Goal: Task Accomplishment & Management: Use online tool/utility

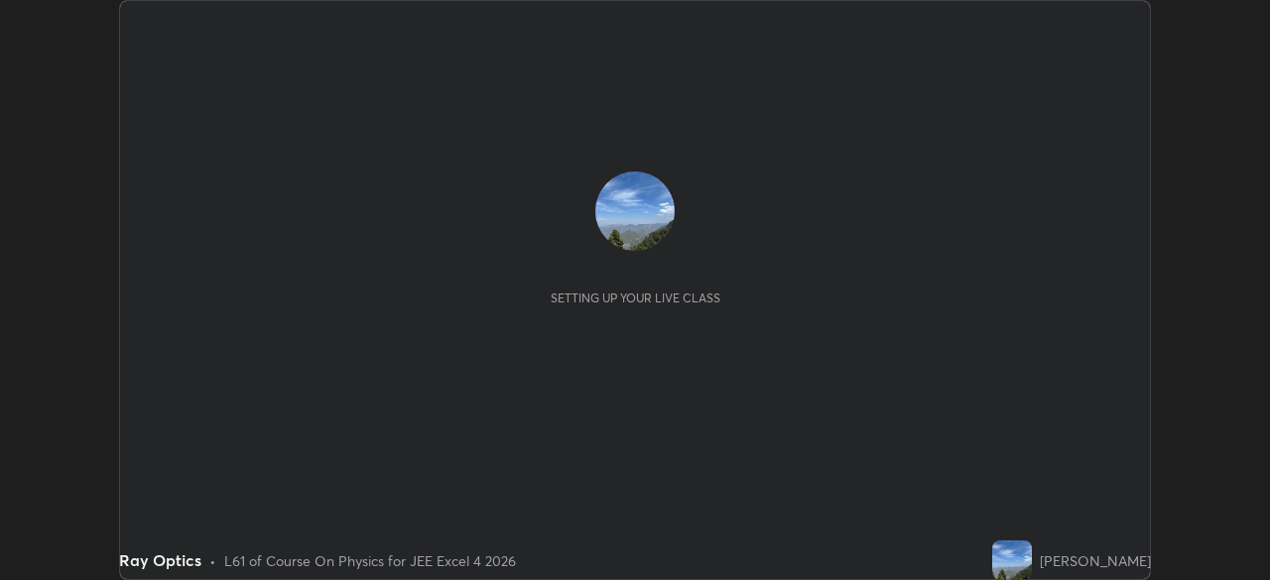
scroll to position [580, 1269]
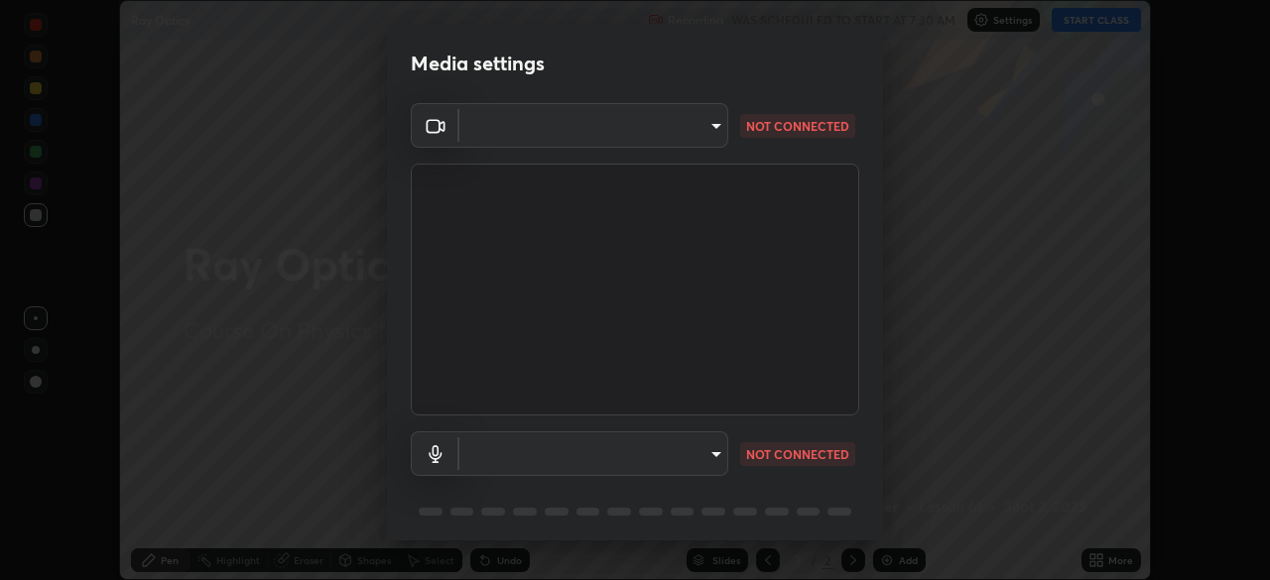
type input "f72059415656986e60aeb9a9d68e2152b50e8561c00ec3793330e7e265ff472e"
type input "648275c7b01502846a7f4ed38d11597b726572db639da1c2fe831b8c329a5919"
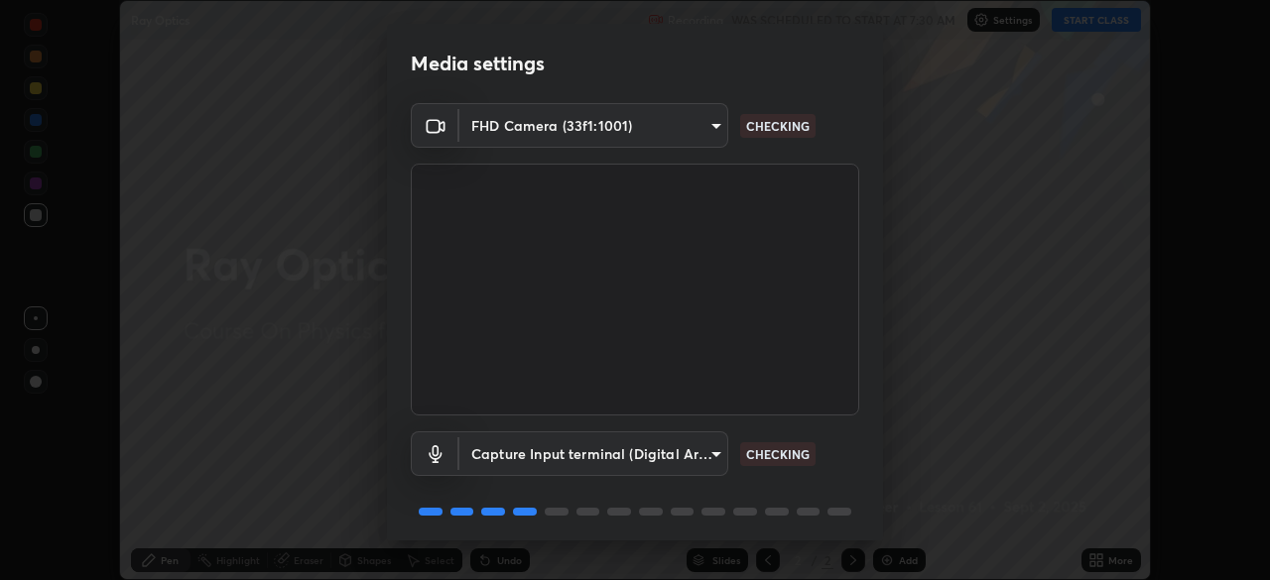
click at [698, 126] on body "Erase all Ray Optics Recording WAS SCHEDULED TO START AT 7:30 AM Settings START…" at bounding box center [635, 290] width 1270 height 580
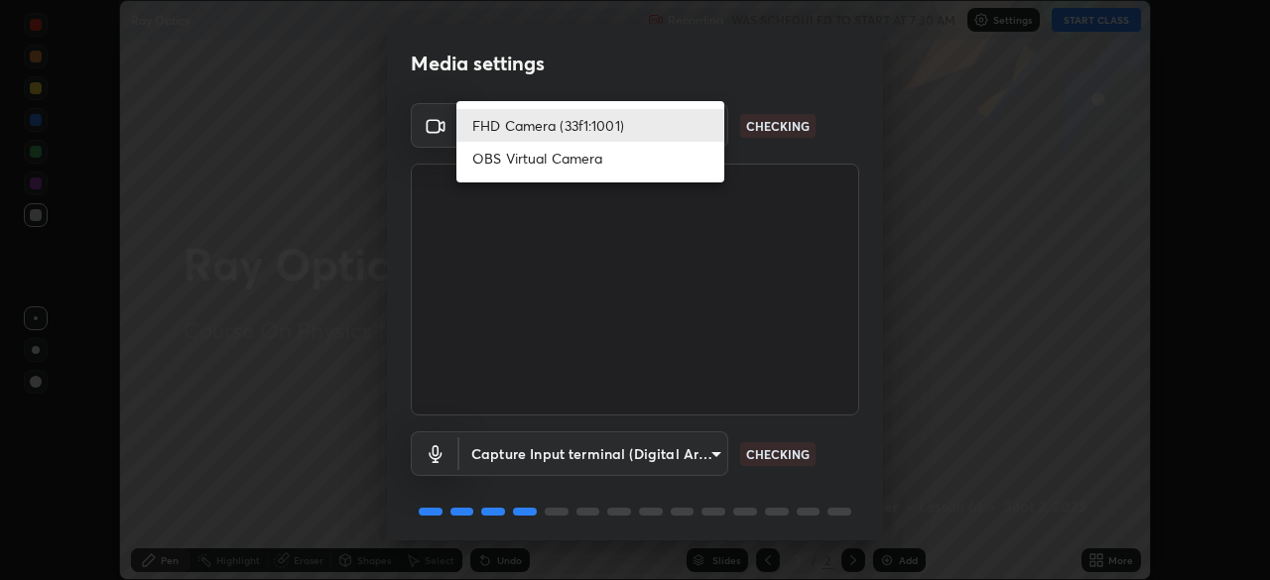
click at [623, 165] on li "OBS Virtual Camera" at bounding box center [590, 158] width 268 height 33
type input "b23672c371ae9b1e2d2e8c1262809c9406dc55f3a12da5c51b420c32c9b17bb4"
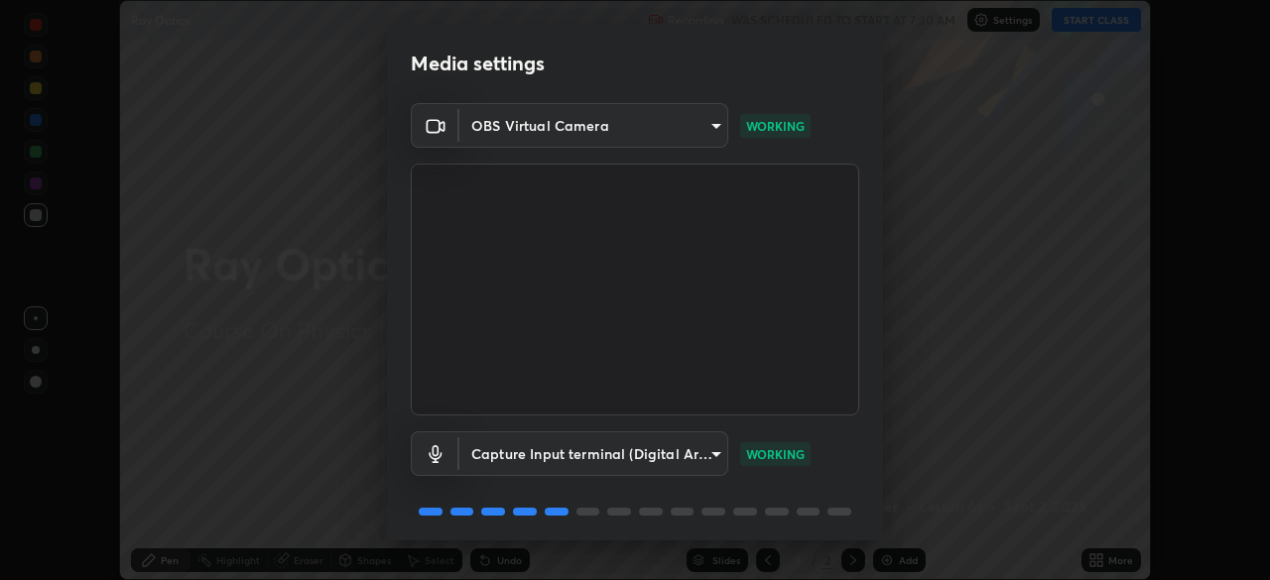
scroll to position [70, 0]
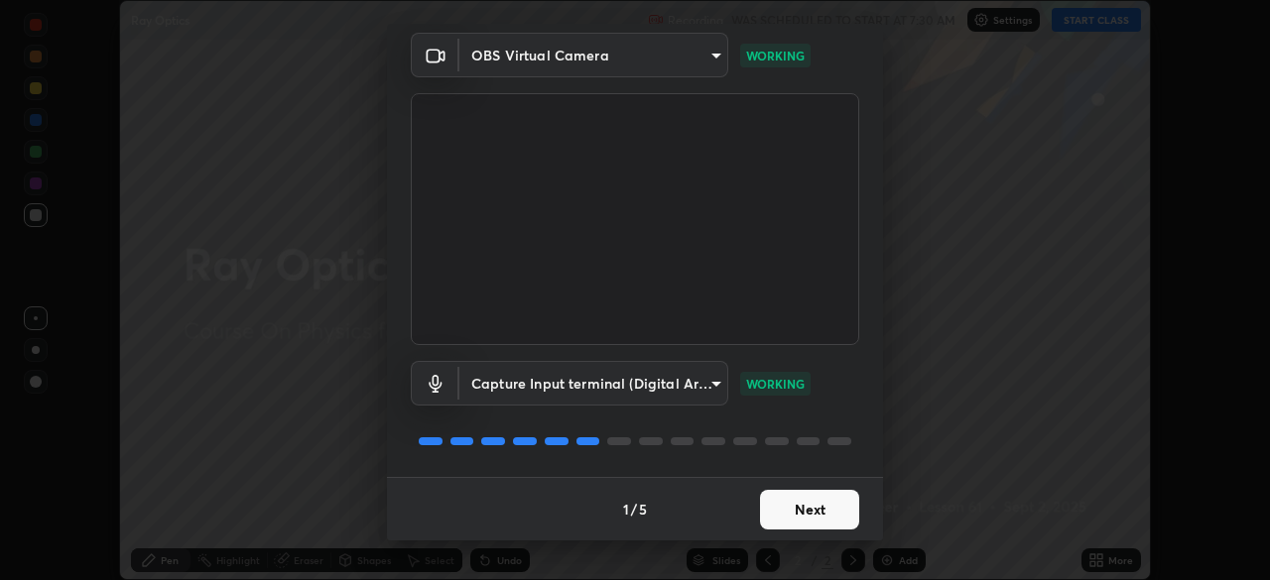
click at [803, 512] on button "Next" at bounding box center [809, 510] width 99 height 40
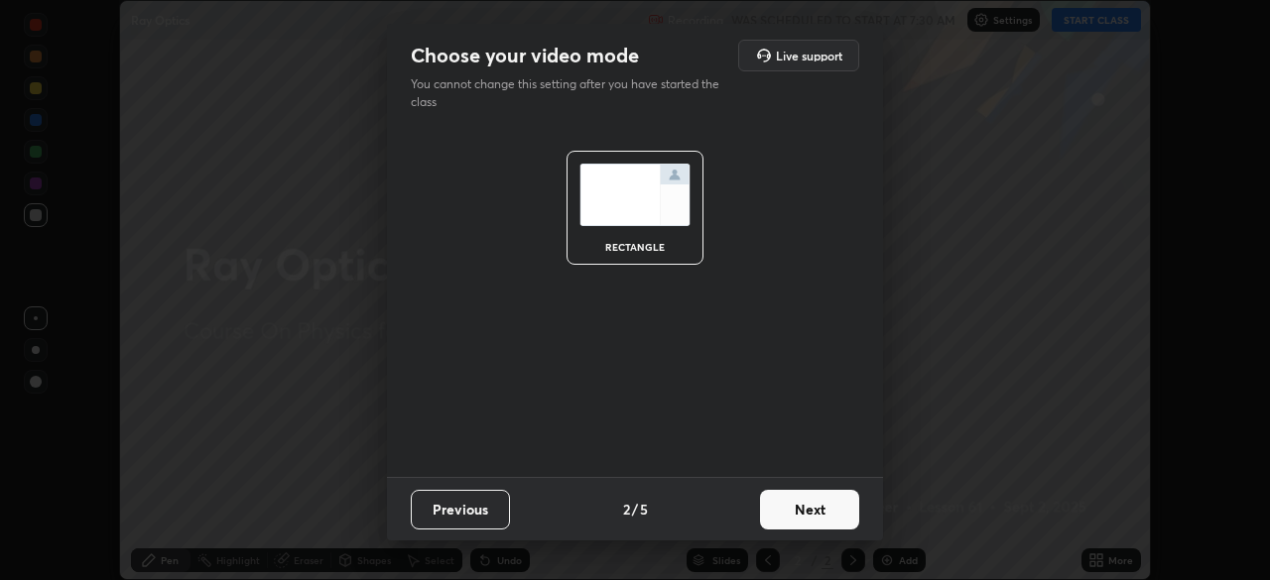
scroll to position [0, 0]
click at [802, 513] on button "Next" at bounding box center [809, 510] width 99 height 40
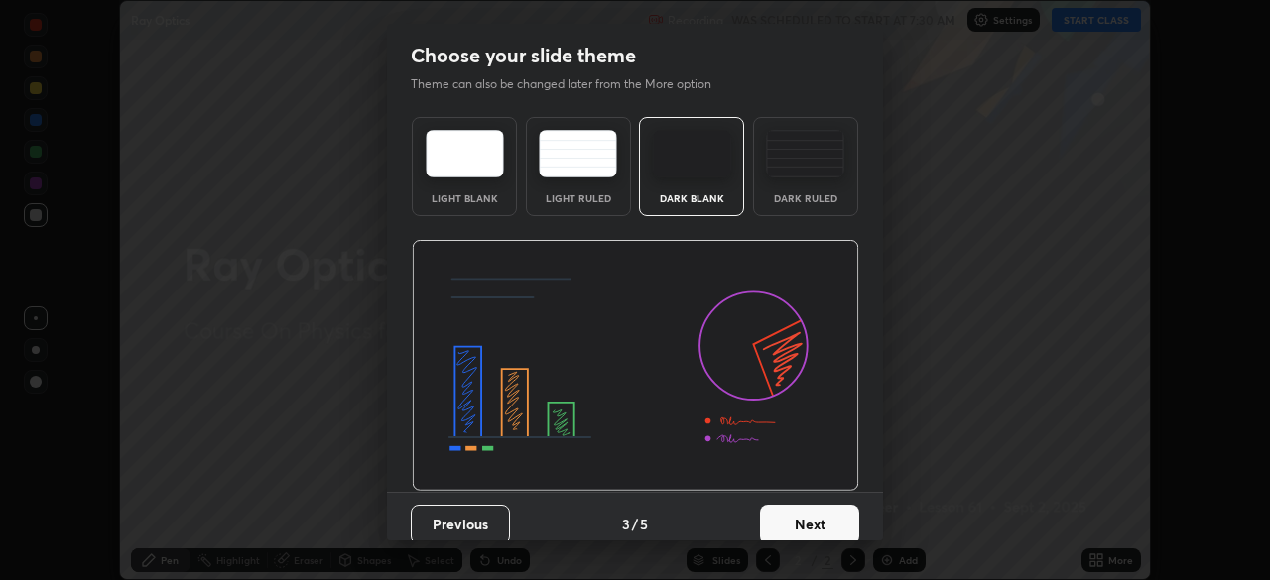
click at [802, 521] on button "Next" at bounding box center [809, 525] width 99 height 40
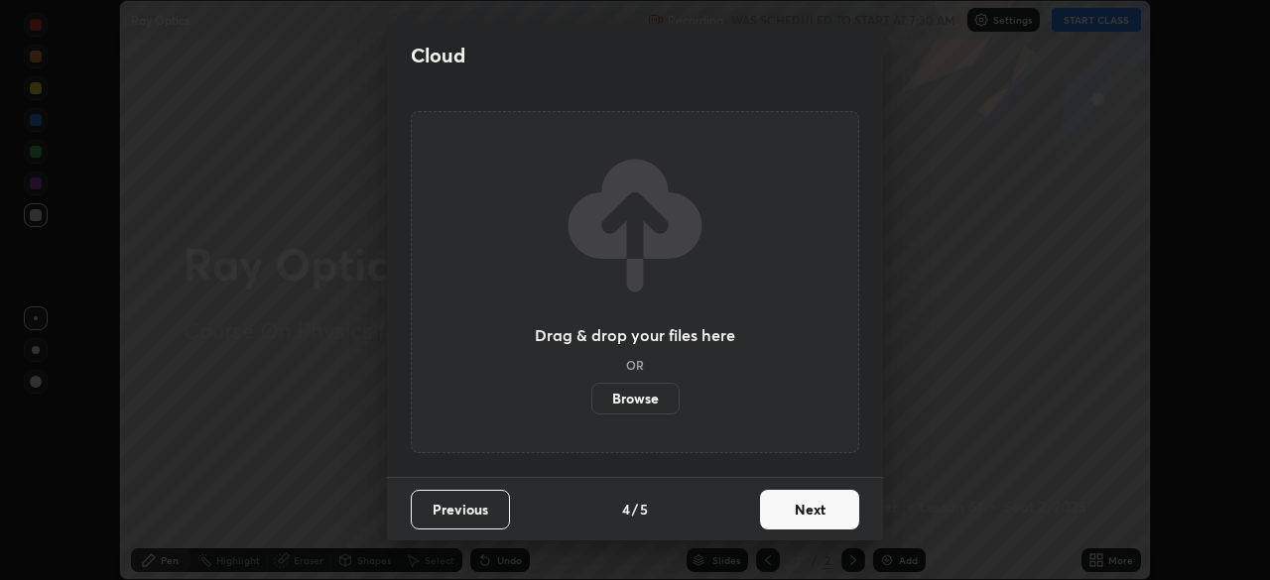
click at [817, 514] on button "Next" at bounding box center [809, 510] width 99 height 40
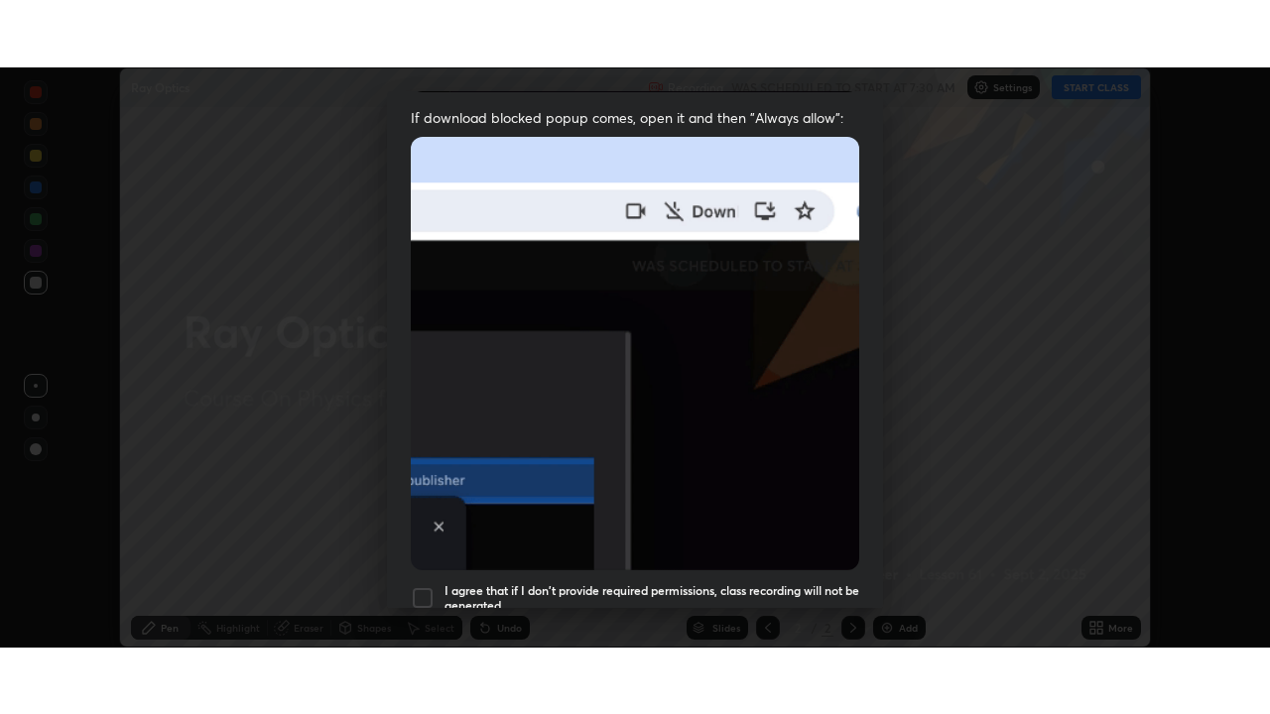
scroll to position [475, 0]
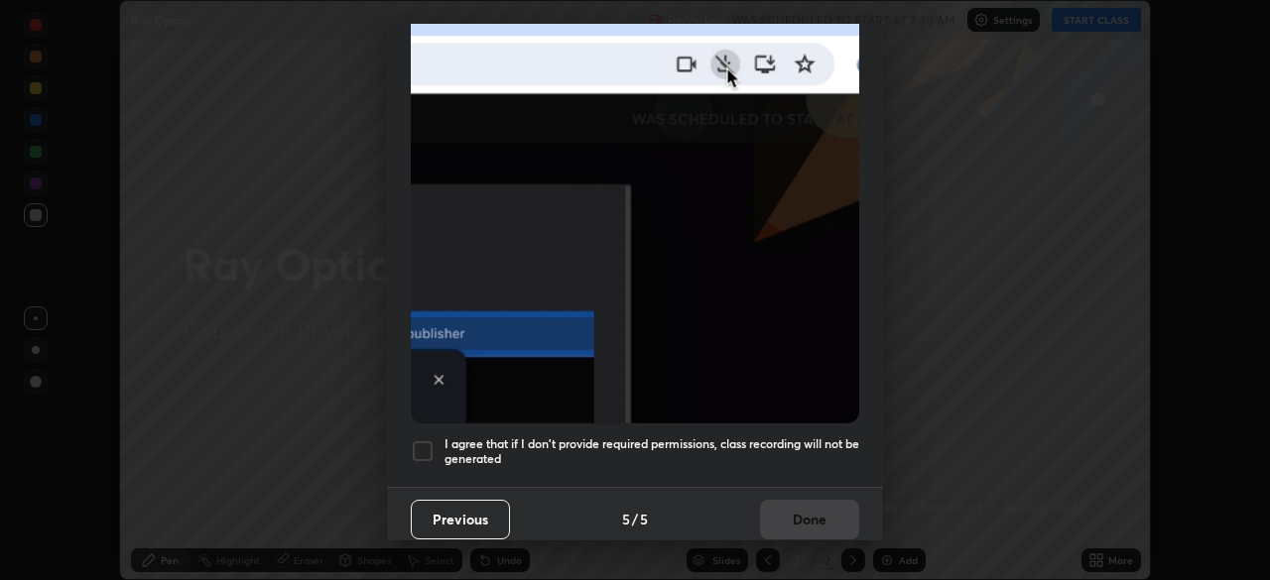
click at [422, 439] on div at bounding box center [423, 451] width 24 height 24
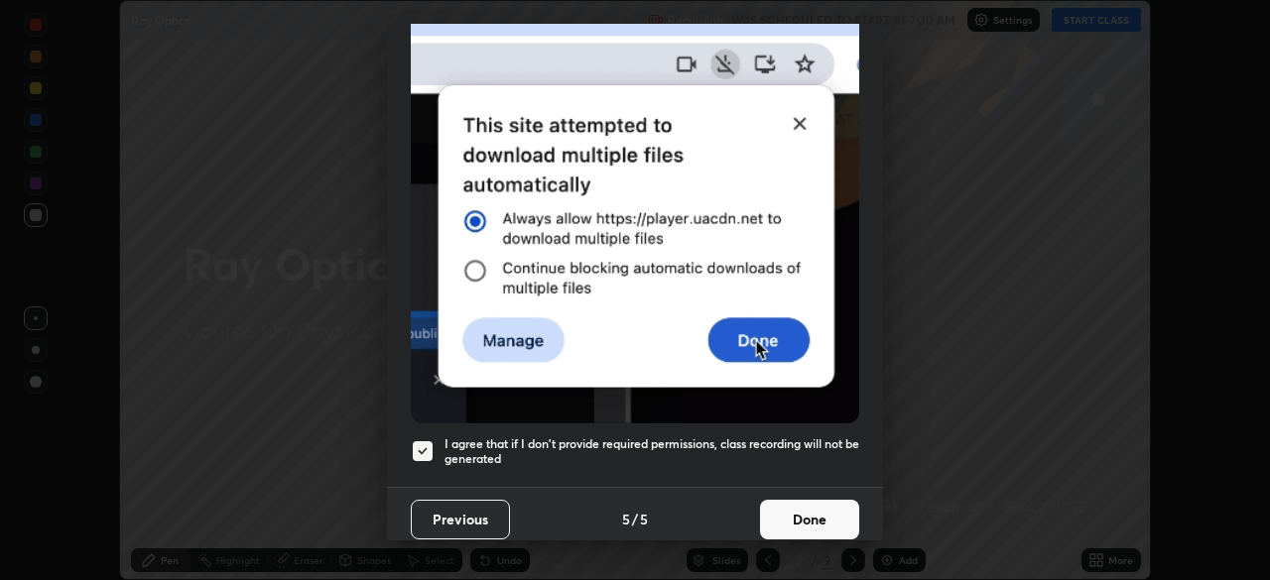
click at [815, 503] on button "Done" at bounding box center [809, 520] width 99 height 40
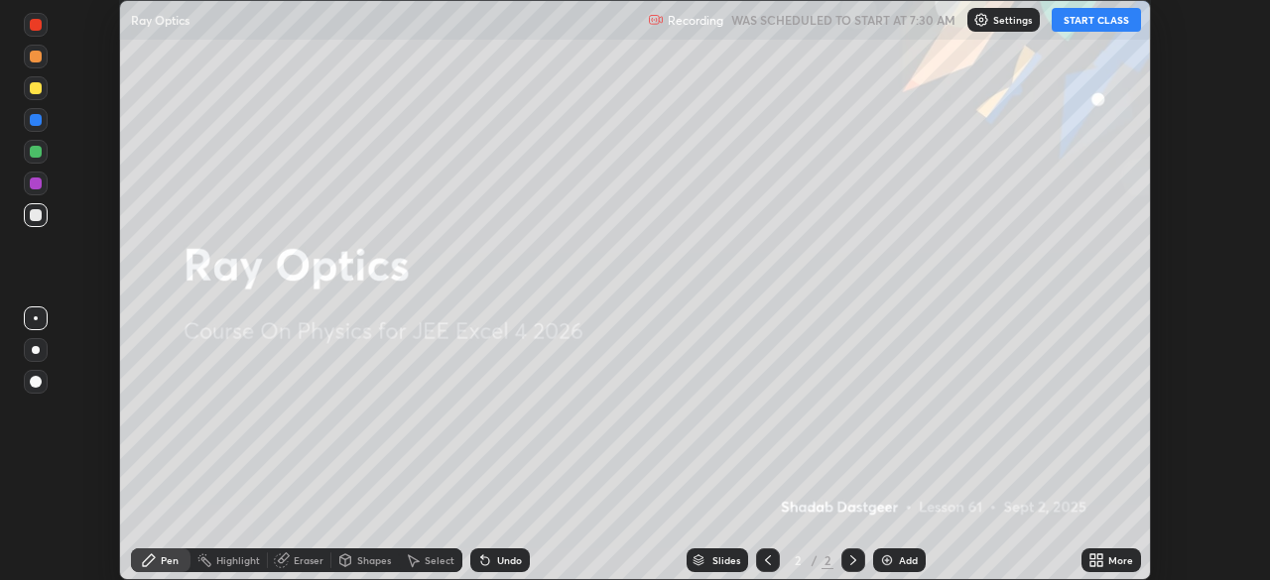
click at [1090, 18] on button "START CLASS" at bounding box center [1095, 20] width 89 height 24
click at [1126, 555] on div "More" at bounding box center [1120, 560] width 25 height 10
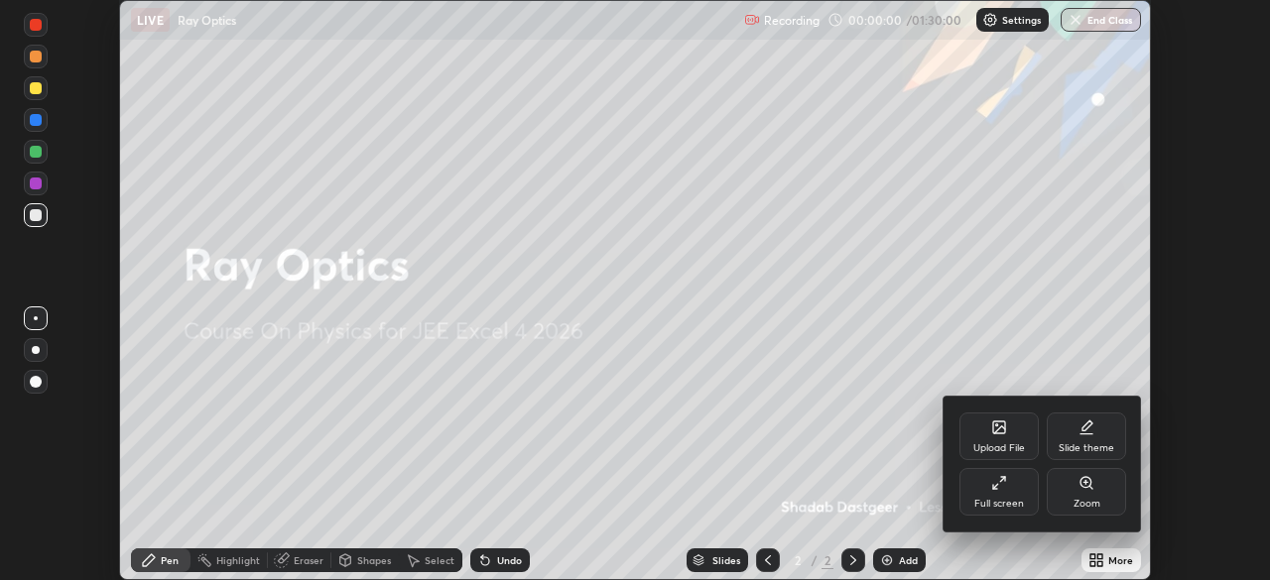
click at [1009, 491] on div "Full screen" at bounding box center [998, 492] width 79 height 48
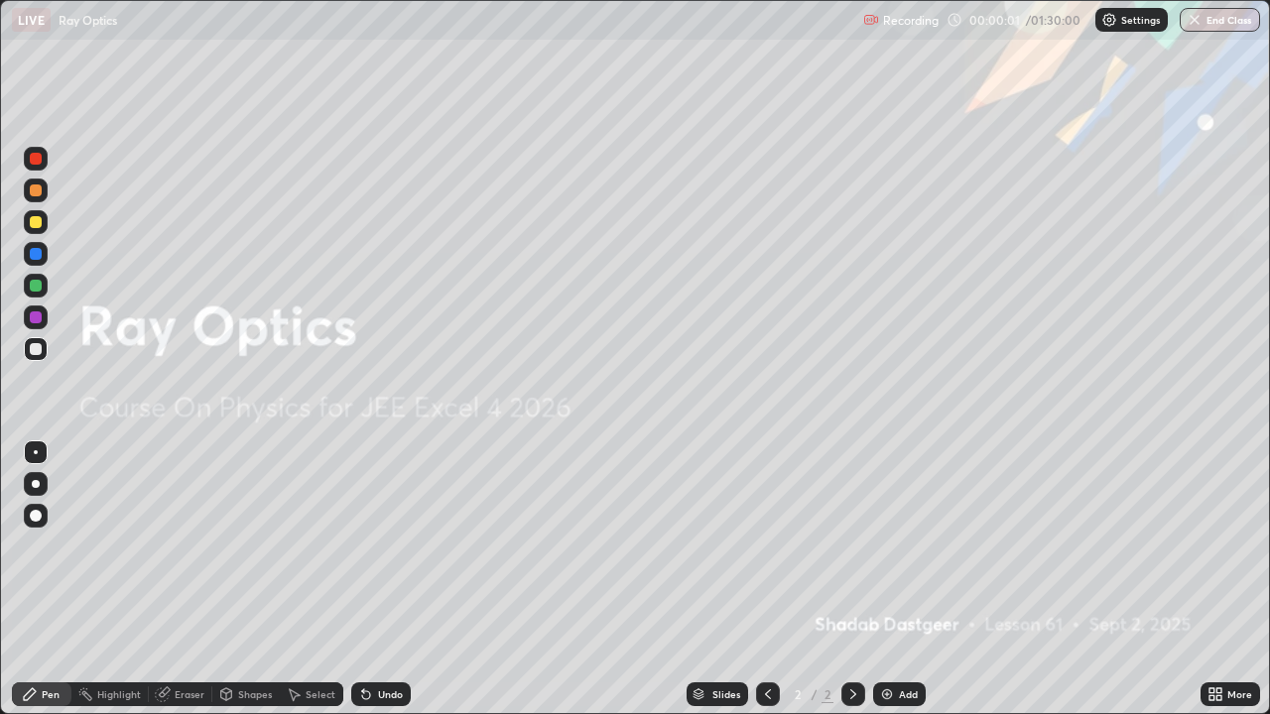
scroll to position [714, 1270]
click at [905, 579] on div "Add" at bounding box center [908, 694] width 19 height 10
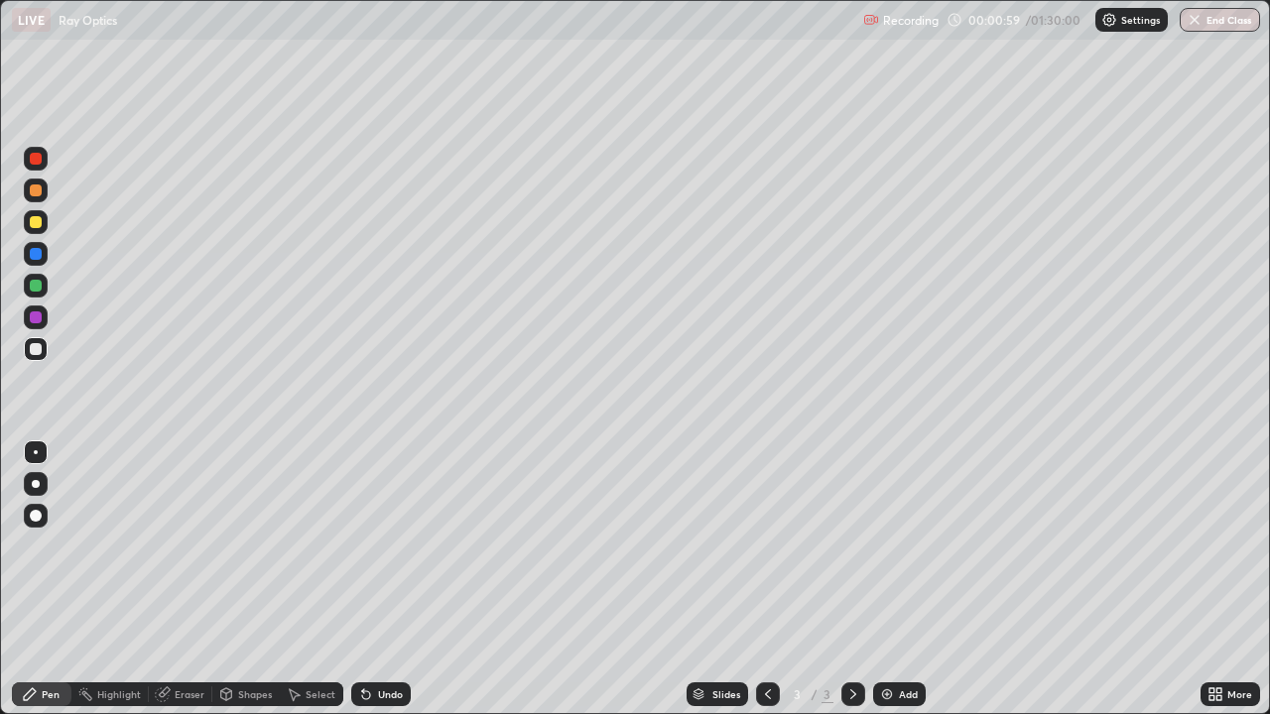
click at [36, 223] on div at bounding box center [36, 222] width 12 height 12
click at [398, 579] on div "Undo" at bounding box center [390, 694] width 25 height 10
click at [386, 579] on div "Undo" at bounding box center [381, 694] width 60 height 24
click at [388, 579] on div "Undo" at bounding box center [390, 694] width 25 height 10
click at [38, 351] on div at bounding box center [36, 349] width 12 height 12
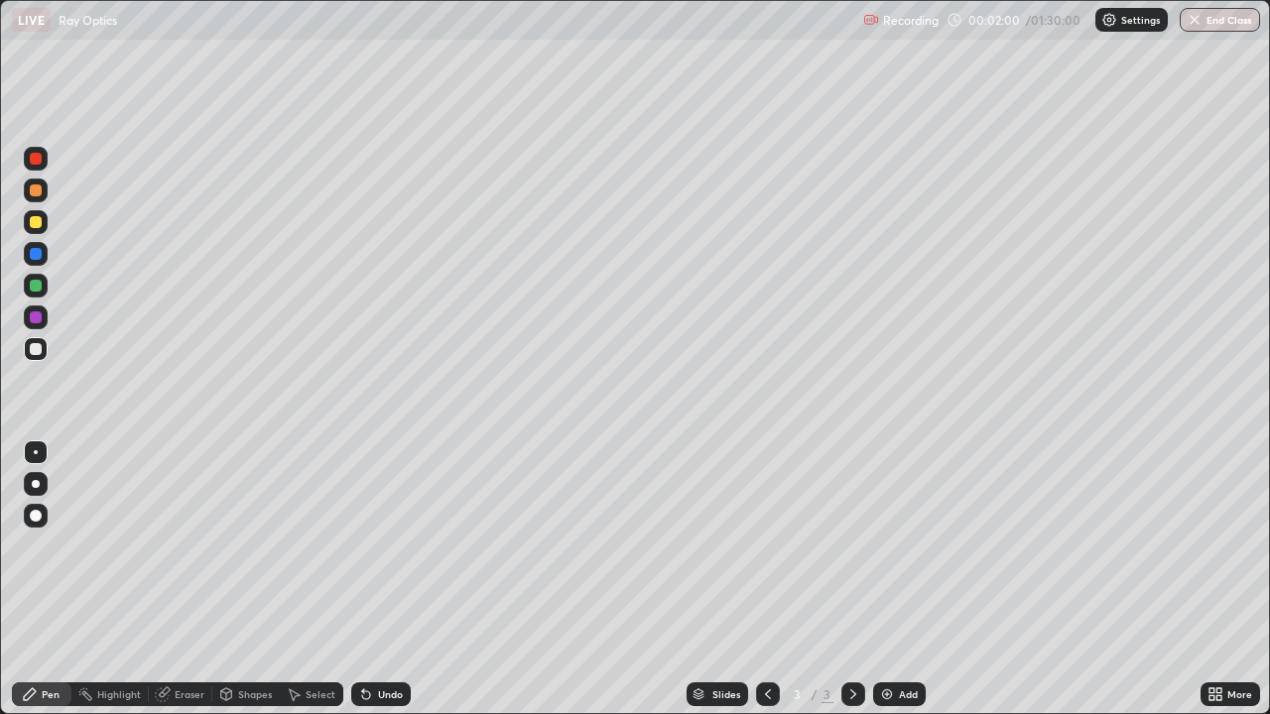
click at [393, 579] on div "Undo" at bounding box center [390, 694] width 25 height 10
click at [40, 154] on div at bounding box center [36, 159] width 12 height 12
click at [40, 222] on div at bounding box center [36, 222] width 12 height 12
click at [906, 579] on div "Add" at bounding box center [899, 694] width 53 height 24
click at [37, 191] on div at bounding box center [36, 190] width 12 height 12
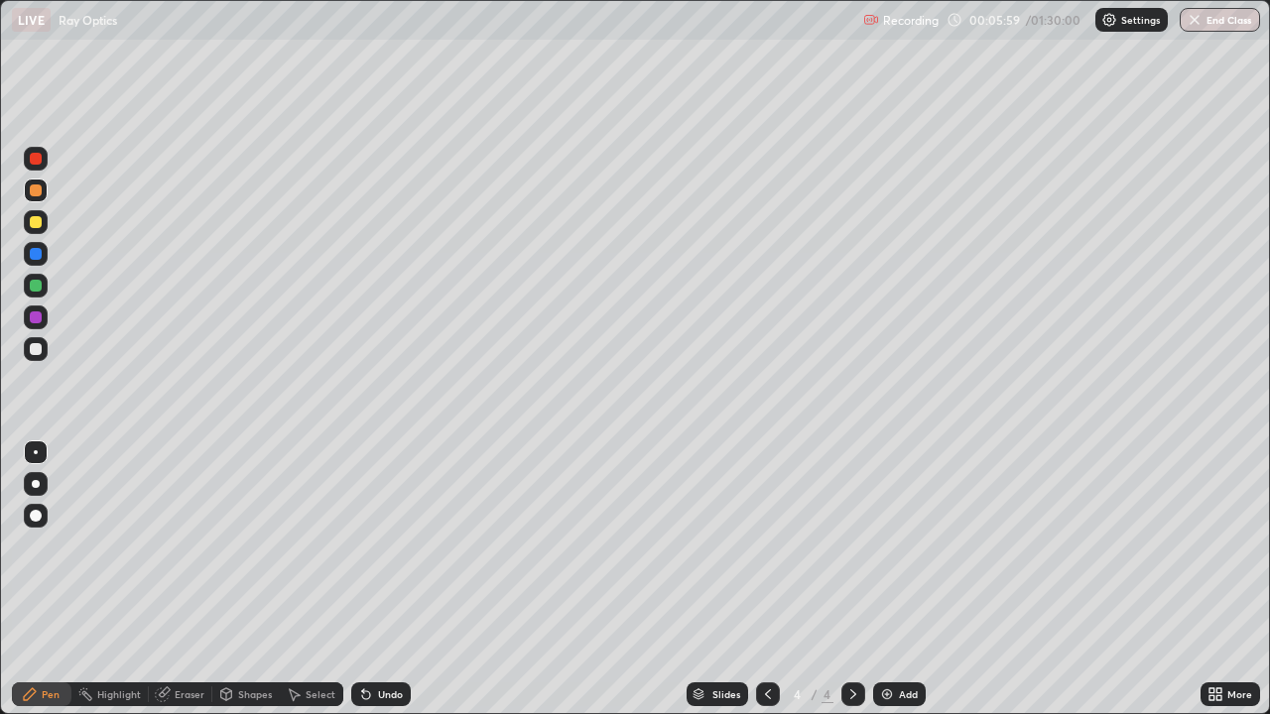
click at [375, 579] on div "Undo" at bounding box center [381, 694] width 60 height 24
click at [387, 579] on div "Undo" at bounding box center [381, 694] width 60 height 24
click at [182, 579] on div "Eraser" at bounding box center [190, 694] width 30 height 10
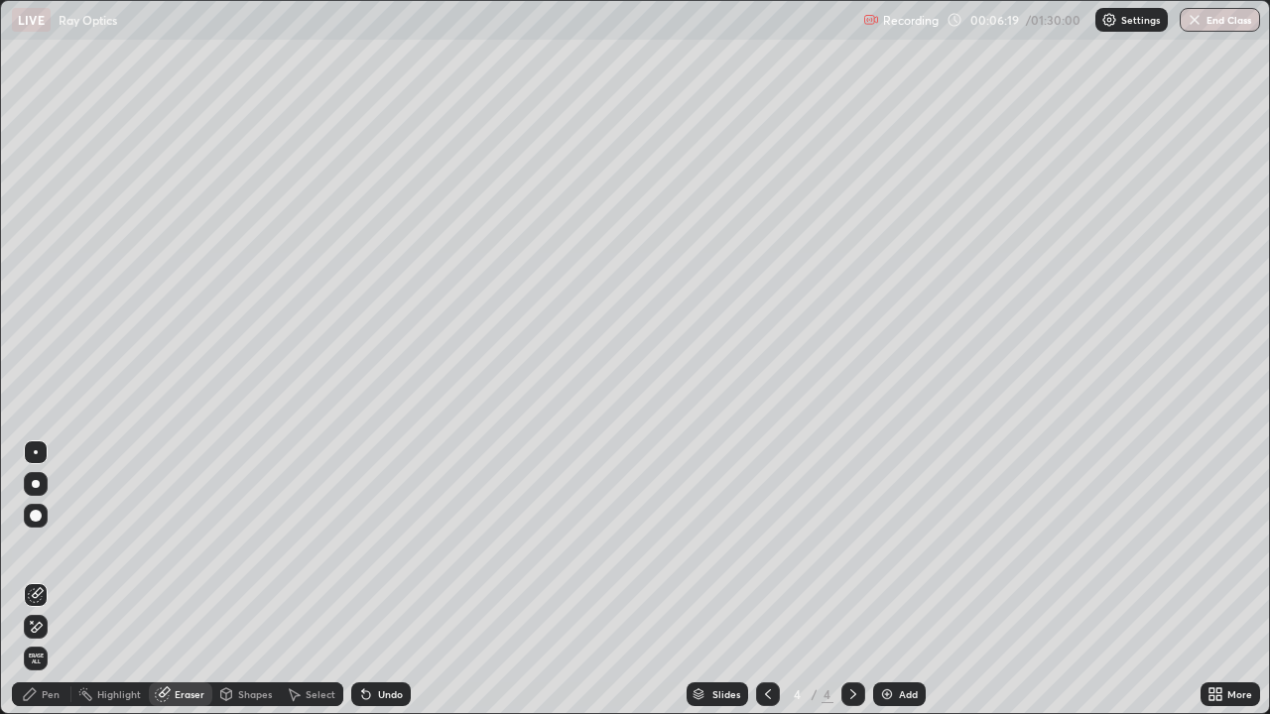
click at [61, 579] on div "Pen" at bounding box center [42, 694] width 60 height 24
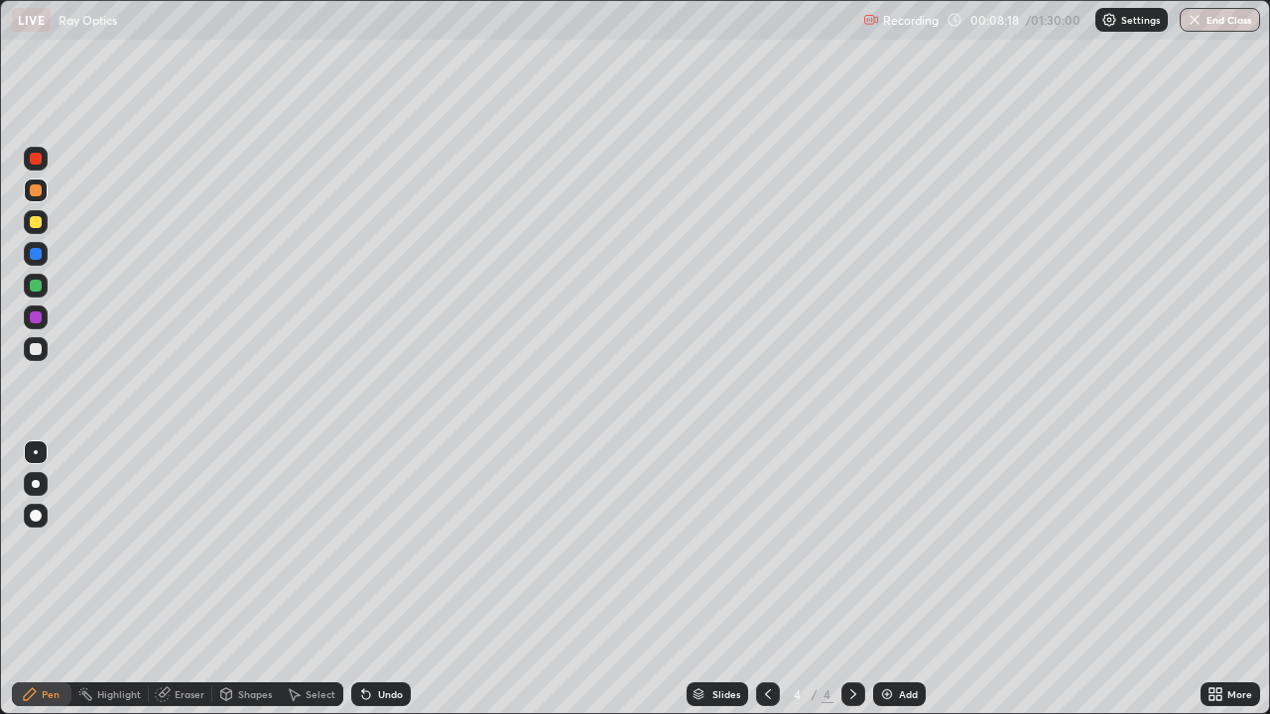
click at [311, 579] on div "Select" at bounding box center [320, 694] width 30 height 10
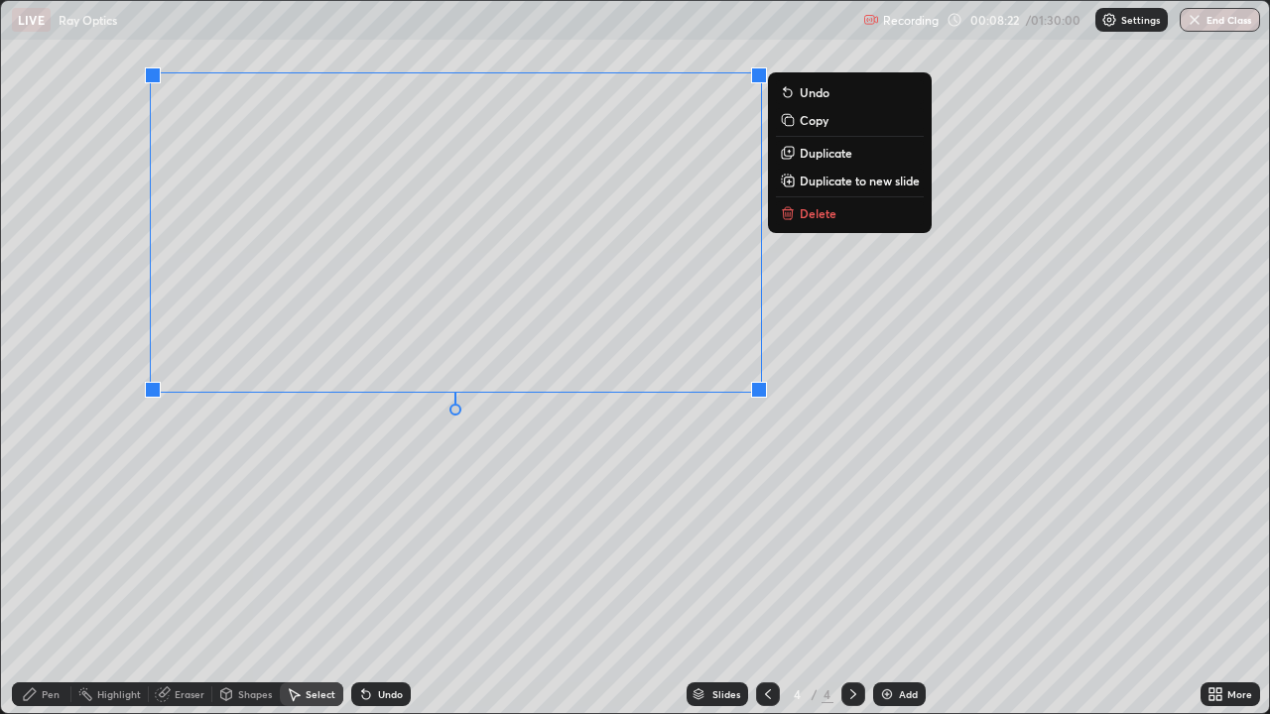
click at [815, 181] on p "Duplicate to new slide" at bounding box center [859, 181] width 120 height 16
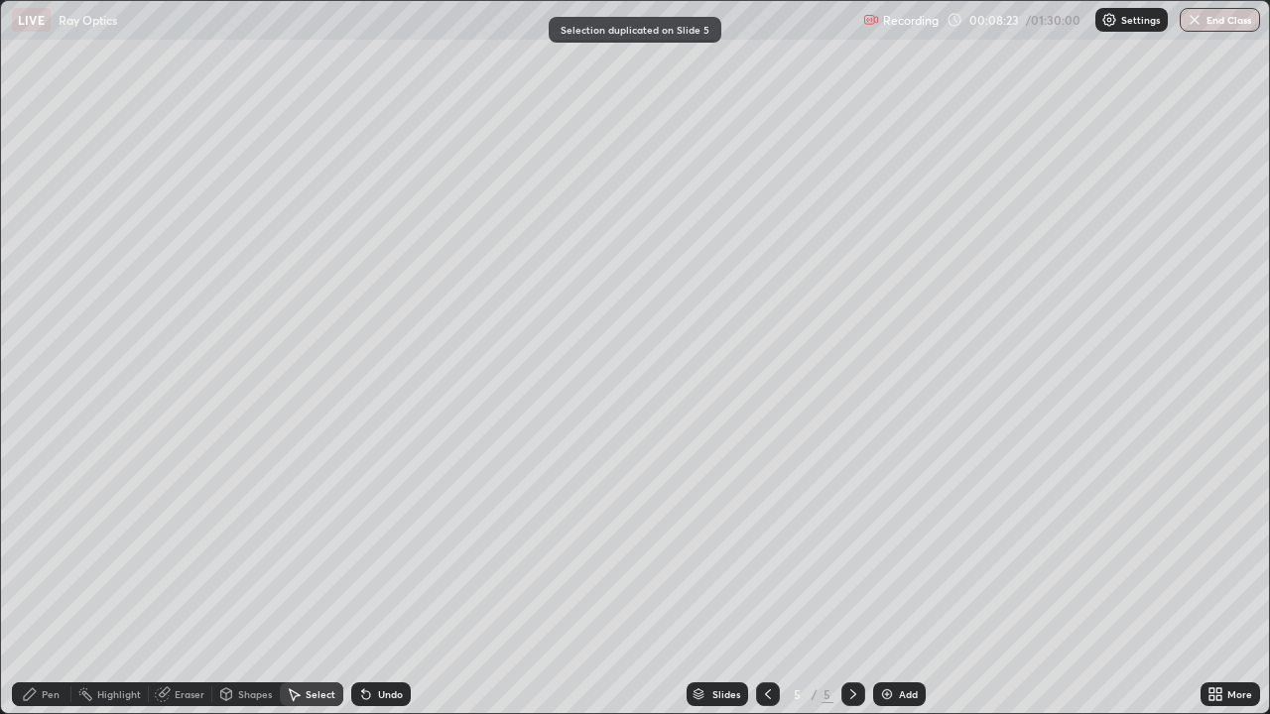
click at [777, 579] on div at bounding box center [768, 694] width 24 height 24
click at [51, 579] on div "Pen" at bounding box center [51, 694] width 18 height 10
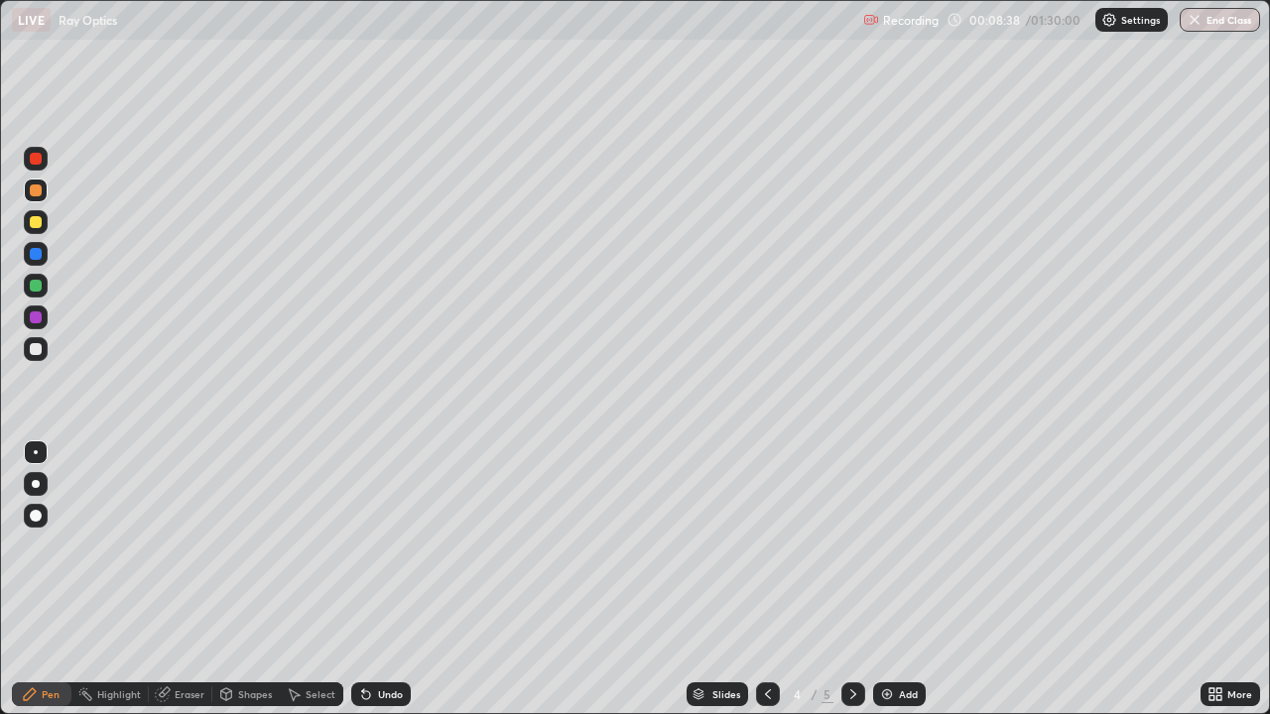
click at [38, 286] on div at bounding box center [36, 286] width 12 height 12
click at [38, 353] on div at bounding box center [36, 349] width 12 height 12
click at [40, 318] on div at bounding box center [36, 317] width 12 height 12
click at [44, 345] on div at bounding box center [36, 349] width 24 height 24
click at [34, 352] on div at bounding box center [36, 349] width 12 height 12
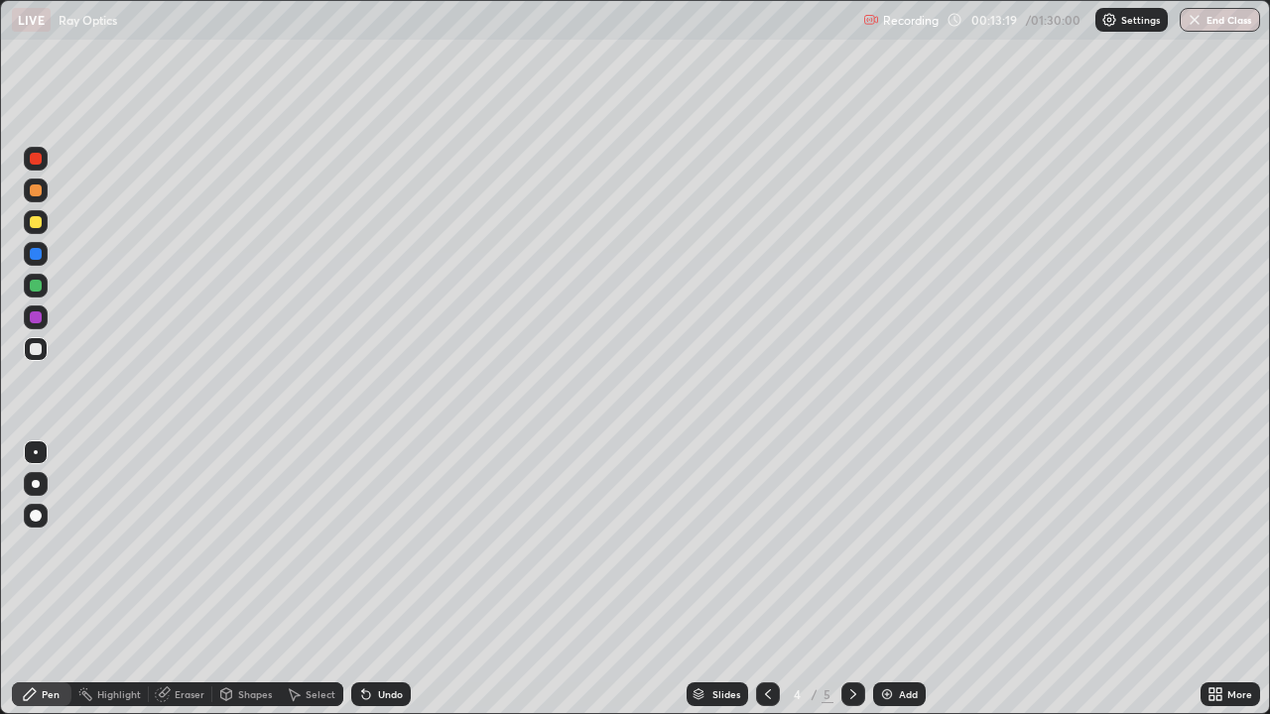
click at [37, 257] on div at bounding box center [36, 254] width 12 height 12
click at [851, 579] on icon at bounding box center [853, 694] width 16 height 16
click at [37, 354] on div at bounding box center [36, 349] width 12 height 12
click at [375, 579] on div "Undo" at bounding box center [381, 694] width 60 height 24
click at [902, 579] on div "Add" at bounding box center [899, 694] width 53 height 24
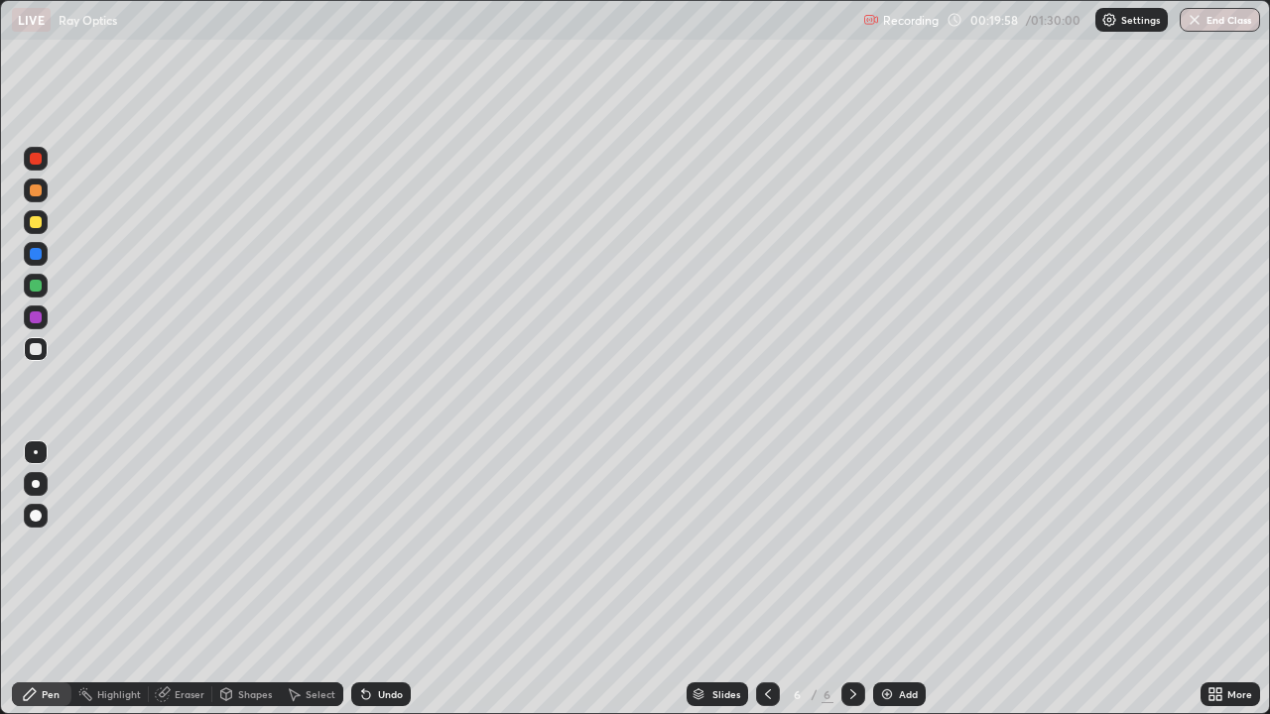
click at [37, 487] on div at bounding box center [36, 484] width 8 height 8
click at [36, 188] on div at bounding box center [36, 190] width 12 height 12
click at [40, 349] on div at bounding box center [36, 349] width 12 height 12
click at [36, 452] on div at bounding box center [36, 452] width 4 height 4
click at [371, 579] on div "Undo" at bounding box center [381, 694] width 60 height 24
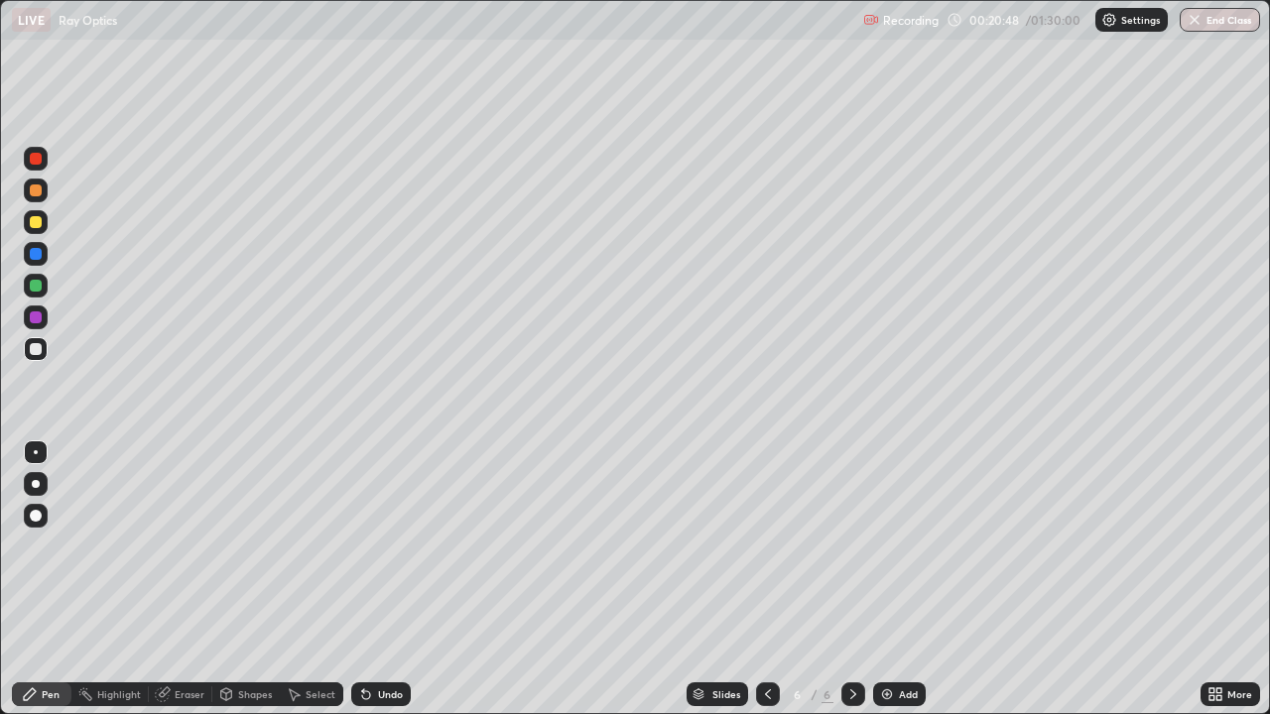
click at [370, 579] on icon at bounding box center [366, 694] width 16 height 16
click at [381, 579] on div "Undo" at bounding box center [376, 694] width 67 height 40
click at [374, 579] on div "Undo" at bounding box center [376, 694] width 67 height 40
click at [370, 579] on div "Undo" at bounding box center [381, 694] width 60 height 24
click at [40, 314] on div at bounding box center [36, 317] width 12 height 12
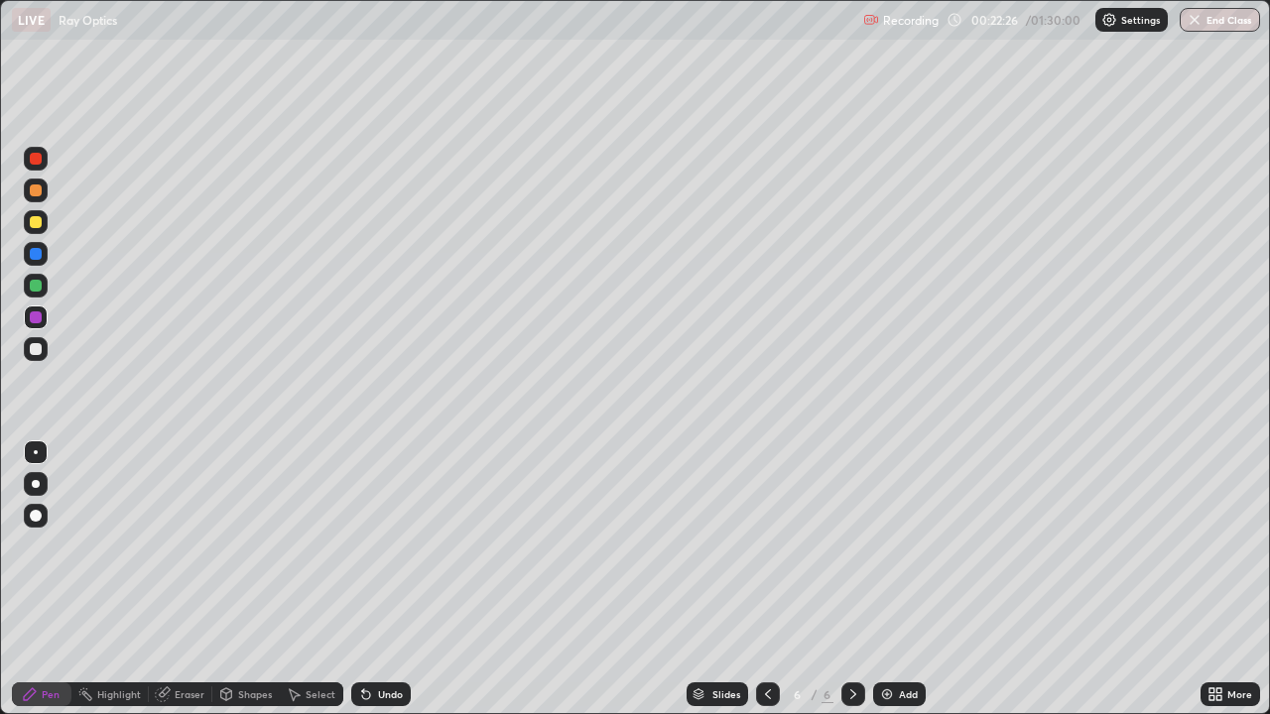
click at [41, 318] on div at bounding box center [36, 317] width 12 height 12
click at [40, 222] on div at bounding box center [36, 222] width 12 height 12
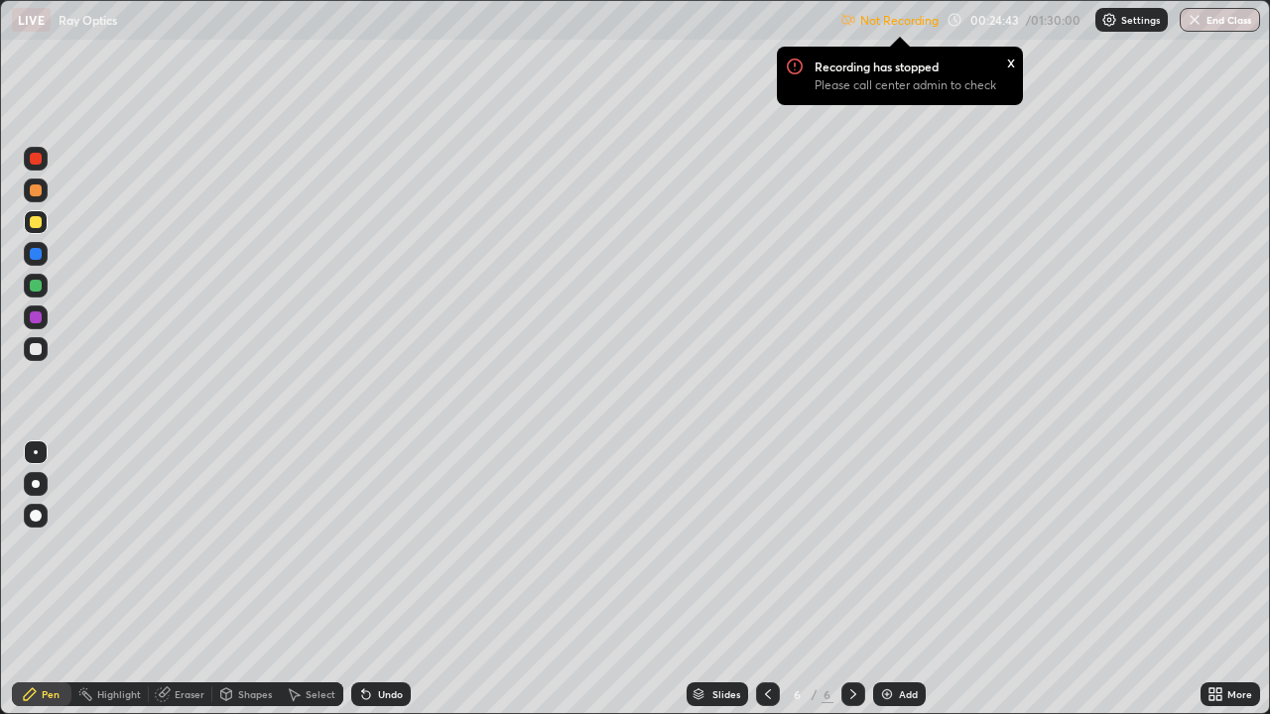
click at [35, 225] on div at bounding box center [36, 222] width 12 height 12
click at [35, 194] on div at bounding box center [36, 190] width 12 height 12
click at [893, 15] on p "Not Recording" at bounding box center [899, 20] width 78 height 15
click at [919, 65] on p "Recording has stopped" at bounding box center [876, 67] width 124 height 16
click at [1126, 24] on p "Settings" at bounding box center [1140, 20] width 39 height 10
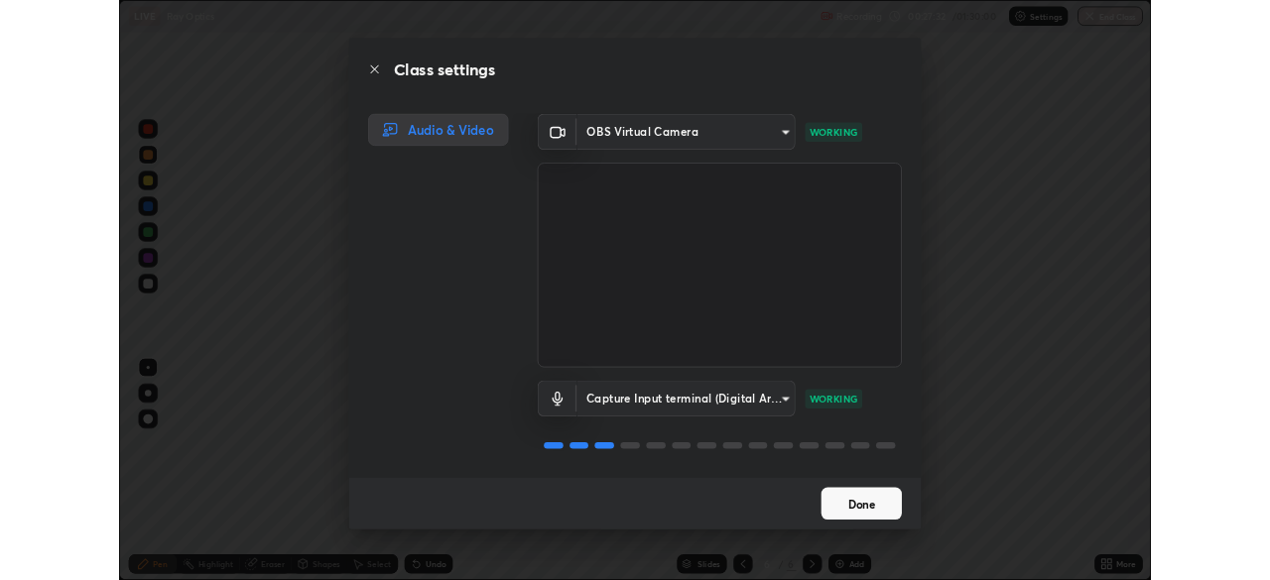
scroll to position [0, 0]
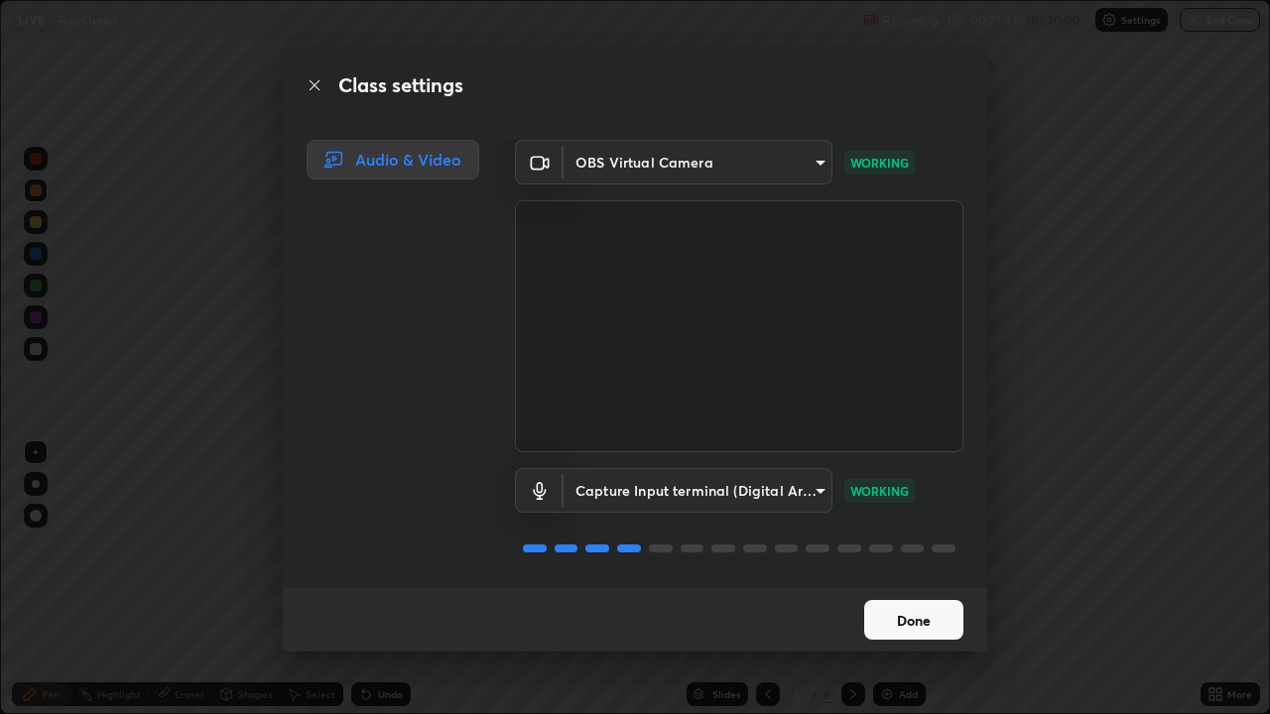
click at [921, 579] on button "Done" at bounding box center [913, 620] width 99 height 40
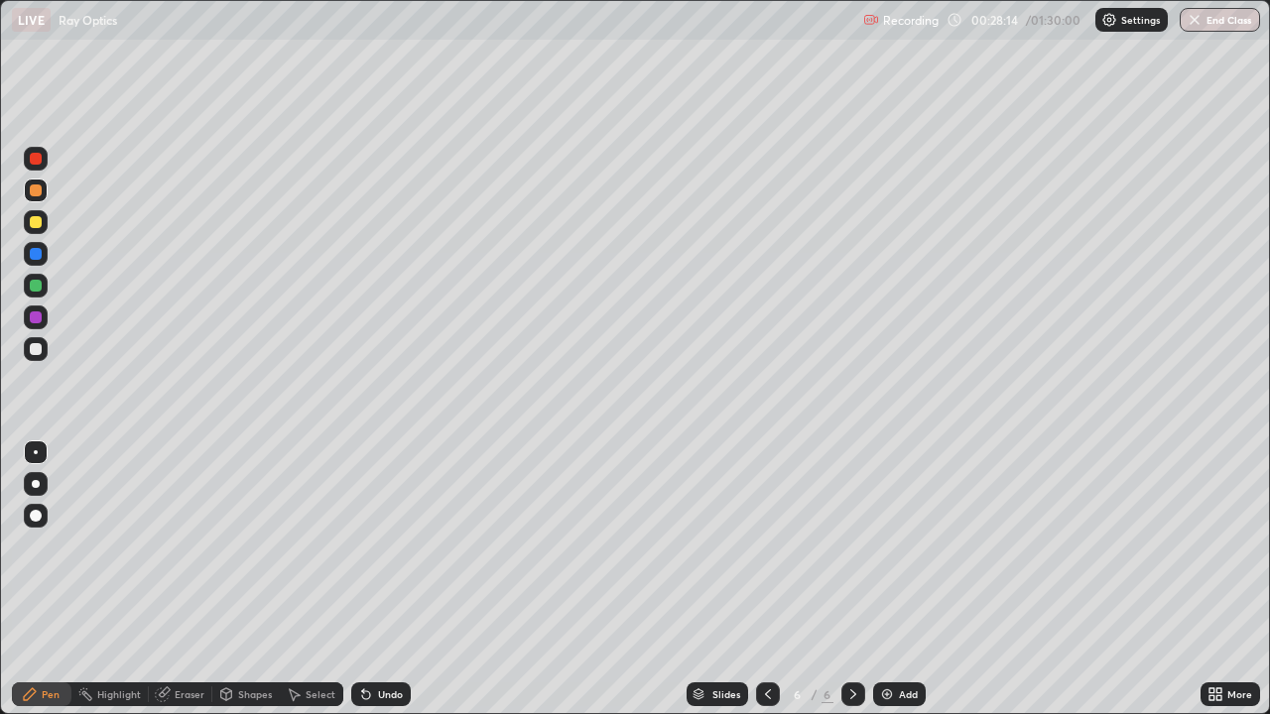
click at [907, 579] on div "Add" at bounding box center [908, 694] width 19 height 10
click at [36, 345] on div at bounding box center [36, 349] width 12 height 12
click at [35, 192] on div at bounding box center [36, 190] width 12 height 12
click at [38, 347] on div at bounding box center [36, 349] width 12 height 12
click at [35, 318] on div at bounding box center [36, 317] width 12 height 12
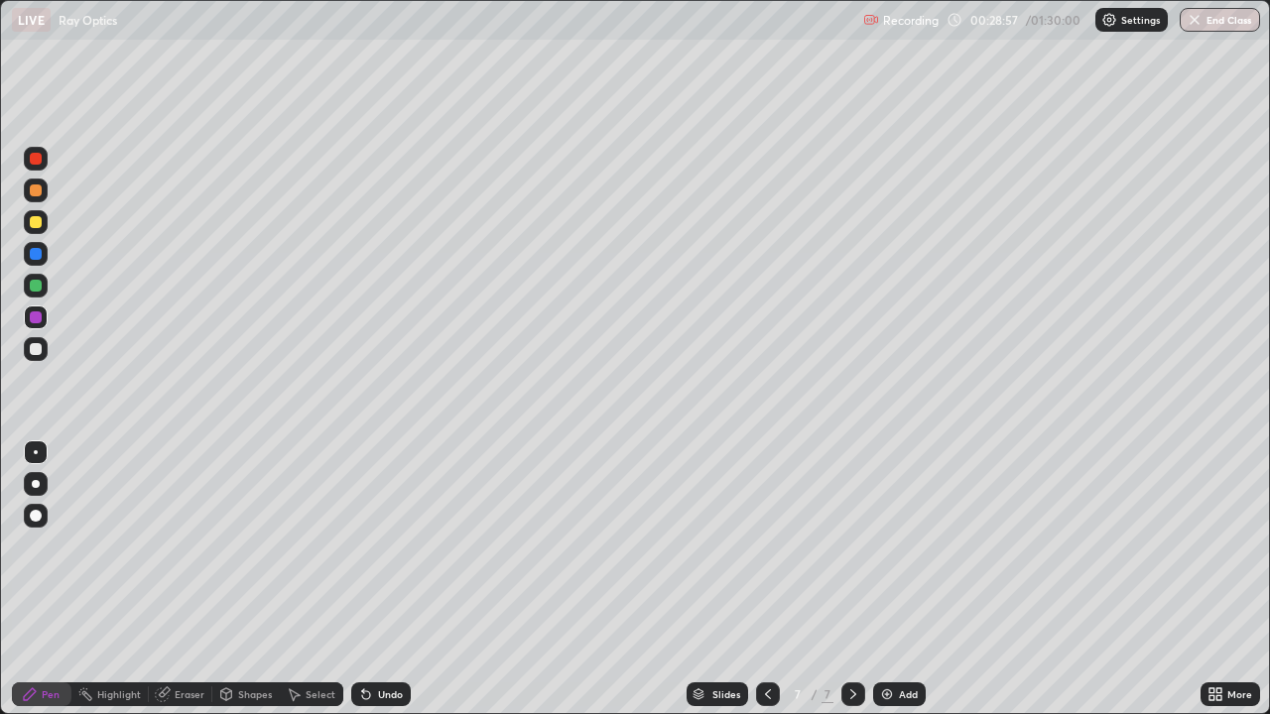
click at [382, 579] on div "Undo" at bounding box center [381, 694] width 60 height 24
click at [383, 579] on div "Undo" at bounding box center [390, 694] width 25 height 10
click at [175, 579] on div "Eraser" at bounding box center [190, 694] width 30 height 10
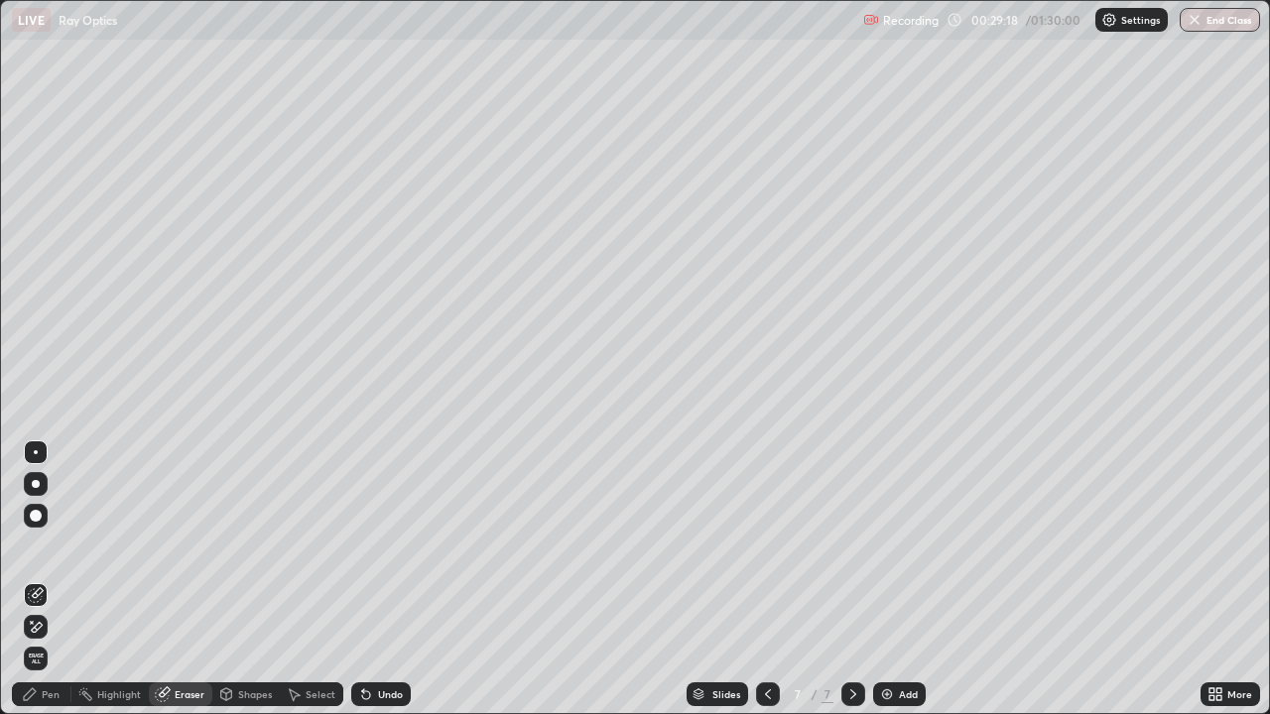
click at [47, 579] on div "Pen" at bounding box center [51, 694] width 18 height 10
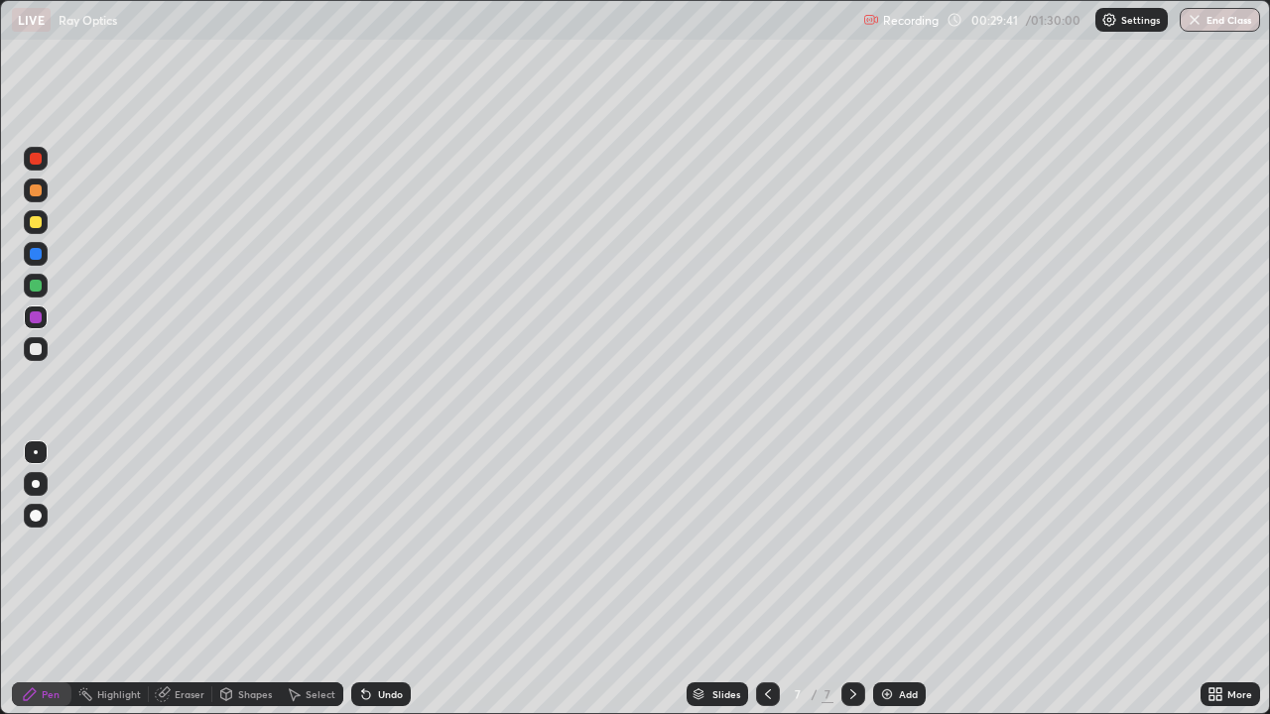
click at [37, 352] on div at bounding box center [36, 349] width 12 height 12
click at [37, 318] on div at bounding box center [36, 317] width 12 height 12
click at [362, 579] on icon at bounding box center [363, 690] width 2 height 2
click at [363, 579] on icon at bounding box center [366, 695] width 8 height 8
click at [362, 579] on icon at bounding box center [366, 695] width 8 height 8
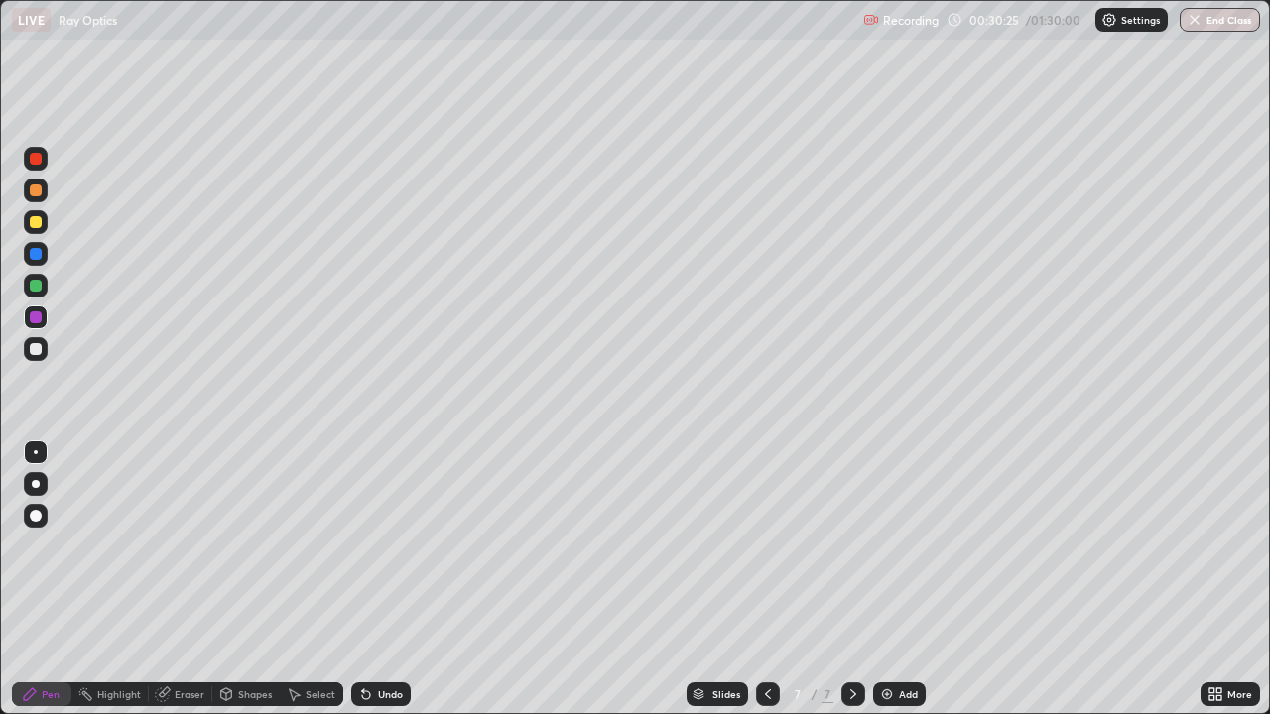
click at [362, 579] on icon at bounding box center [366, 695] width 8 height 8
click at [34, 350] on div at bounding box center [36, 349] width 12 height 12
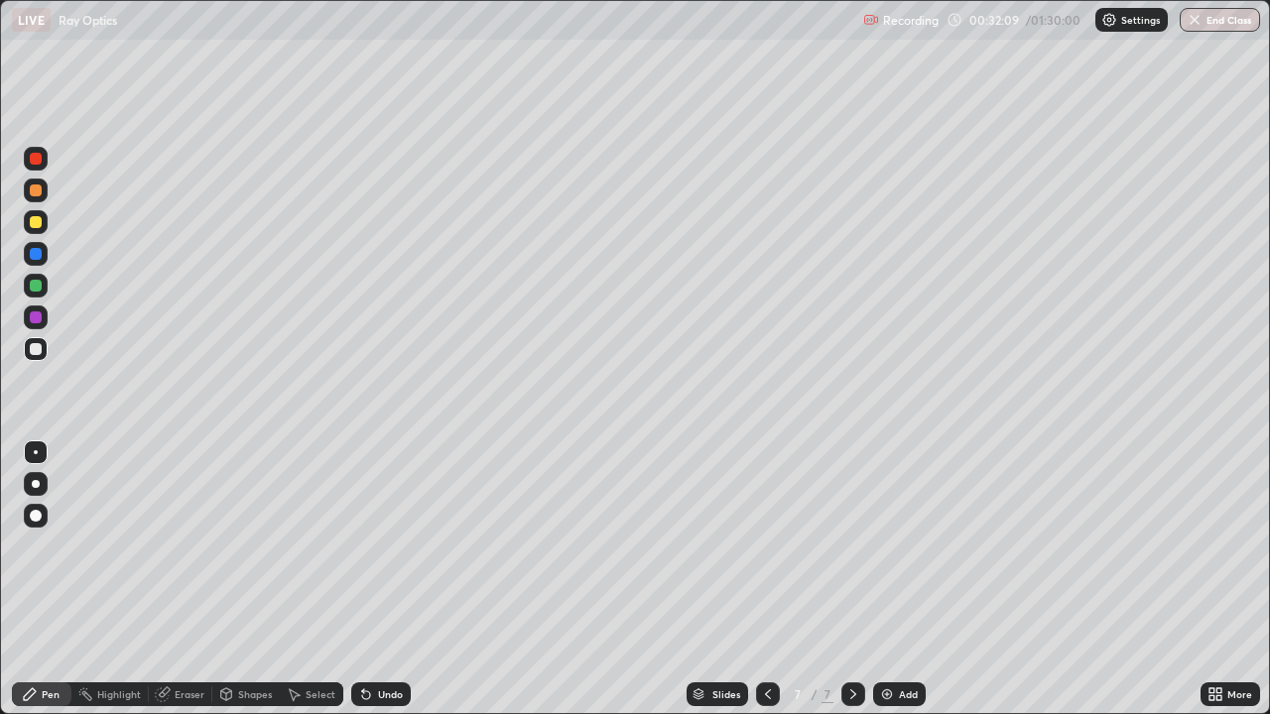
click at [389, 579] on div "Undo" at bounding box center [381, 694] width 60 height 24
click at [385, 579] on div "Undo" at bounding box center [390, 694] width 25 height 10
click at [34, 314] on div at bounding box center [36, 317] width 12 height 12
click at [174, 579] on div "Eraser" at bounding box center [180, 694] width 63 height 24
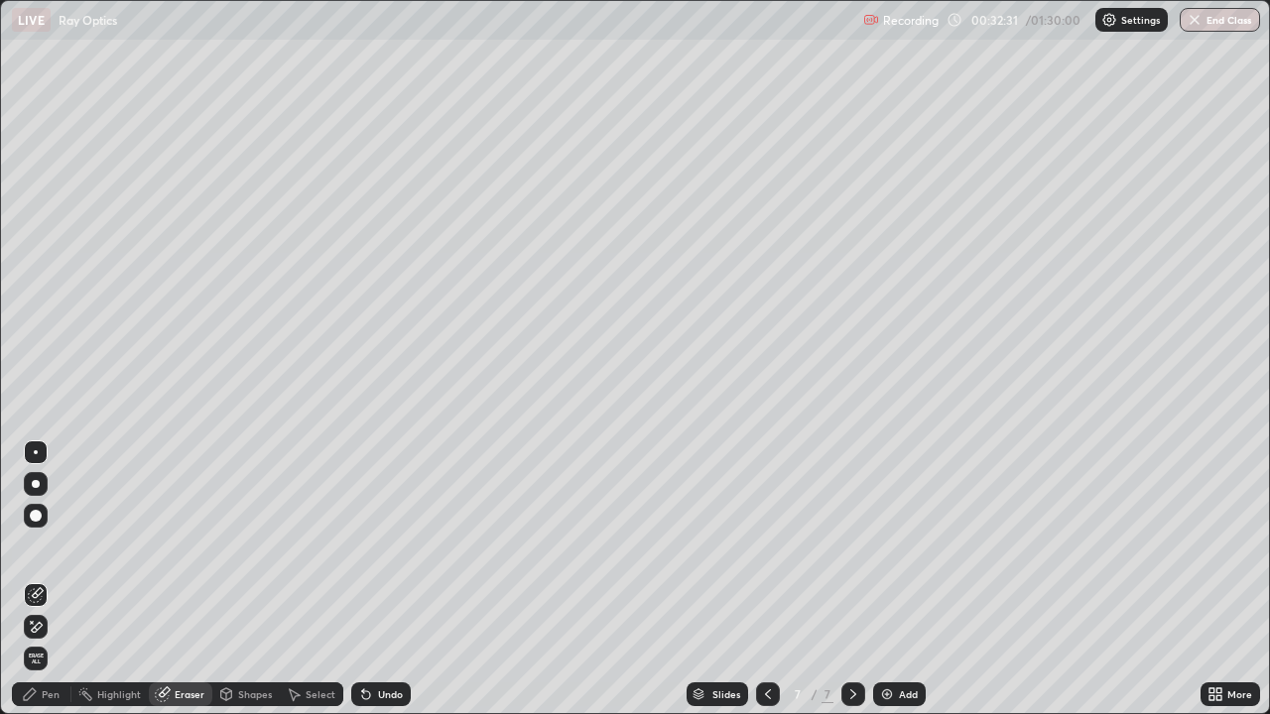
click at [35, 579] on div "Pen" at bounding box center [42, 694] width 60 height 24
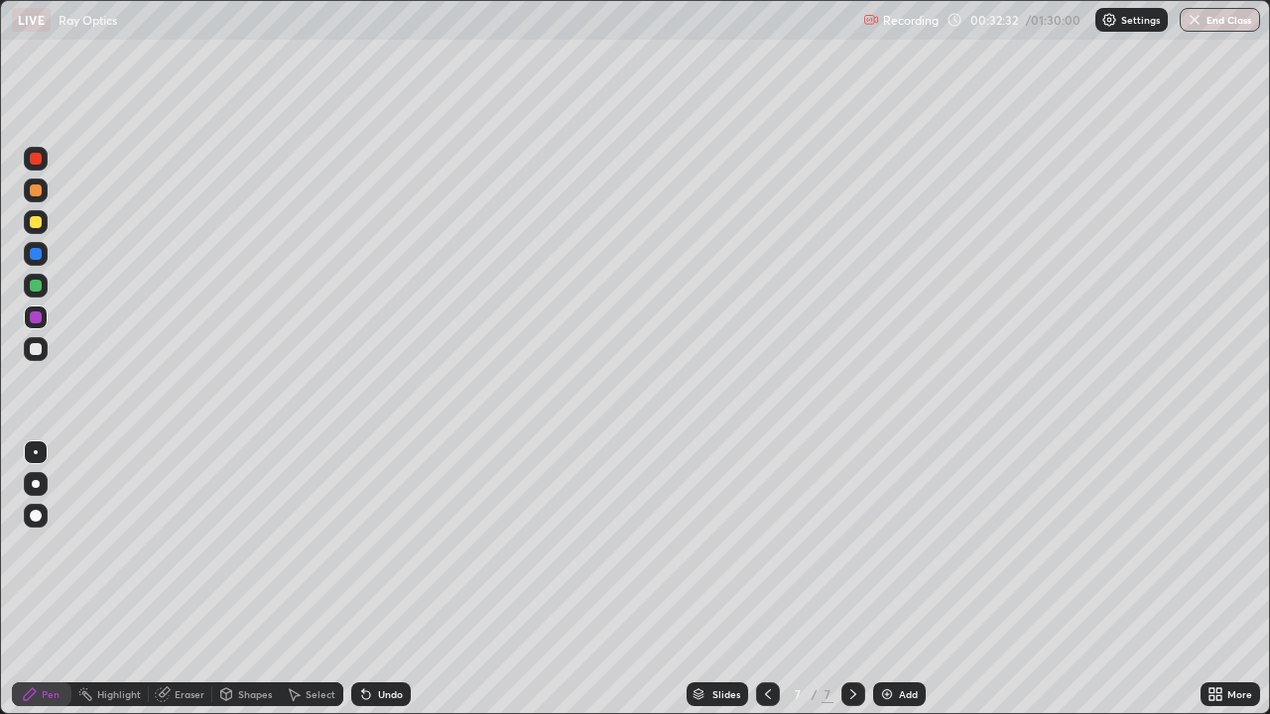
click at [39, 317] on div at bounding box center [36, 317] width 12 height 12
click at [27, 338] on div at bounding box center [36, 349] width 24 height 24
click at [37, 317] on div at bounding box center [36, 317] width 12 height 12
click at [393, 579] on div "Undo" at bounding box center [390, 694] width 25 height 10
click at [905, 579] on div "Add" at bounding box center [899, 694] width 53 height 24
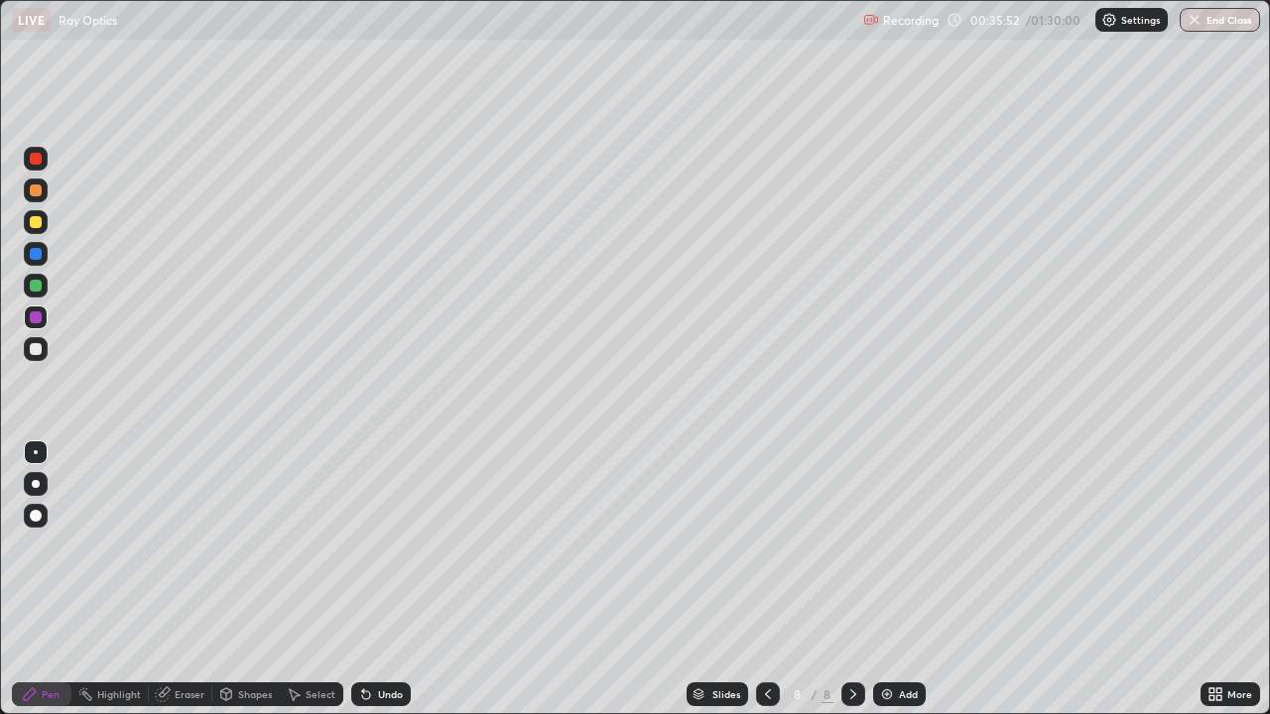
click at [37, 349] on div at bounding box center [36, 349] width 12 height 12
click at [38, 318] on div at bounding box center [36, 317] width 12 height 12
click at [37, 222] on div at bounding box center [36, 222] width 12 height 12
click at [36, 222] on div at bounding box center [36, 222] width 12 height 12
click at [386, 579] on div "Undo" at bounding box center [381, 694] width 60 height 24
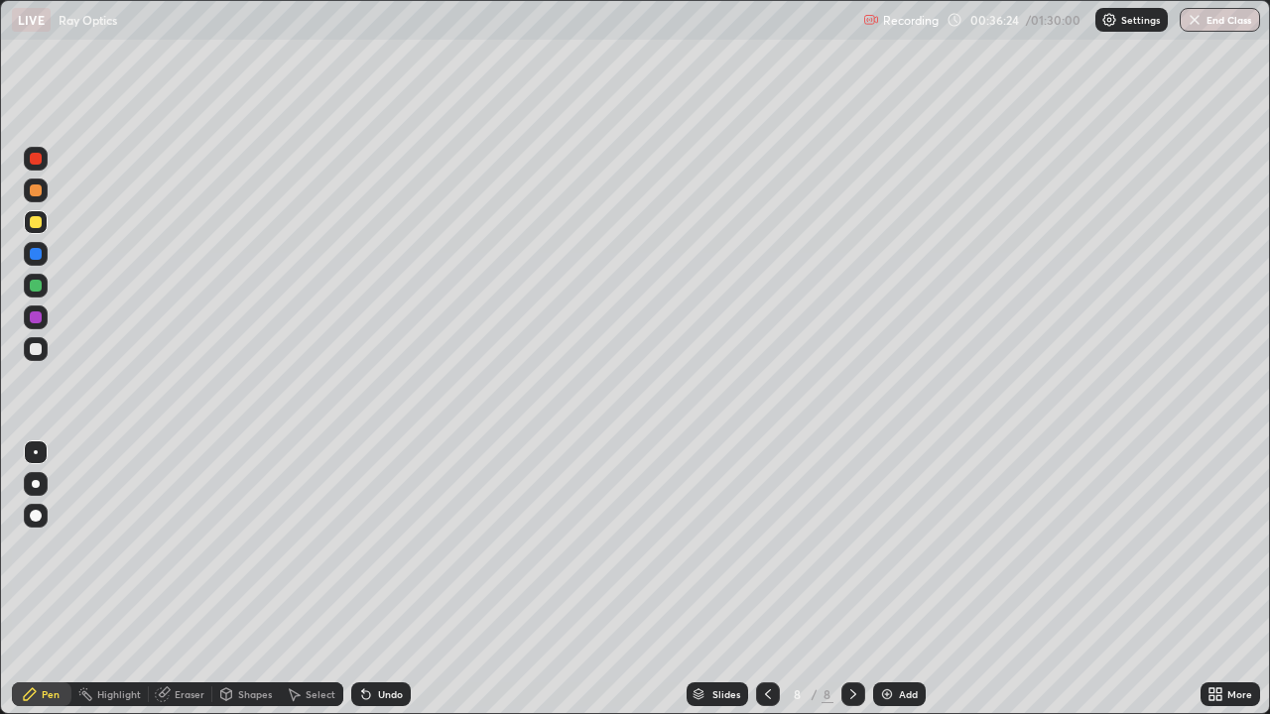
click at [36, 348] on div at bounding box center [36, 349] width 12 height 12
click at [38, 344] on div at bounding box center [36, 349] width 12 height 12
click at [42, 214] on div at bounding box center [36, 222] width 24 height 24
click at [362, 579] on icon at bounding box center [363, 690] width 2 height 2
click at [46, 313] on div at bounding box center [36, 317] width 24 height 24
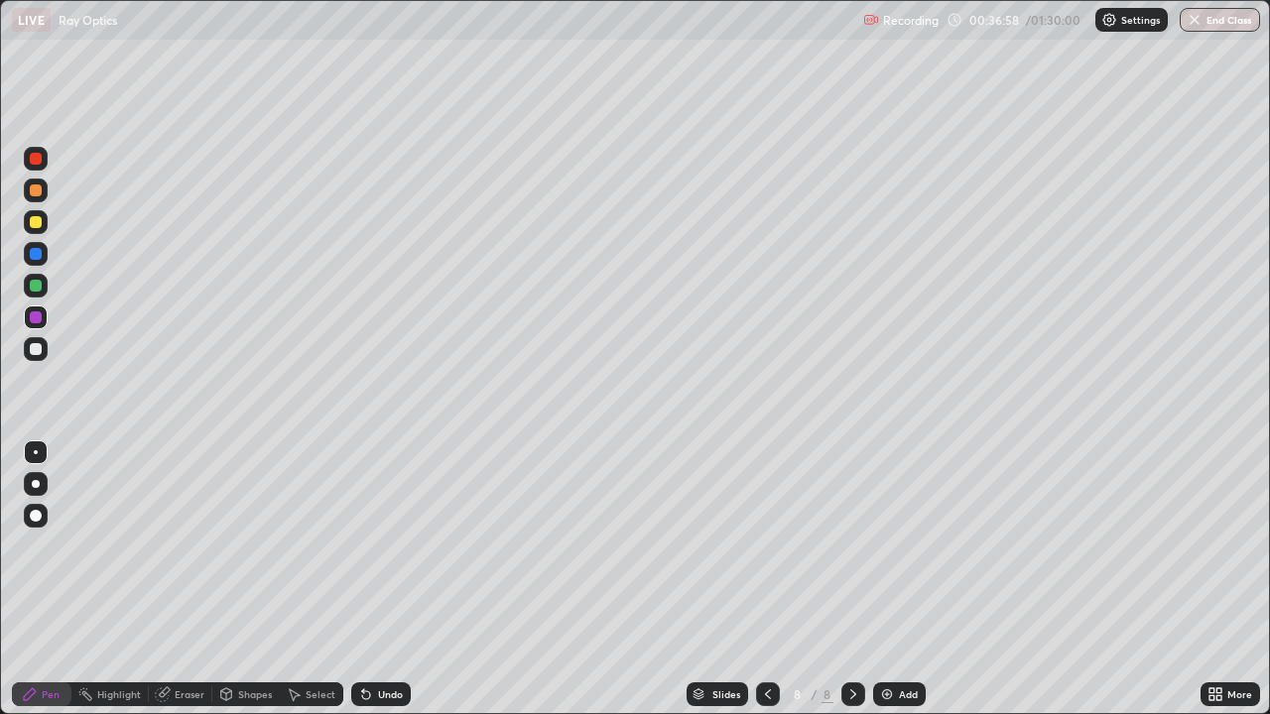
click at [36, 315] on div at bounding box center [36, 317] width 12 height 12
click at [903, 579] on div "Add" at bounding box center [899, 694] width 53 height 24
click at [40, 259] on div at bounding box center [36, 254] width 24 height 24
click at [383, 579] on div "Undo" at bounding box center [381, 694] width 60 height 24
click at [35, 349] on div at bounding box center [36, 349] width 12 height 12
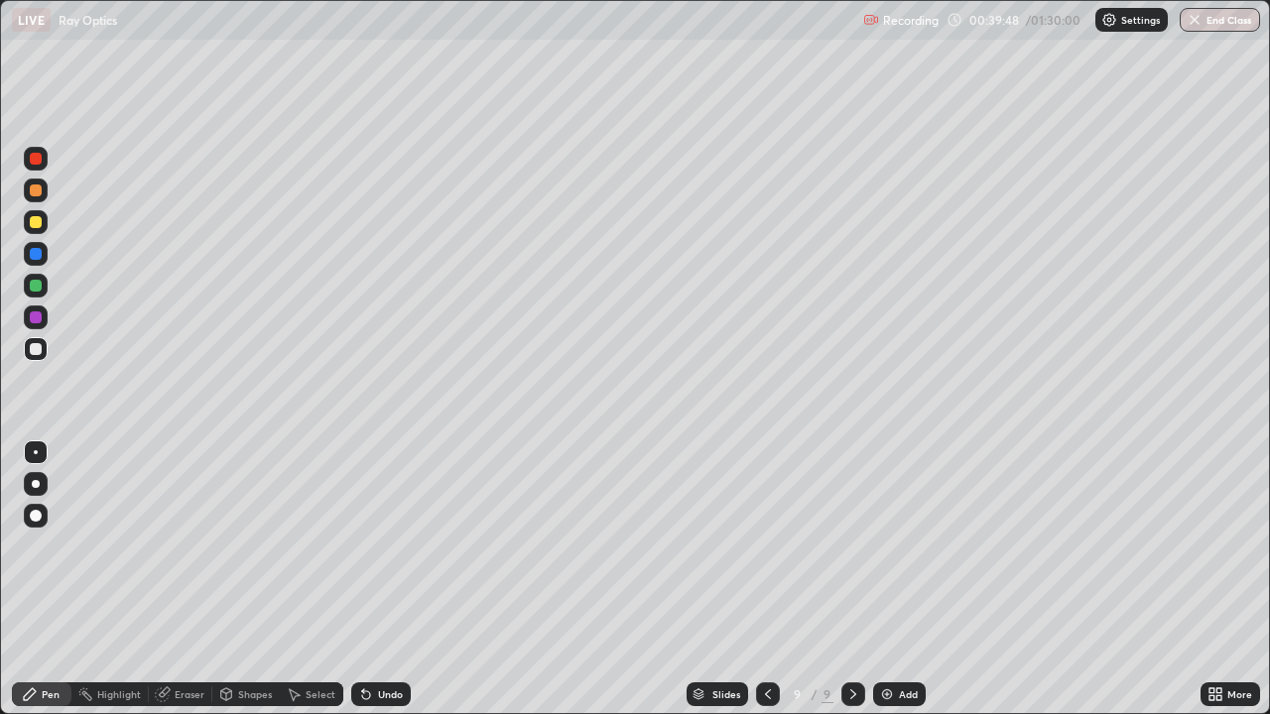
click at [387, 579] on div "Undo" at bounding box center [390, 694] width 25 height 10
click at [31, 219] on div at bounding box center [36, 222] width 12 height 12
click at [44, 351] on div at bounding box center [36, 349] width 24 height 24
click at [35, 218] on div at bounding box center [36, 222] width 12 height 12
click at [36, 349] on div at bounding box center [36, 349] width 12 height 12
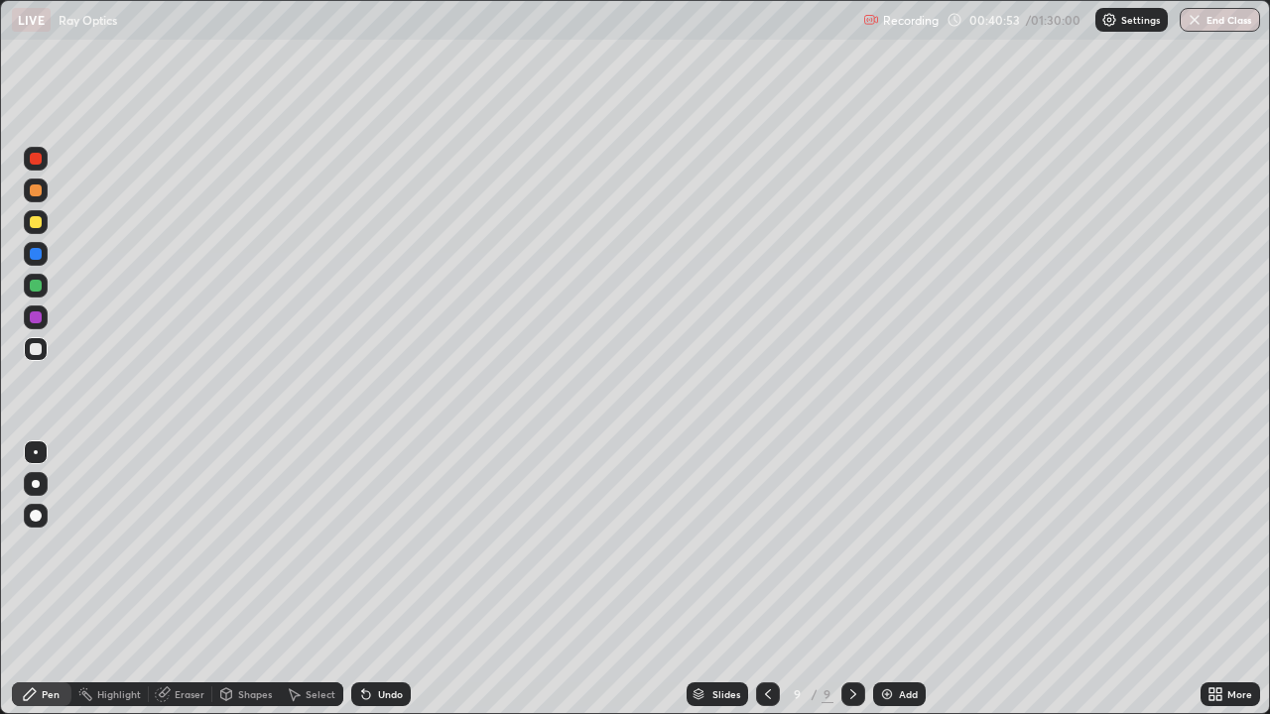
click at [392, 579] on div "Undo" at bounding box center [381, 694] width 60 height 24
click at [382, 579] on div "Undo" at bounding box center [381, 694] width 60 height 24
click at [388, 579] on div "Undo" at bounding box center [390, 694] width 25 height 10
click at [383, 579] on div "Undo" at bounding box center [390, 694] width 25 height 10
click at [118, 579] on div "Highlight" at bounding box center [119, 694] width 44 height 10
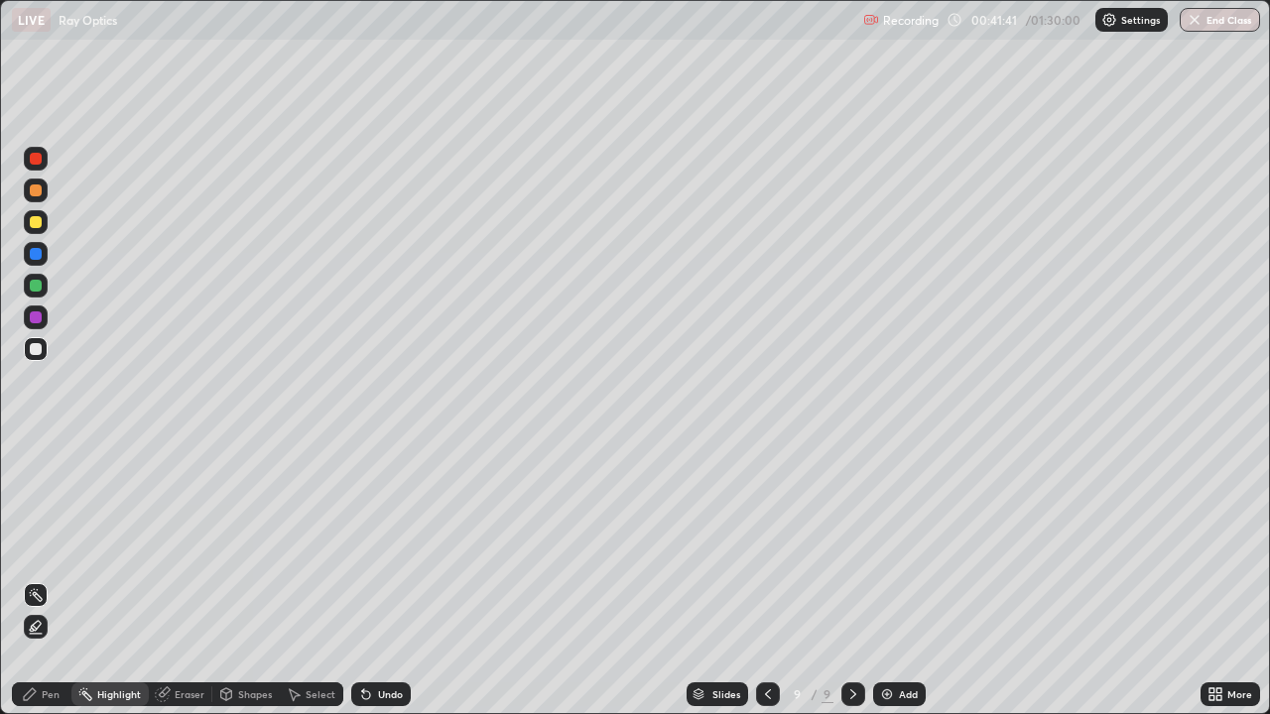
click at [44, 579] on div "Pen" at bounding box center [51, 694] width 18 height 10
click at [33, 348] on div at bounding box center [36, 349] width 12 height 12
click at [37, 346] on div at bounding box center [36, 349] width 12 height 12
click at [33, 352] on div at bounding box center [36, 349] width 12 height 12
click at [175, 579] on div "Eraser" at bounding box center [180, 694] width 63 height 24
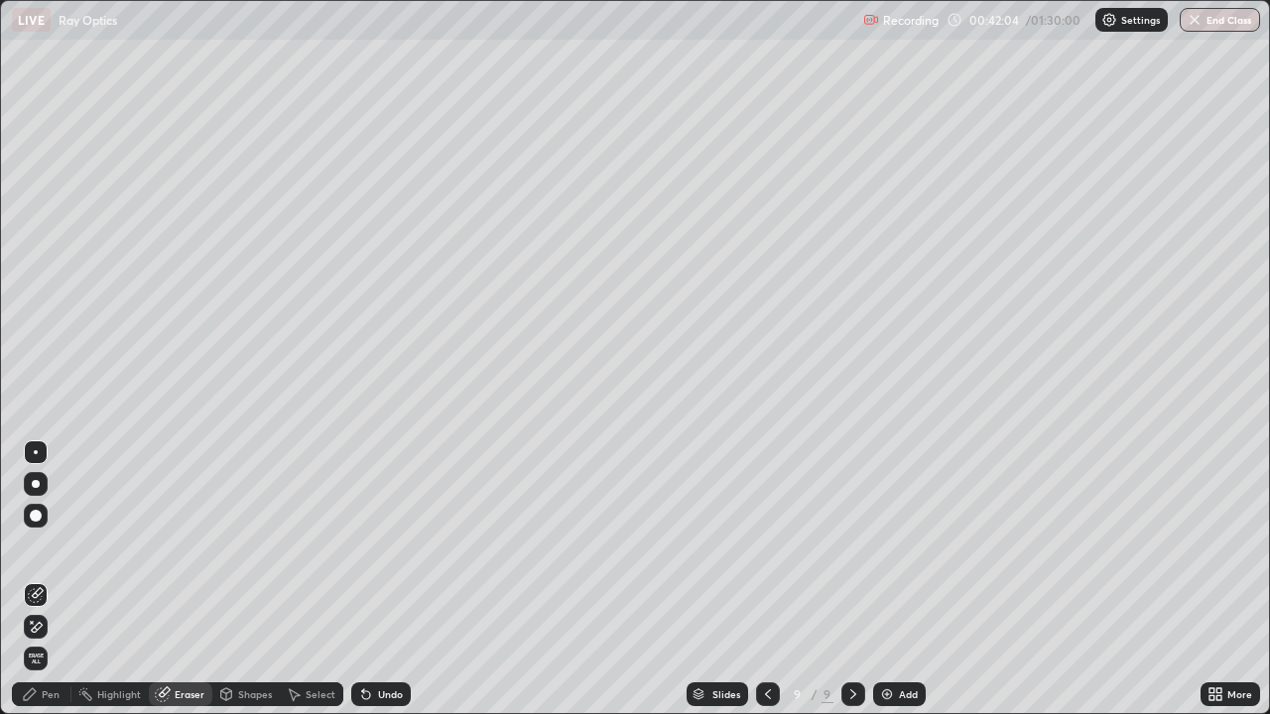
click at [35, 579] on icon at bounding box center [30, 694] width 16 height 16
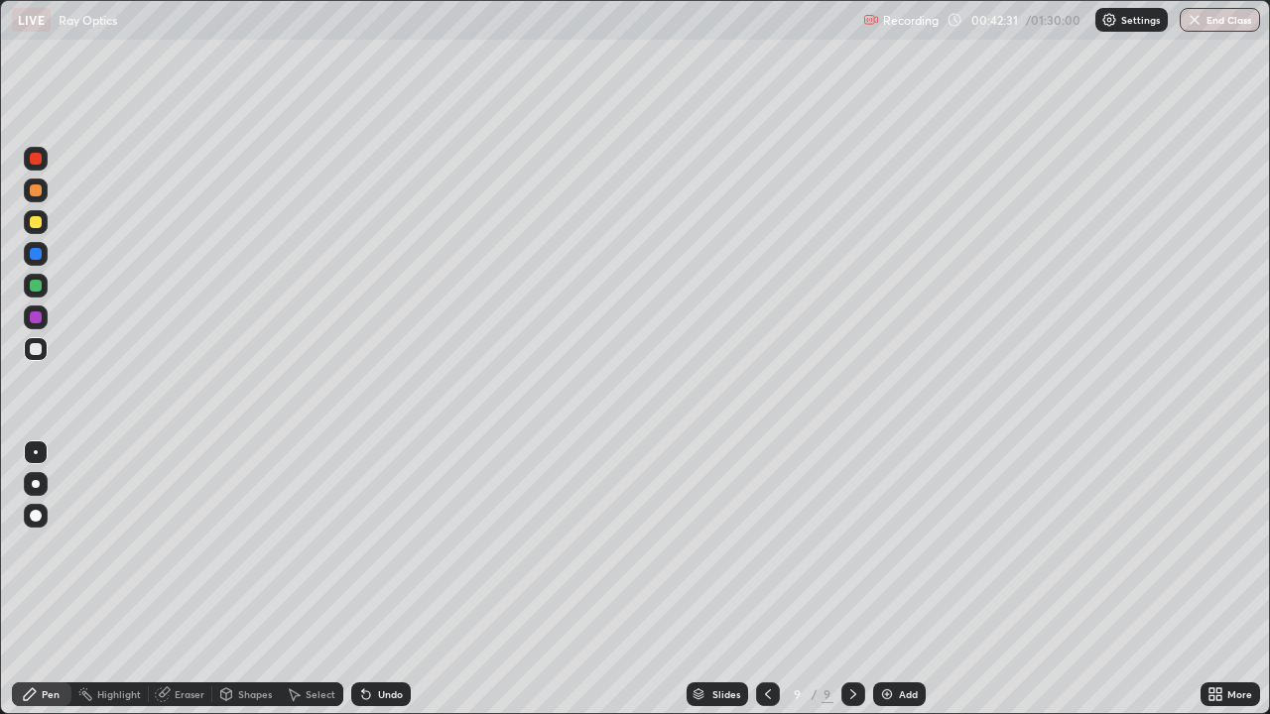
click at [369, 579] on icon at bounding box center [366, 694] width 16 height 16
click at [358, 579] on div "Undo" at bounding box center [381, 694] width 60 height 24
click at [359, 579] on div "Undo" at bounding box center [381, 694] width 60 height 24
click at [357, 579] on div "Undo" at bounding box center [381, 694] width 60 height 24
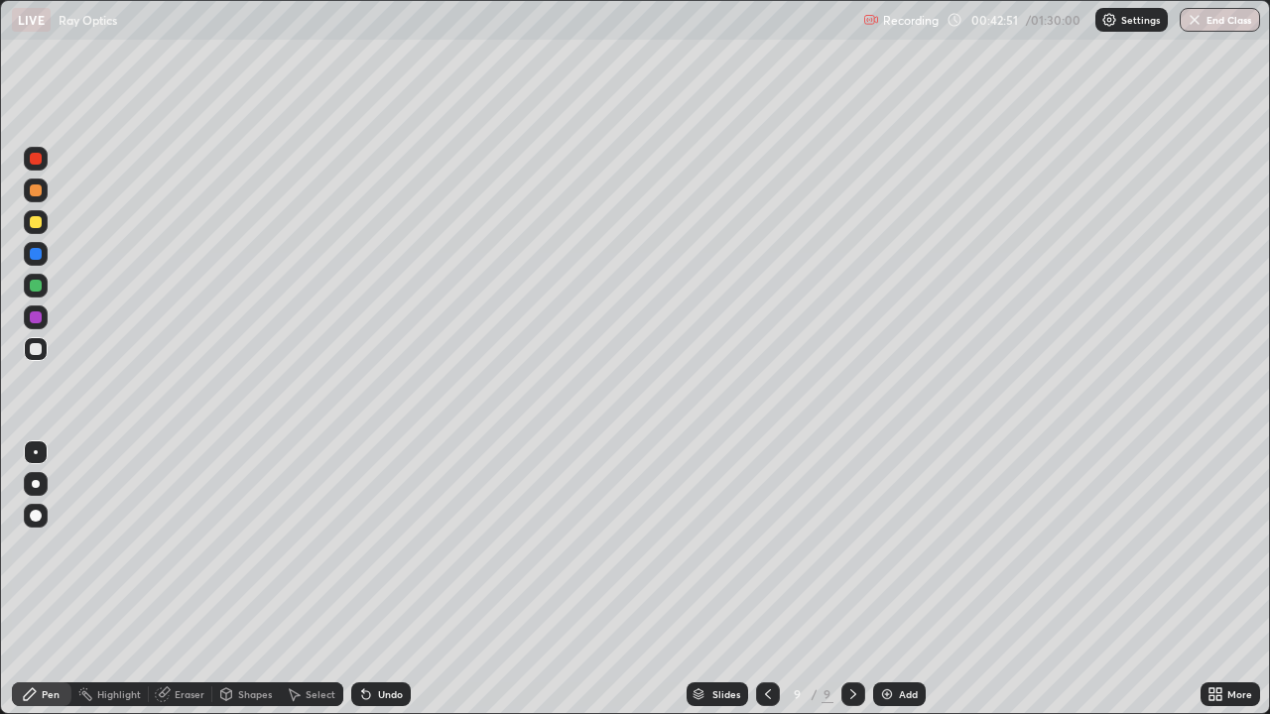
click at [378, 579] on div "Undo" at bounding box center [381, 694] width 60 height 24
click at [38, 155] on div at bounding box center [36, 159] width 12 height 12
click at [38, 347] on div at bounding box center [36, 349] width 12 height 12
click at [36, 160] on div at bounding box center [36, 159] width 12 height 12
click at [30, 346] on div at bounding box center [36, 349] width 12 height 12
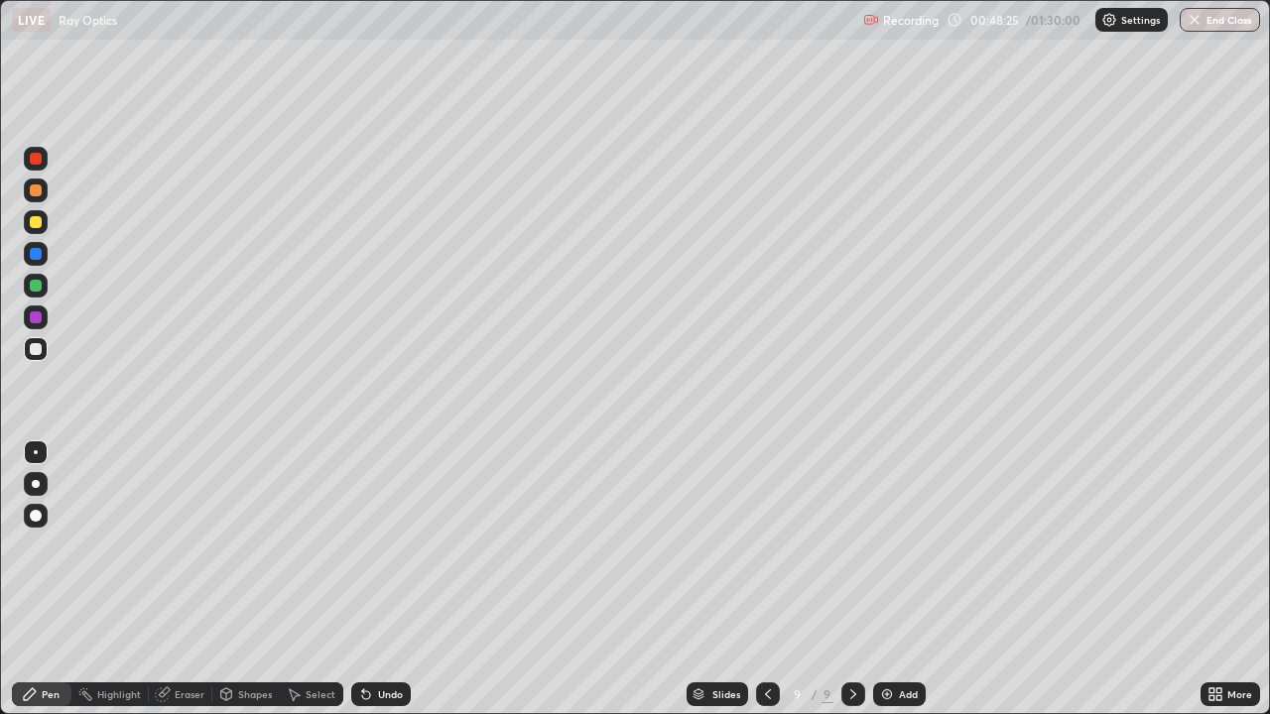
click at [906, 579] on div "Add" at bounding box center [908, 694] width 19 height 10
click at [38, 349] on div at bounding box center [36, 349] width 12 height 12
click at [172, 579] on div "Eraser" at bounding box center [180, 694] width 63 height 24
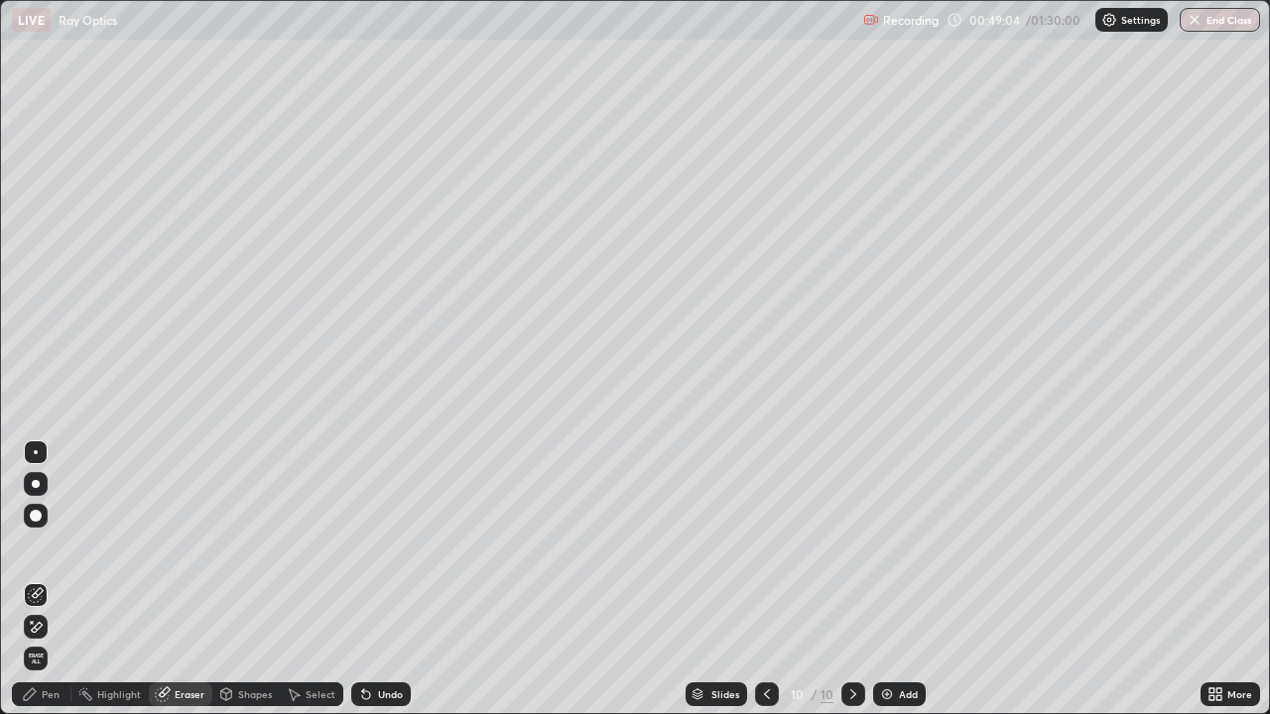
click at [46, 579] on div "Pen" at bounding box center [42, 694] width 60 height 24
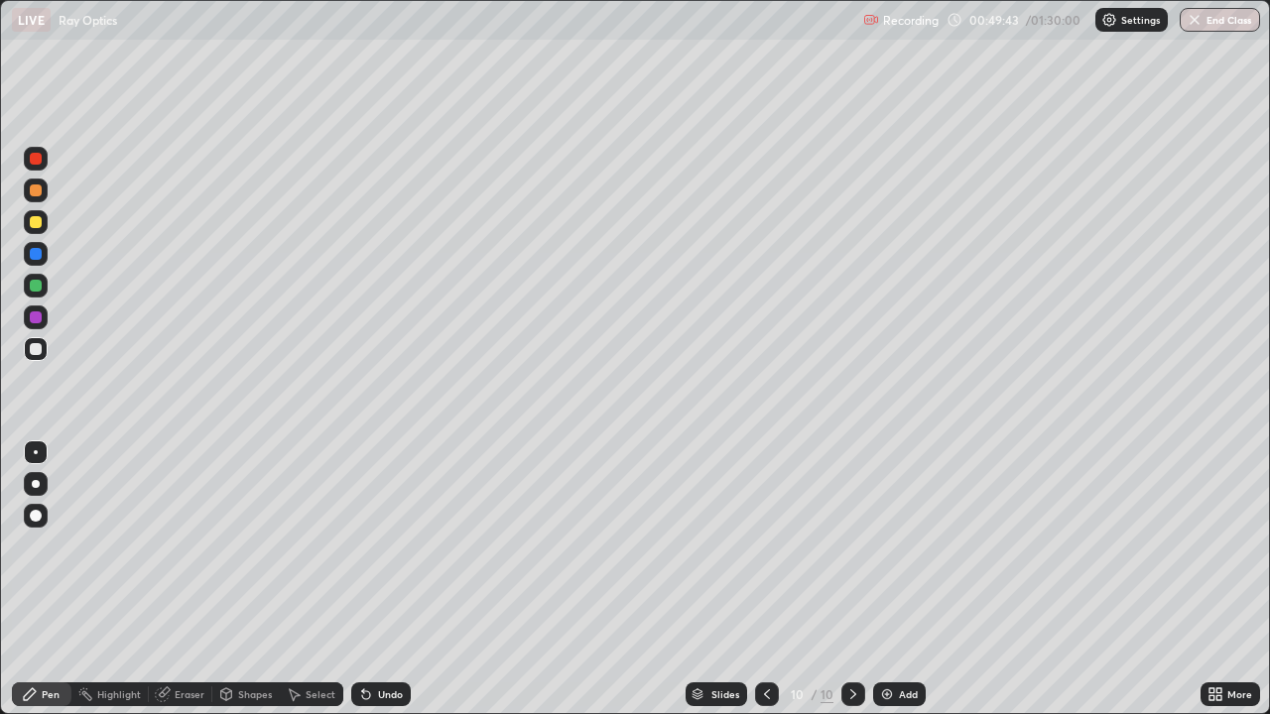
click at [42, 210] on div at bounding box center [36, 222] width 24 height 24
click at [33, 224] on div at bounding box center [36, 222] width 12 height 12
click at [35, 189] on div at bounding box center [36, 190] width 12 height 12
click at [376, 579] on div "Undo" at bounding box center [381, 694] width 60 height 24
click at [385, 579] on div "Undo" at bounding box center [390, 694] width 25 height 10
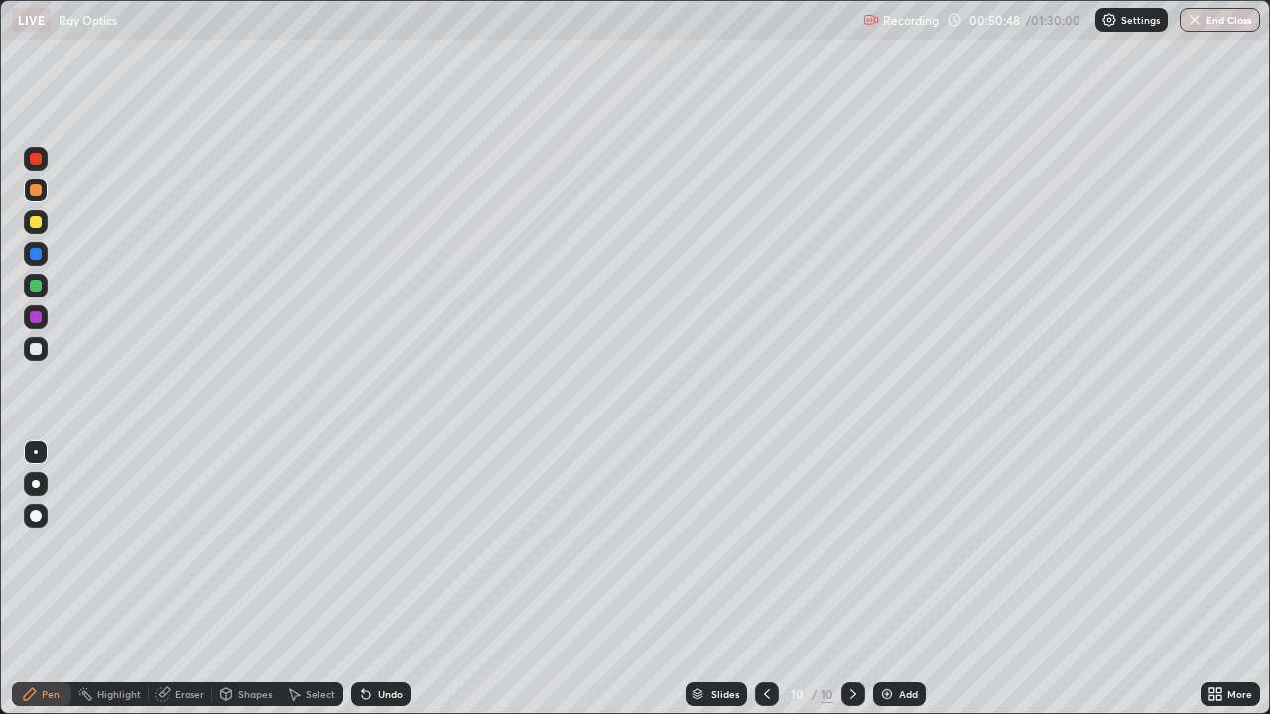
click at [185, 579] on div "Eraser" at bounding box center [190, 694] width 30 height 10
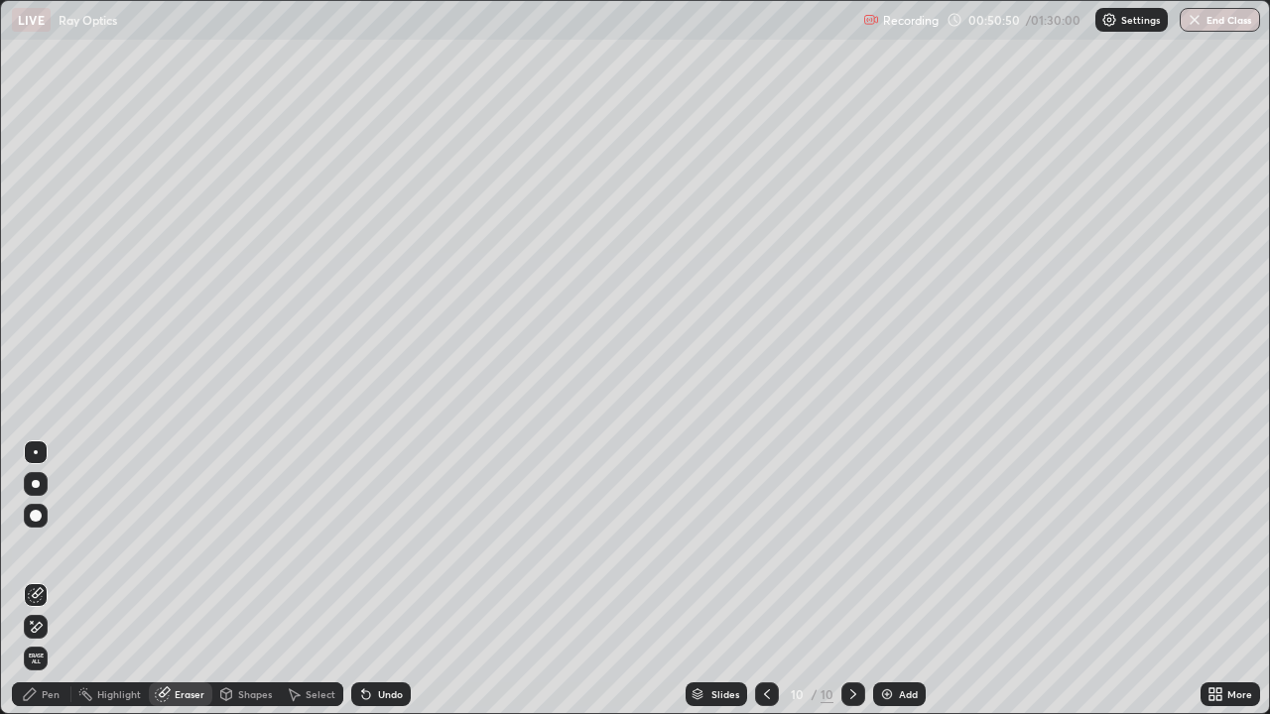
click at [25, 579] on icon at bounding box center [30, 694] width 16 height 16
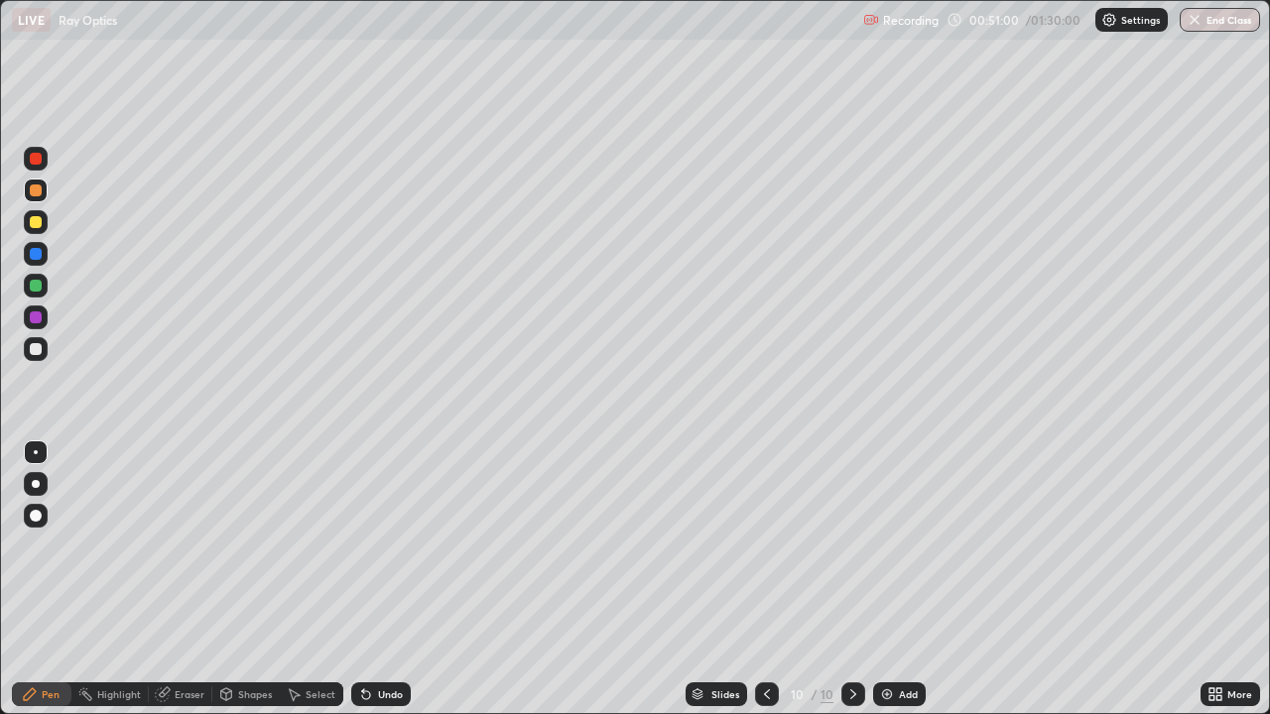
click at [372, 579] on div "Undo" at bounding box center [381, 694] width 60 height 24
click at [370, 579] on icon at bounding box center [366, 694] width 16 height 16
click at [39, 349] on div at bounding box center [36, 349] width 12 height 12
click at [566, 579] on div "Slides 10 / 10 Add" at bounding box center [805, 694] width 789 height 40
click at [577, 579] on div "Slides 10 / 10 Add" at bounding box center [805, 694] width 789 height 40
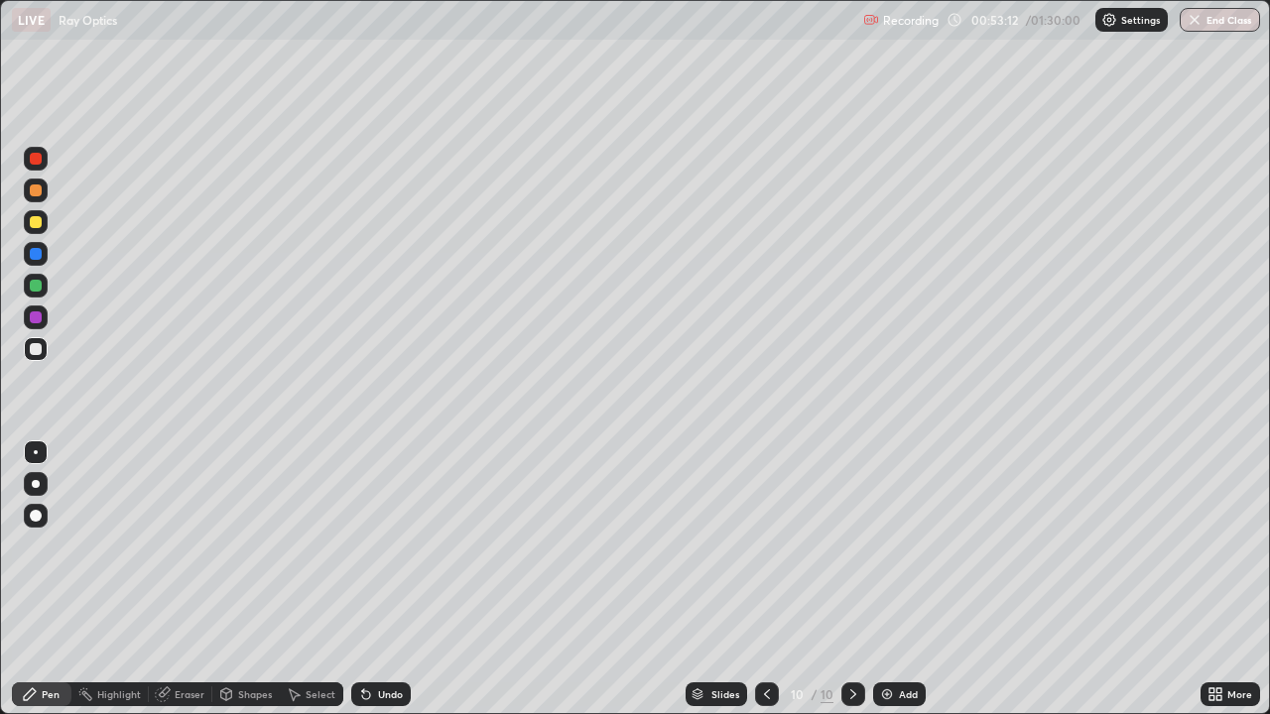
click at [583, 579] on div "Slides 10 / 10 Add" at bounding box center [805, 694] width 789 height 40
click at [564, 579] on div "Slides 10 / 10 Add" at bounding box center [805, 694] width 789 height 40
click at [566, 579] on div "Slides 10 / 10 Add" at bounding box center [805, 694] width 789 height 40
click at [373, 579] on div "Undo" at bounding box center [381, 694] width 60 height 24
click at [370, 579] on icon at bounding box center [366, 694] width 16 height 16
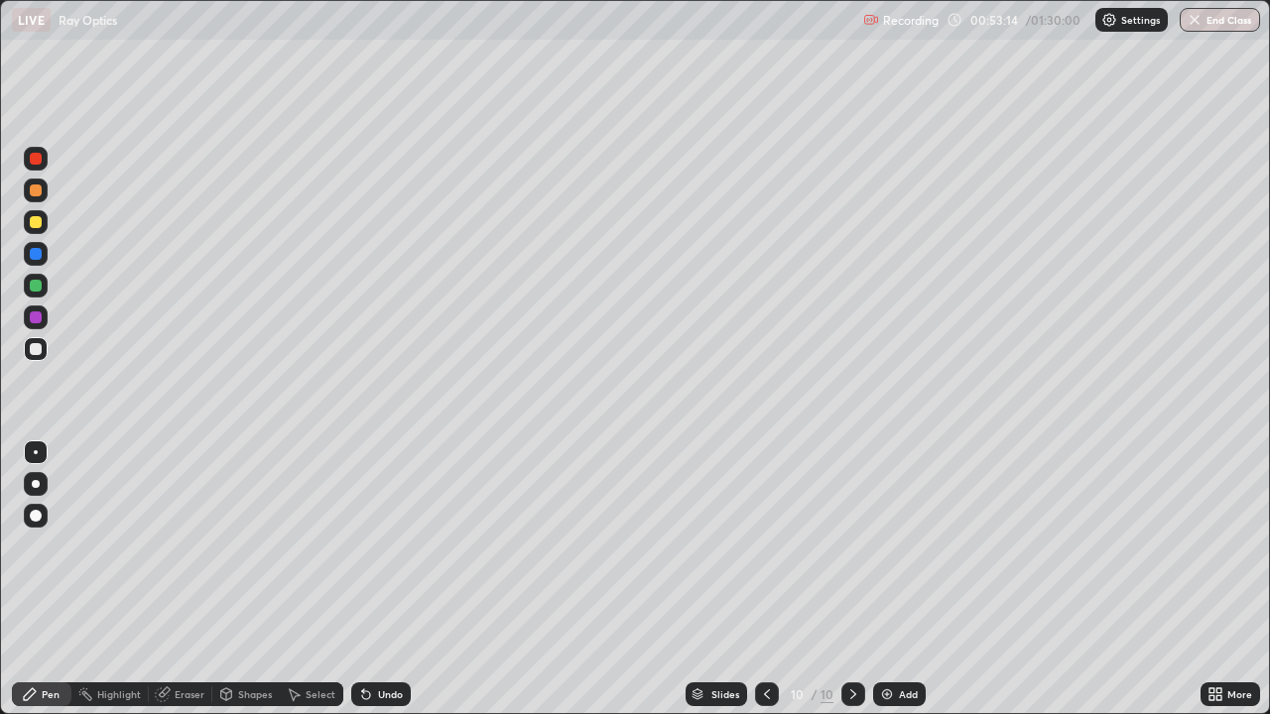
click at [364, 579] on icon at bounding box center [366, 695] width 8 height 8
click at [365, 579] on icon at bounding box center [366, 695] width 8 height 8
click at [364, 579] on icon at bounding box center [366, 695] width 8 height 8
click at [363, 579] on icon at bounding box center [366, 695] width 8 height 8
click at [362, 579] on icon at bounding box center [366, 695] width 8 height 8
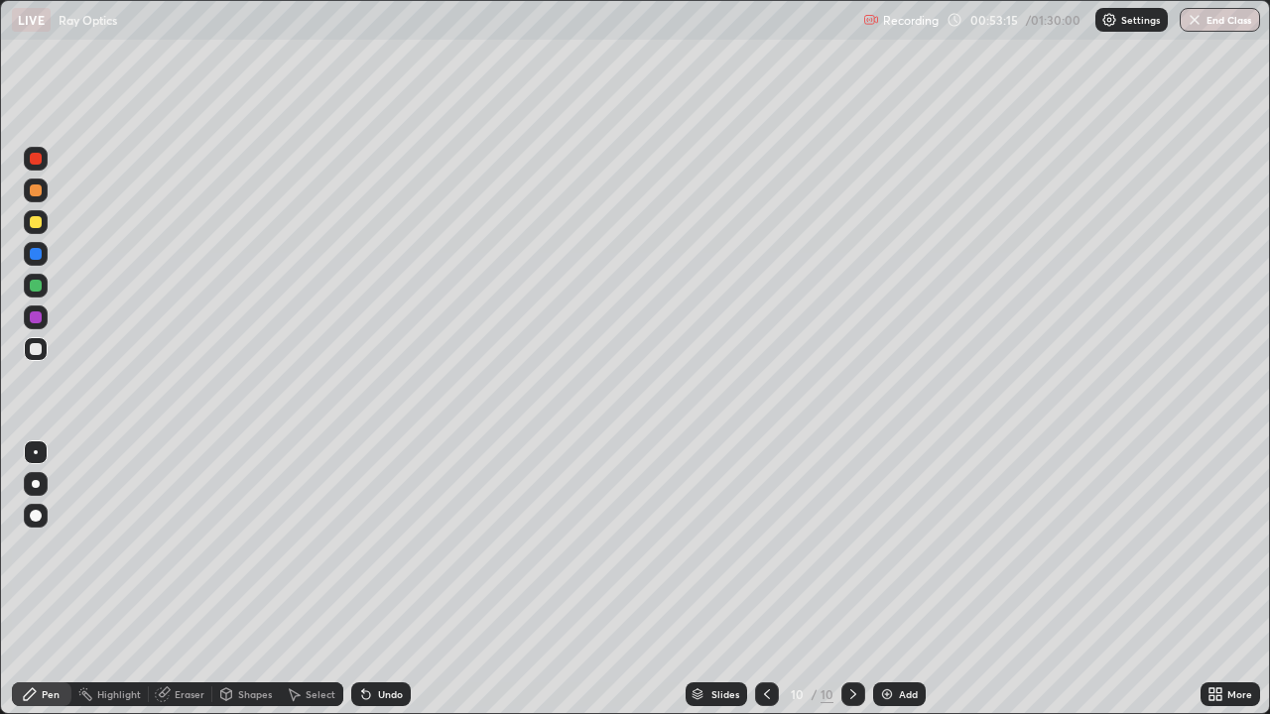
click at [358, 579] on icon at bounding box center [366, 694] width 16 height 16
click at [362, 579] on icon at bounding box center [366, 695] width 8 height 8
click at [903, 579] on div "Add" at bounding box center [908, 694] width 19 height 10
click at [38, 191] on div at bounding box center [36, 190] width 12 height 12
click at [36, 349] on div at bounding box center [36, 349] width 12 height 12
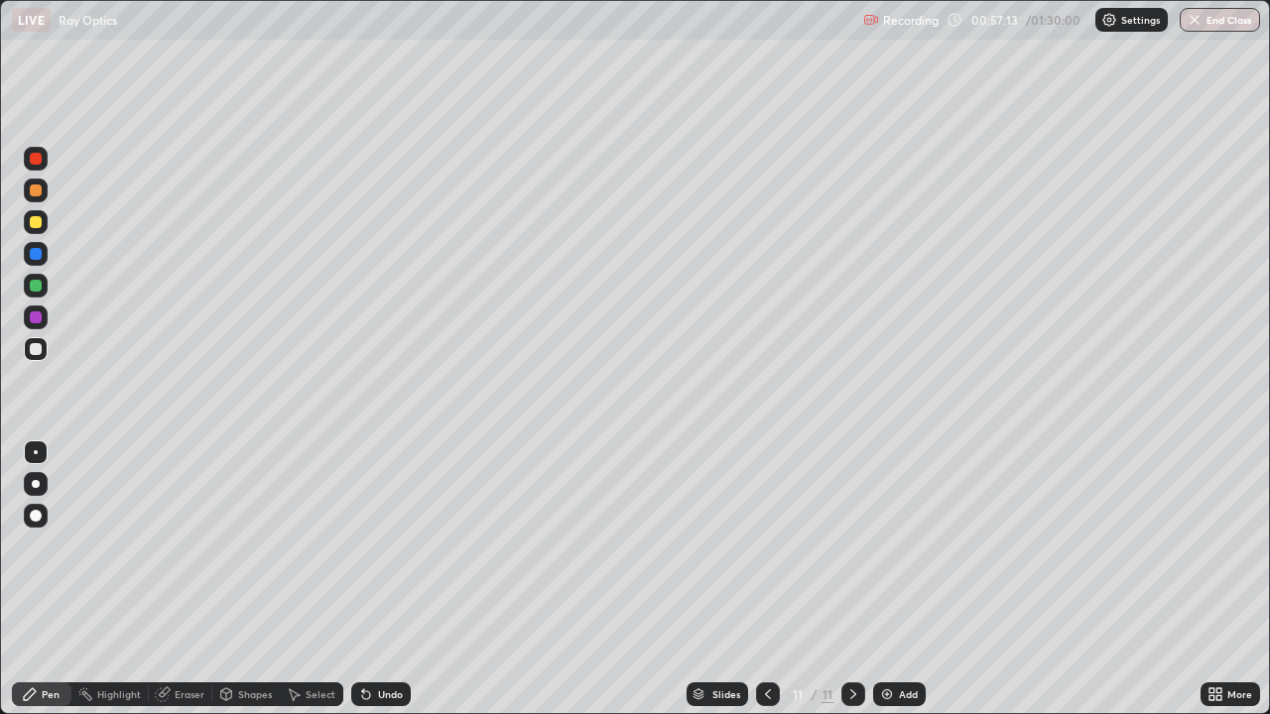
click at [37, 190] on div at bounding box center [36, 190] width 12 height 12
click at [31, 347] on div at bounding box center [36, 349] width 12 height 12
click at [32, 191] on div at bounding box center [36, 190] width 12 height 12
click at [37, 158] on div at bounding box center [36, 159] width 12 height 12
click at [255, 579] on div "Shapes" at bounding box center [255, 694] width 34 height 10
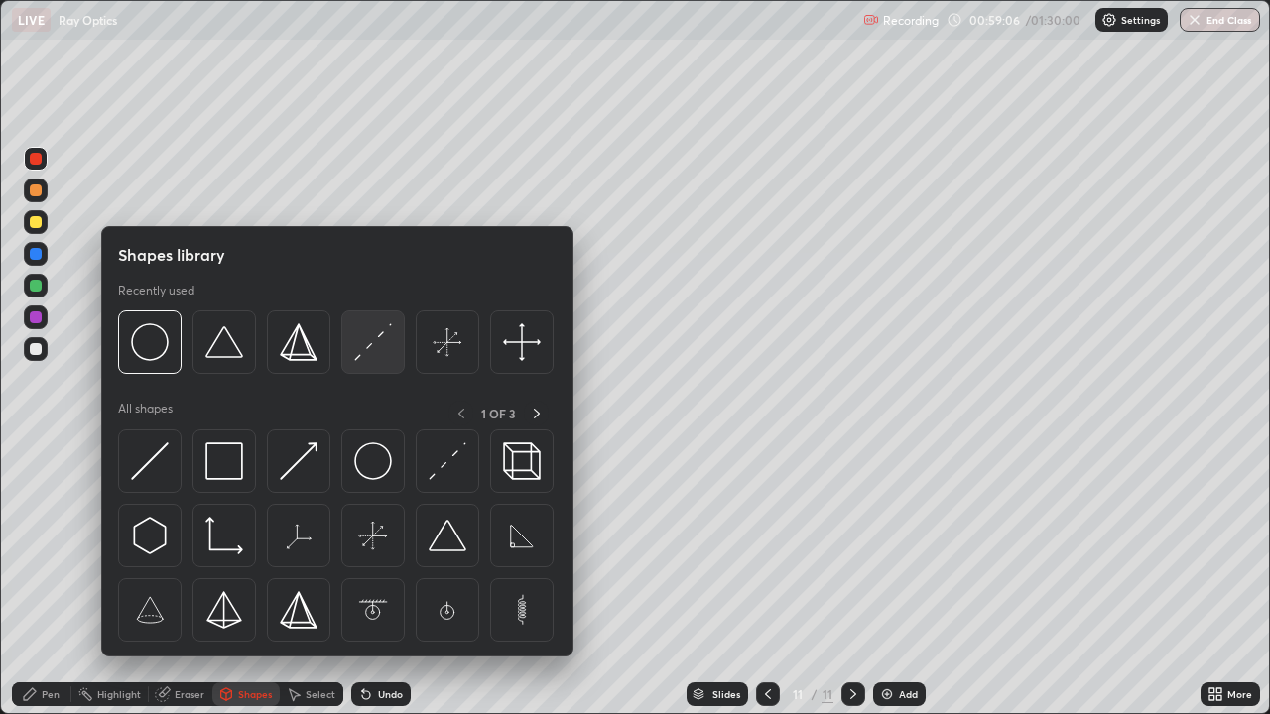
click at [371, 346] on img at bounding box center [373, 342] width 38 height 38
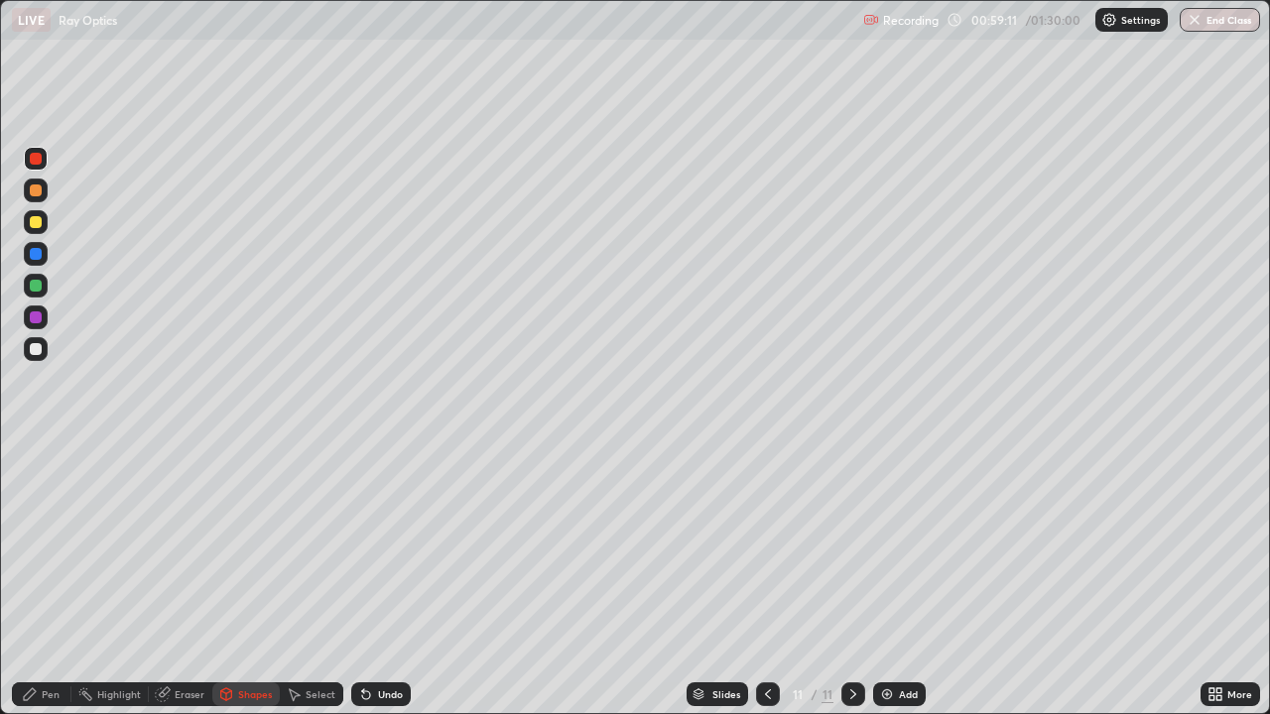
click at [61, 579] on div "Pen" at bounding box center [42, 694] width 60 height 24
click at [37, 348] on div at bounding box center [36, 349] width 12 height 12
click at [37, 191] on div at bounding box center [36, 190] width 12 height 12
click at [35, 351] on div at bounding box center [36, 349] width 12 height 12
click at [362, 579] on icon at bounding box center [363, 690] width 2 height 2
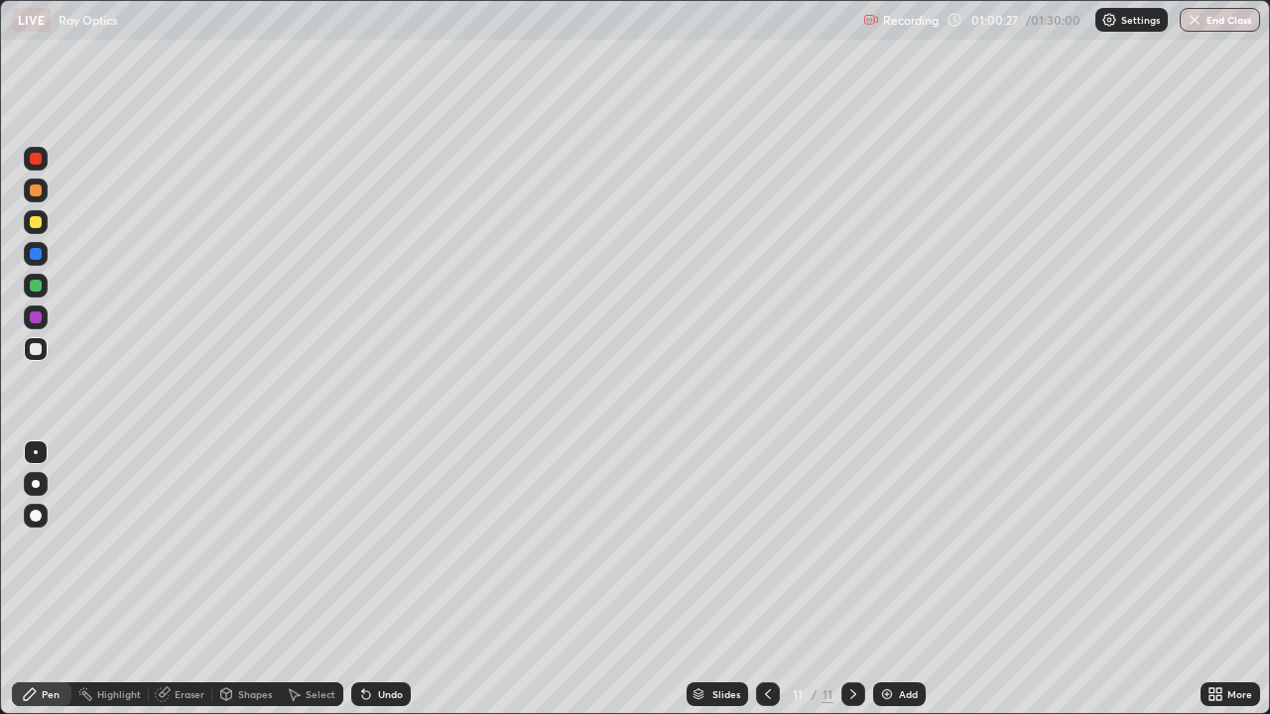
click at [39, 352] on div at bounding box center [36, 349] width 12 height 12
click at [169, 579] on icon at bounding box center [163, 694] width 16 height 16
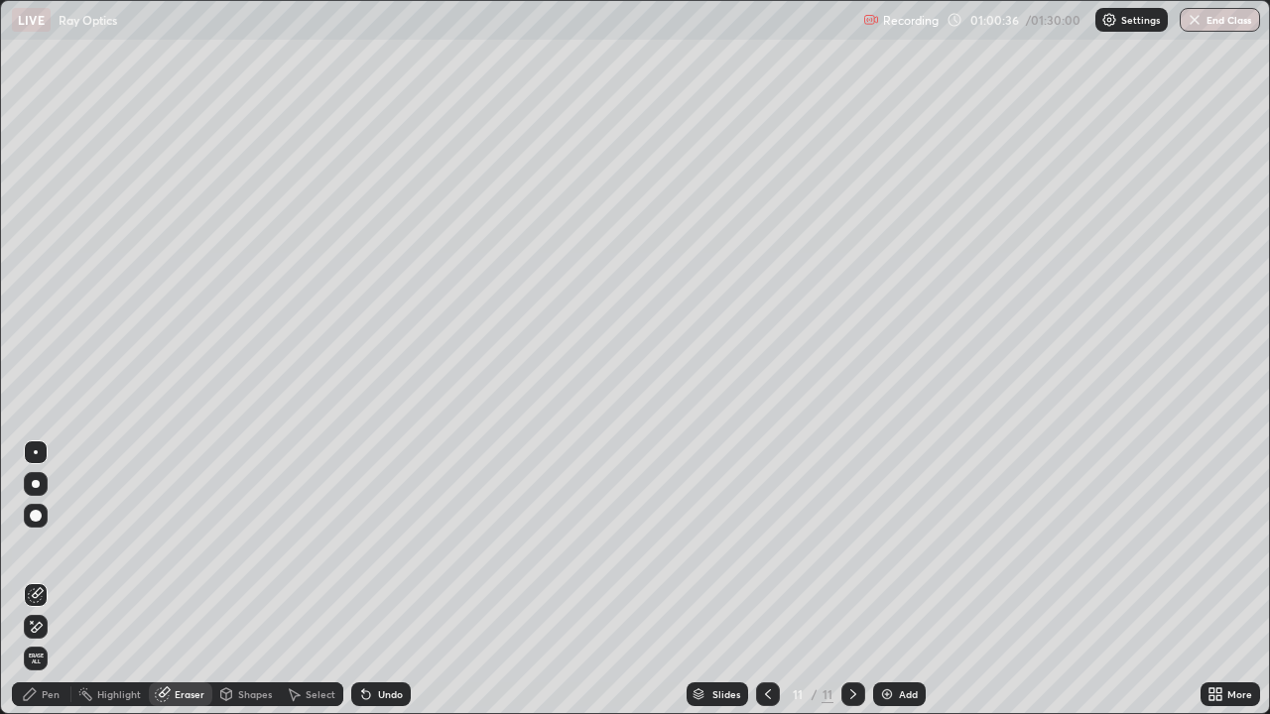
click at [39, 579] on div "Pen" at bounding box center [42, 694] width 60 height 24
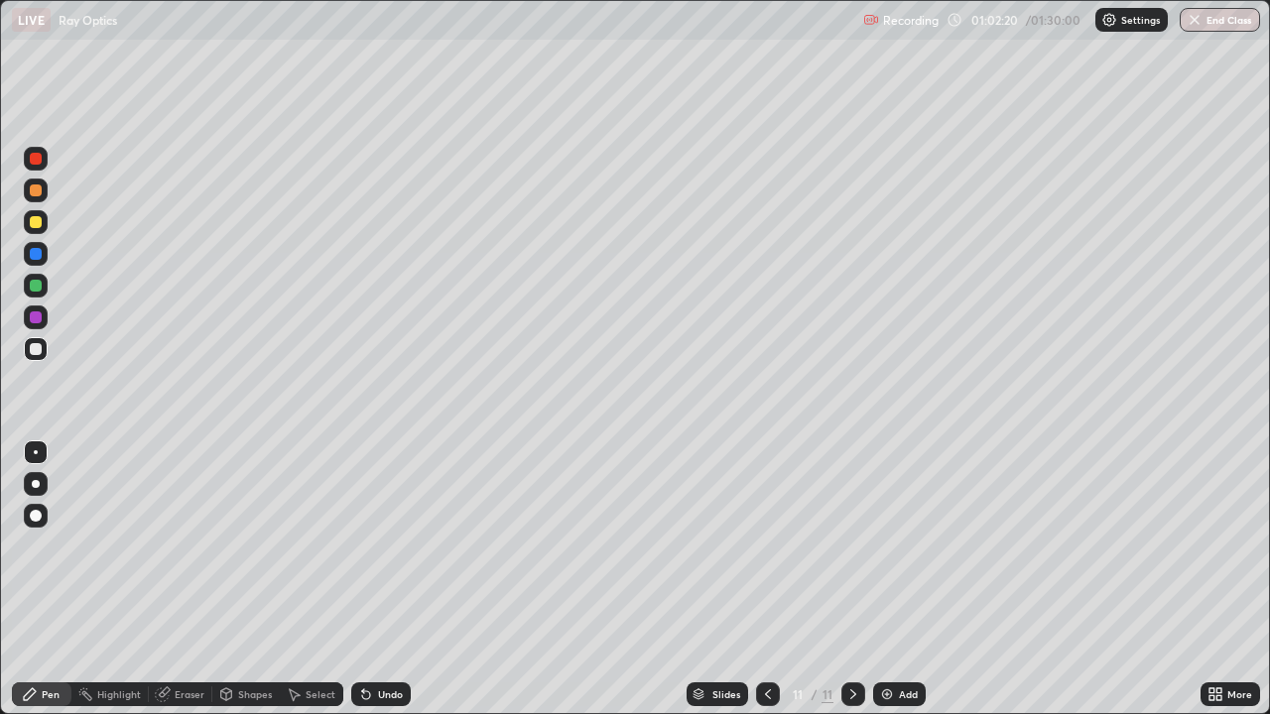
click at [37, 149] on div at bounding box center [36, 159] width 24 height 24
click at [36, 284] on div at bounding box center [36, 286] width 12 height 12
click at [43, 345] on div at bounding box center [36, 349] width 24 height 24
click at [37, 222] on div at bounding box center [36, 222] width 12 height 12
click at [900, 579] on div "Add" at bounding box center [908, 694] width 19 height 10
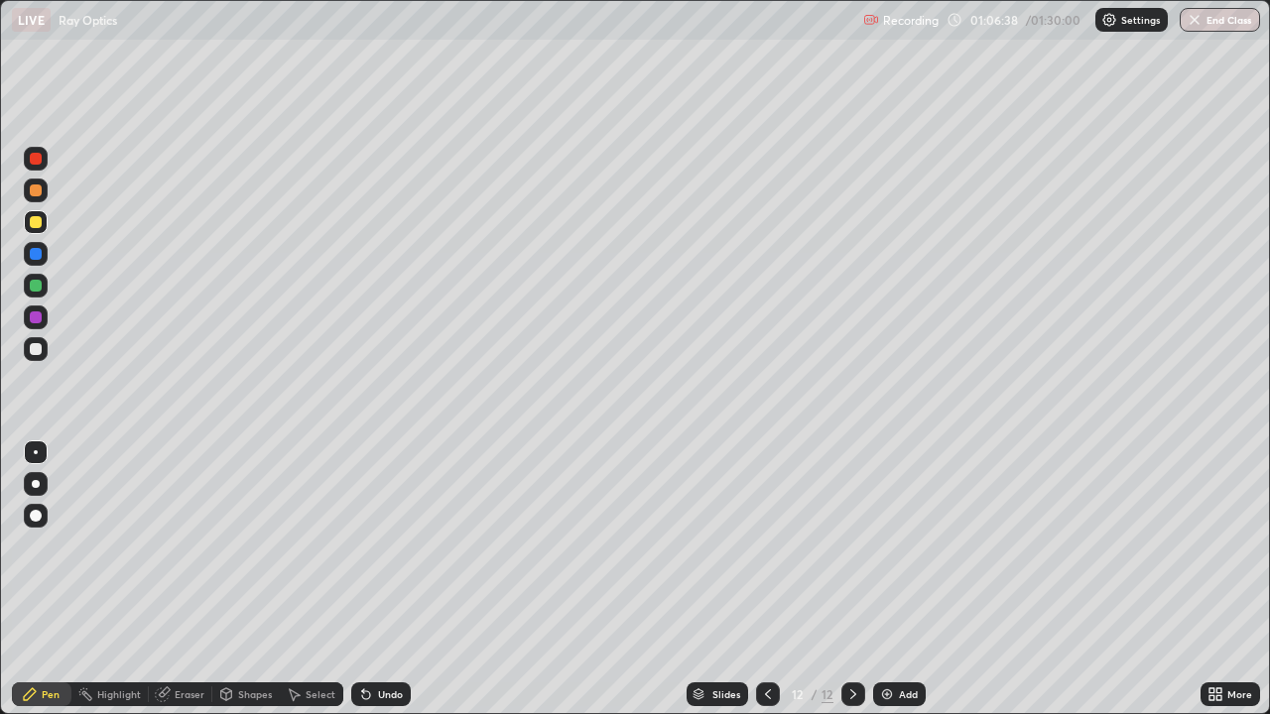
click at [40, 189] on div at bounding box center [36, 190] width 12 height 12
click at [184, 579] on div "Eraser" at bounding box center [180, 694] width 63 height 24
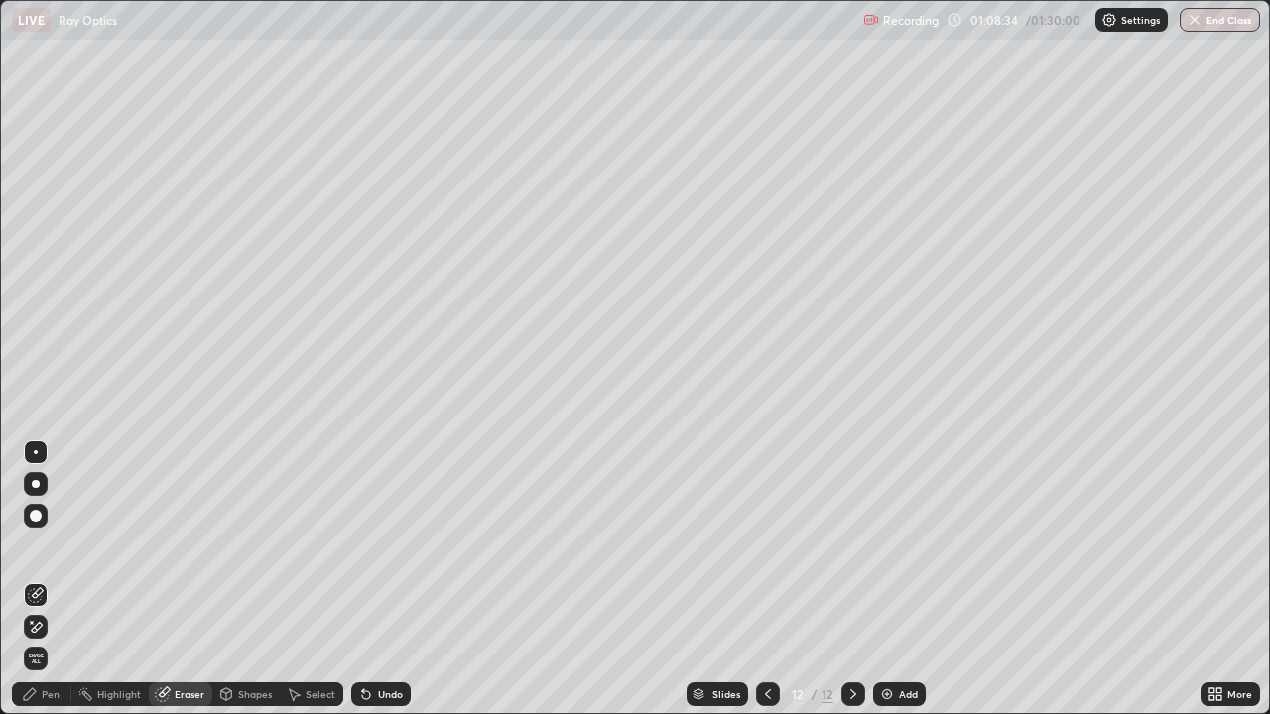
click at [33, 579] on icon at bounding box center [30, 694] width 12 height 12
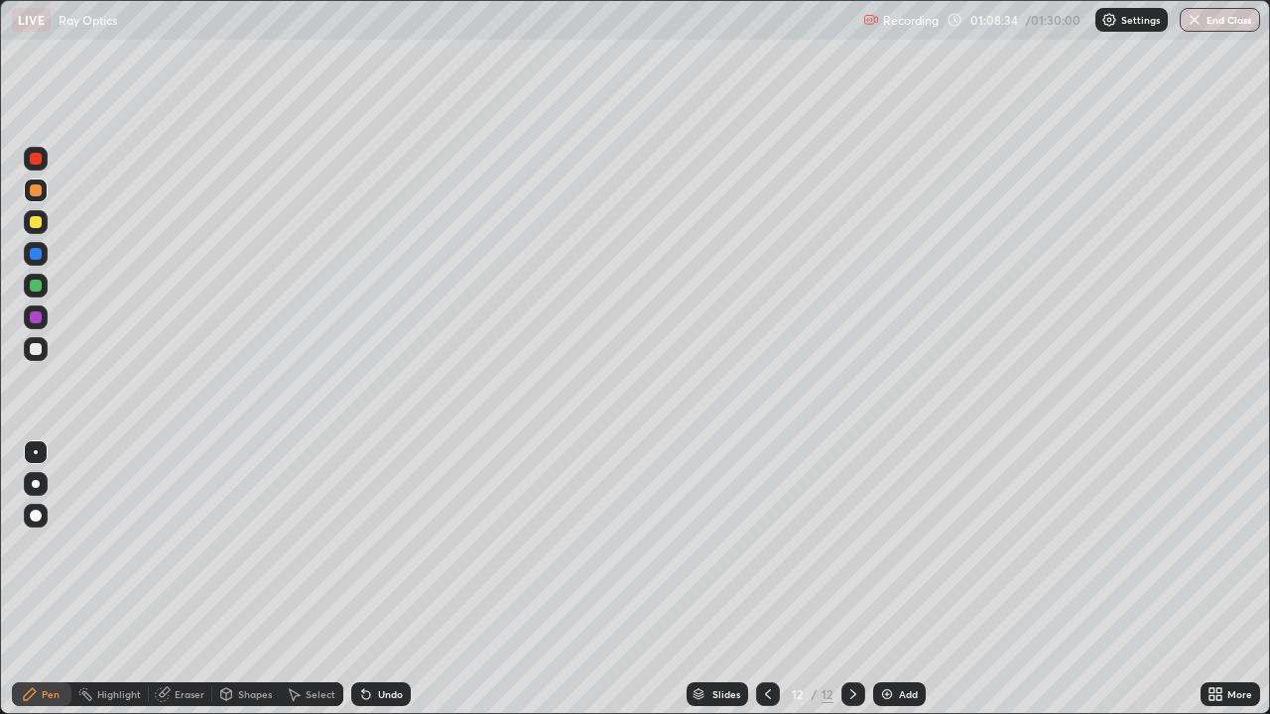
click at [37, 347] on div at bounding box center [36, 349] width 12 height 12
click at [388, 579] on div "Undo" at bounding box center [390, 694] width 25 height 10
click at [385, 579] on div "Undo" at bounding box center [390, 694] width 25 height 10
click at [186, 579] on div "Eraser" at bounding box center [190, 694] width 30 height 10
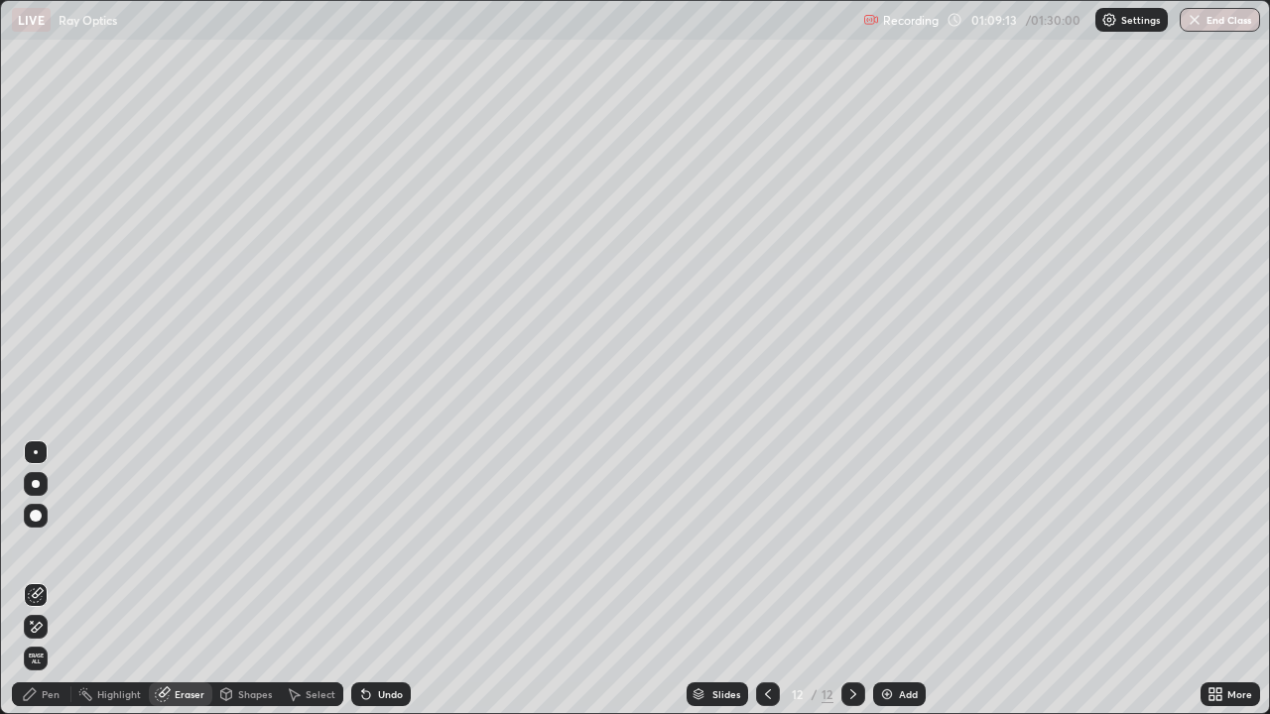
click at [86, 579] on rect at bounding box center [87, 696] width 10 height 10
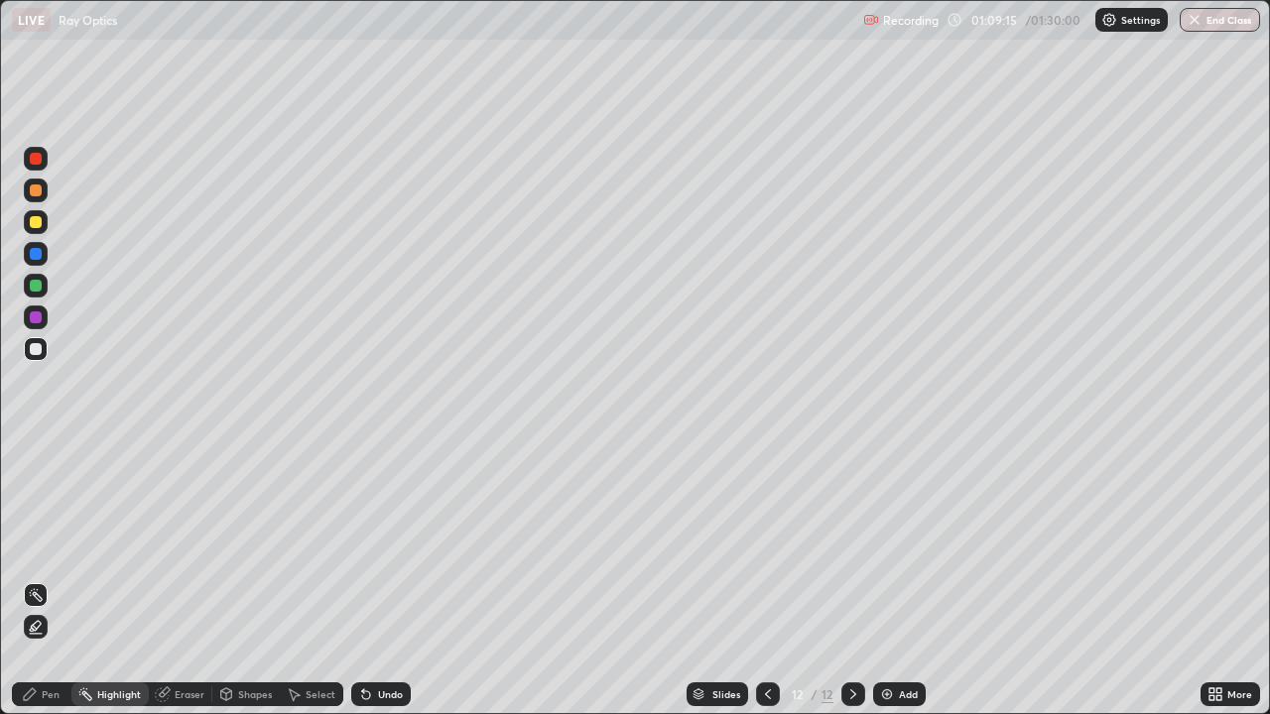
click at [36, 250] on div at bounding box center [36, 254] width 12 height 12
click at [42, 579] on div "Pen" at bounding box center [51, 694] width 18 height 10
click at [35, 358] on div at bounding box center [36, 349] width 24 height 24
click at [384, 579] on div "Undo" at bounding box center [381, 694] width 60 height 24
click at [382, 579] on div "Undo" at bounding box center [390, 694] width 25 height 10
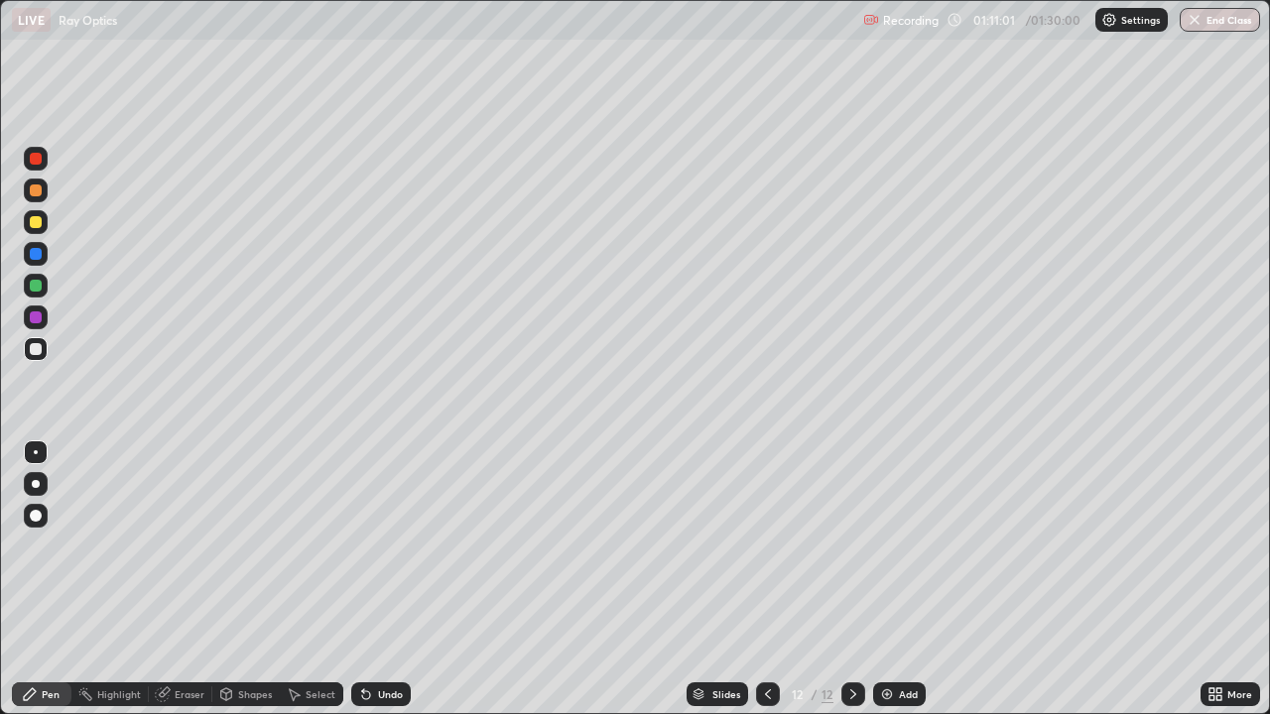
click at [381, 579] on div "Undo" at bounding box center [390, 694] width 25 height 10
click at [164, 579] on icon at bounding box center [163, 694] width 16 height 16
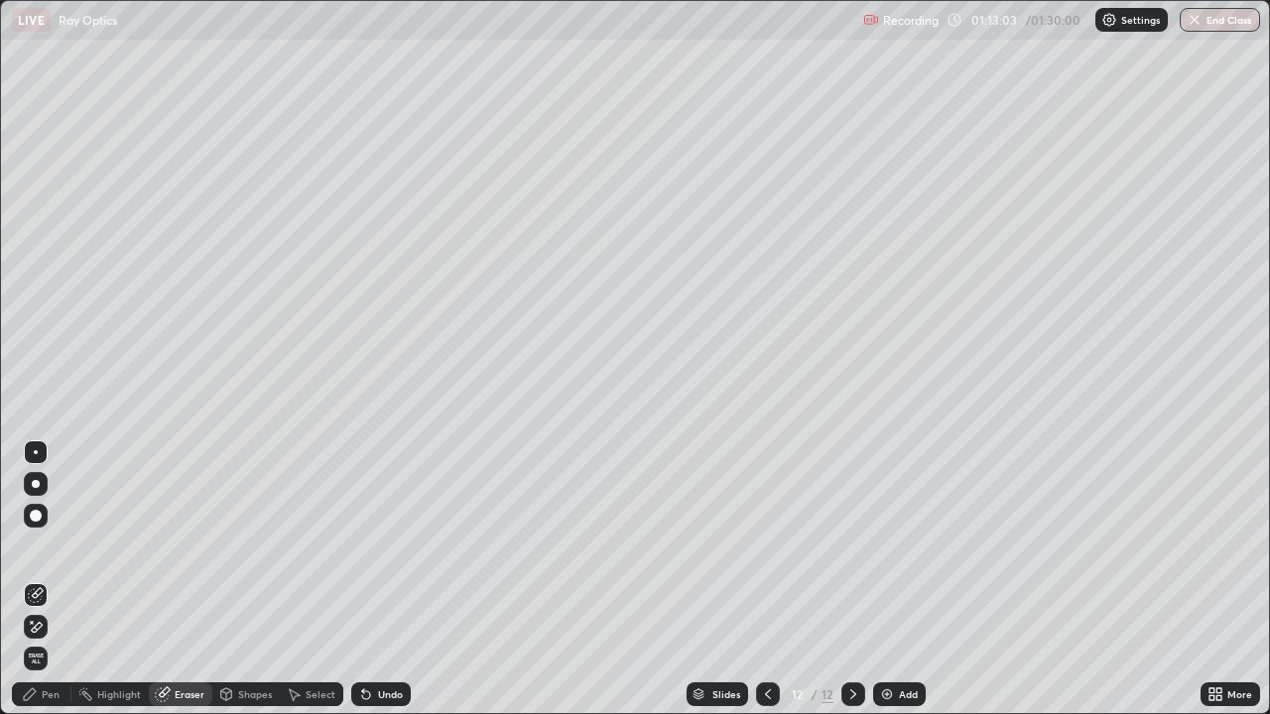
click at [35, 579] on icon at bounding box center [30, 694] width 16 height 16
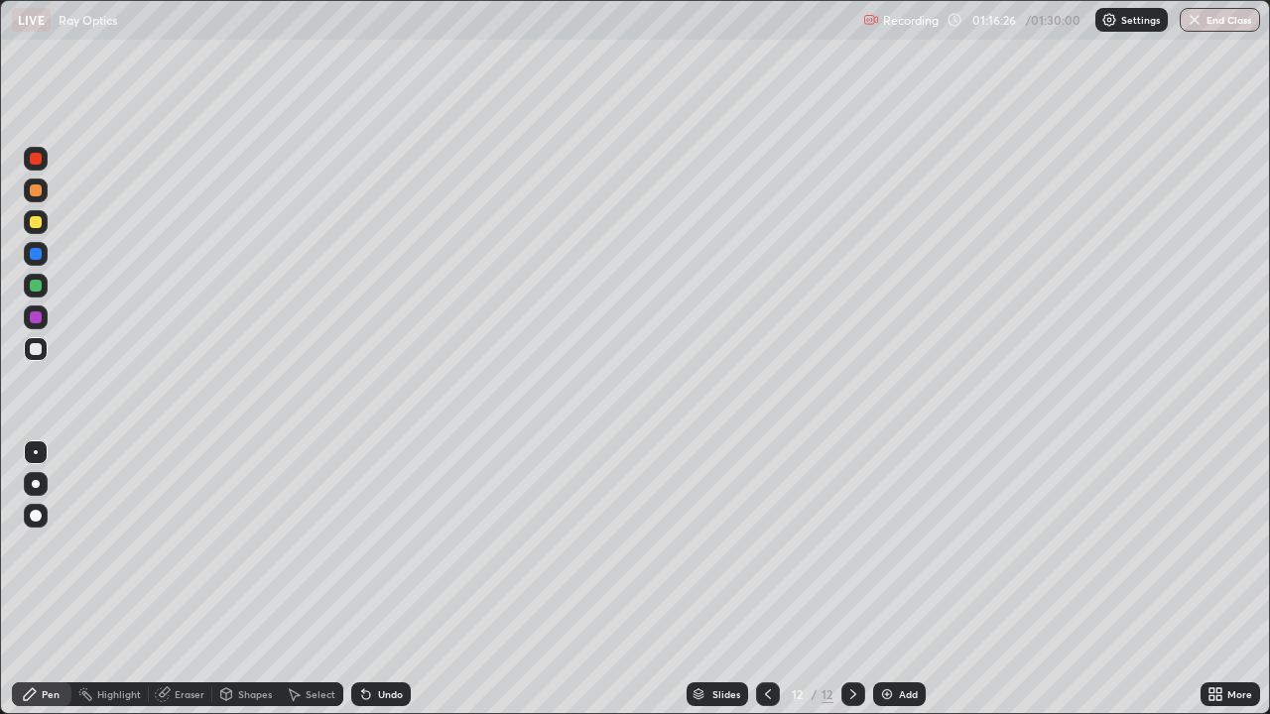
click at [907, 579] on div "Add" at bounding box center [899, 694] width 53 height 24
click at [36, 187] on div at bounding box center [36, 190] width 12 height 12
click at [389, 579] on div "Undo" at bounding box center [390, 694] width 25 height 10
click at [378, 579] on div "Undo" at bounding box center [390, 694] width 25 height 10
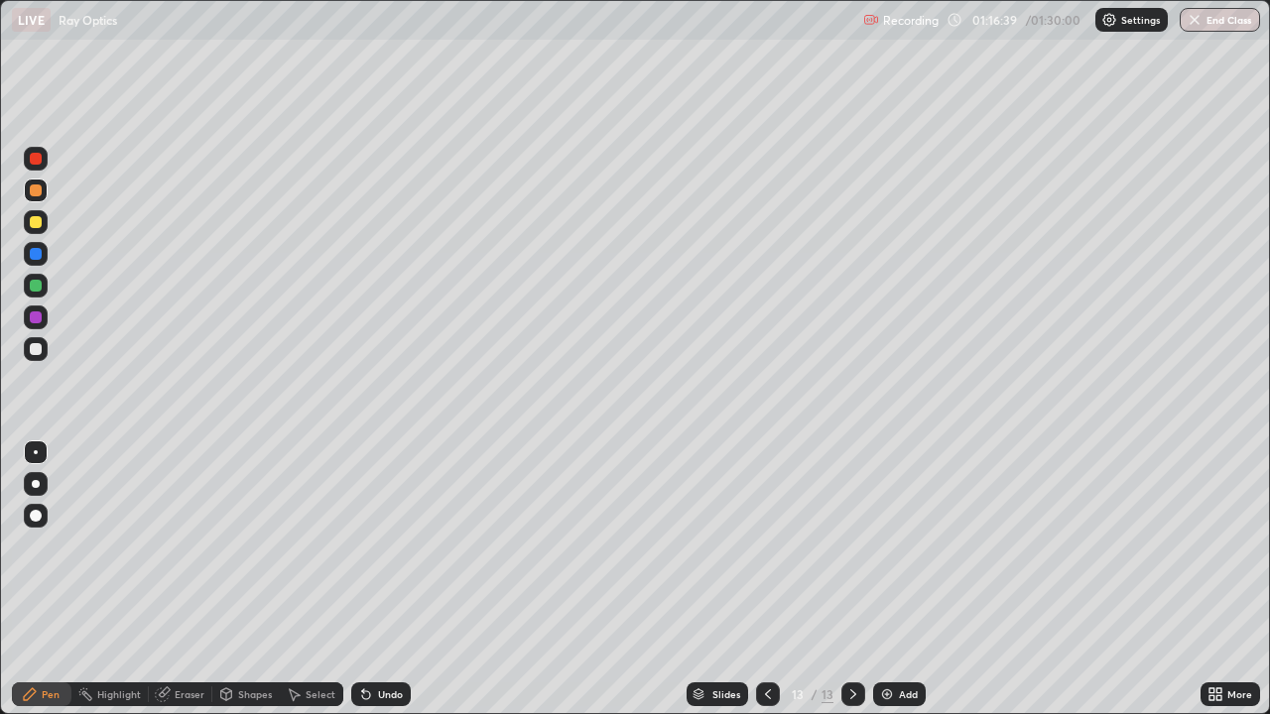
click at [371, 579] on icon at bounding box center [366, 694] width 16 height 16
click at [373, 579] on div "Undo" at bounding box center [381, 694] width 60 height 24
click at [378, 579] on div "Undo" at bounding box center [390, 694] width 25 height 10
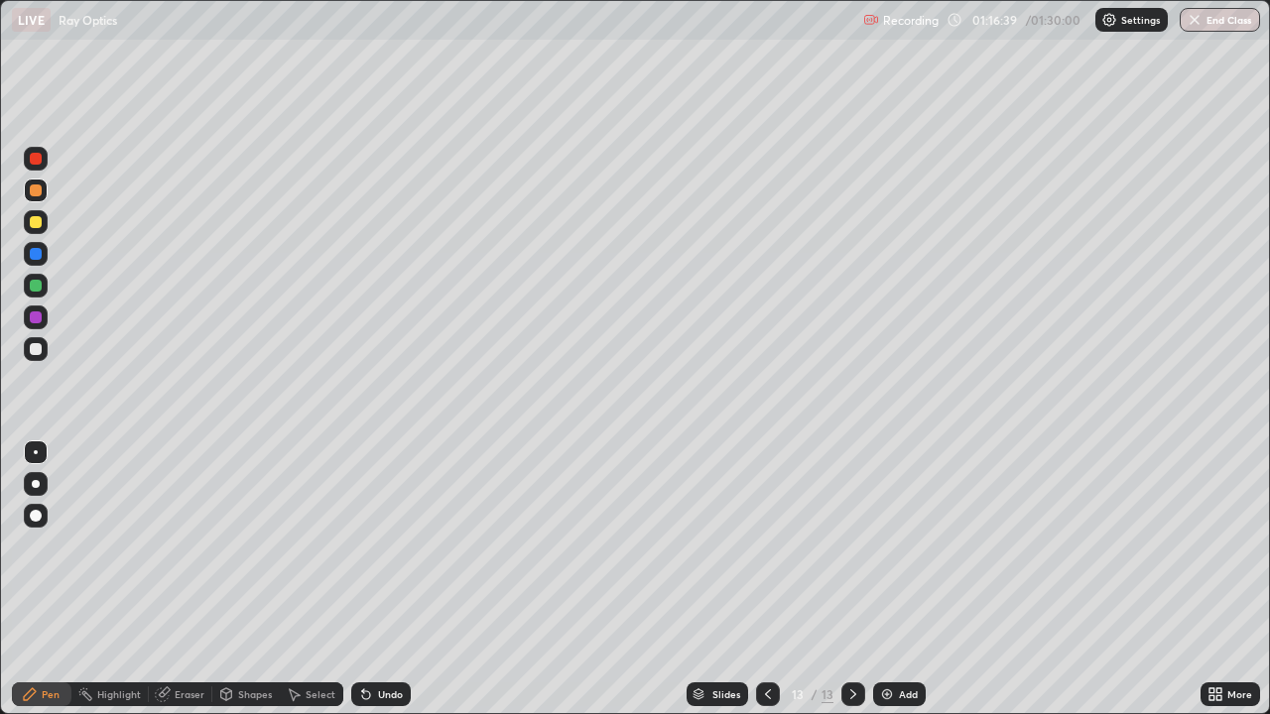
click at [378, 579] on div "Undo" at bounding box center [390, 694] width 25 height 10
click at [374, 579] on div "Undo" at bounding box center [381, 694] width 60 height 24
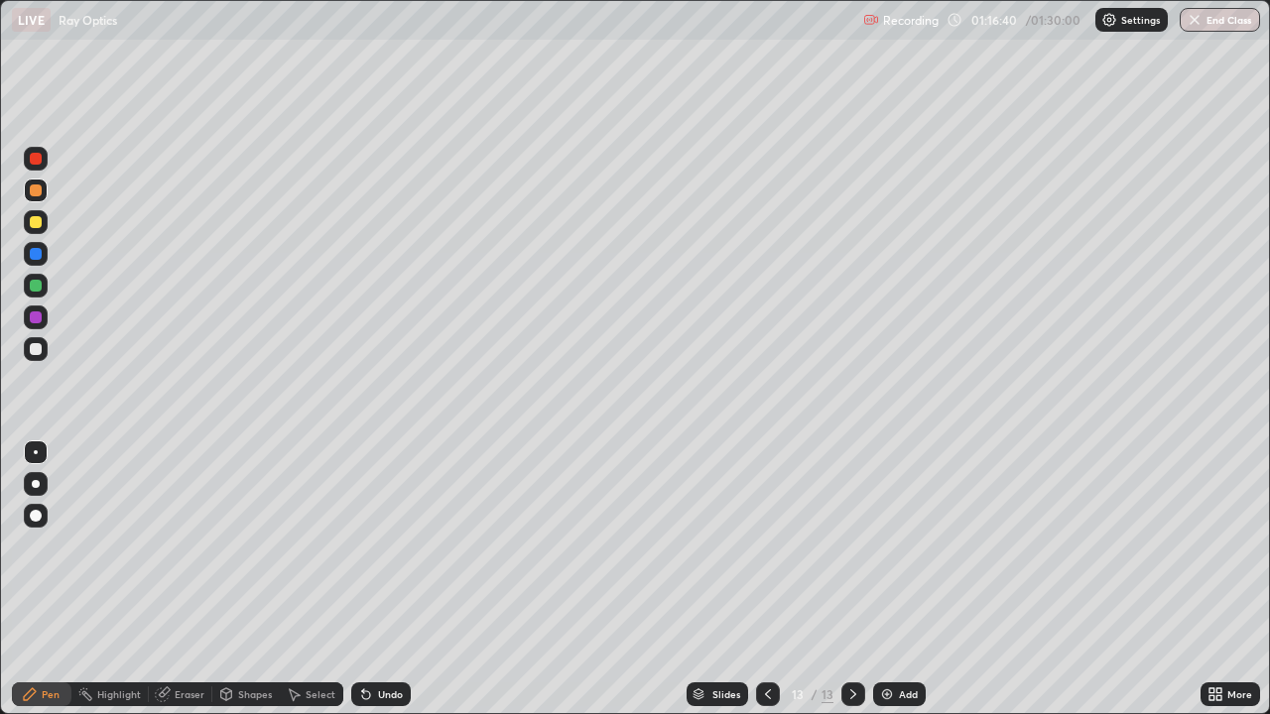
click at [374, 579] on div "Undo" at bounding box center [381, 694] width 60 height 24
click at [373, 579] on div "Undo" at bounding box center [381, 694] width 60 height 24
click at [40, 351] on div at bounding box center [36, 349] width 12 height 12
click at [34, 316] on div at bounding box center [36, 317] width 12 height 12
click at [40, 350] on div at bounding box center [36, 349] width 12 height 12
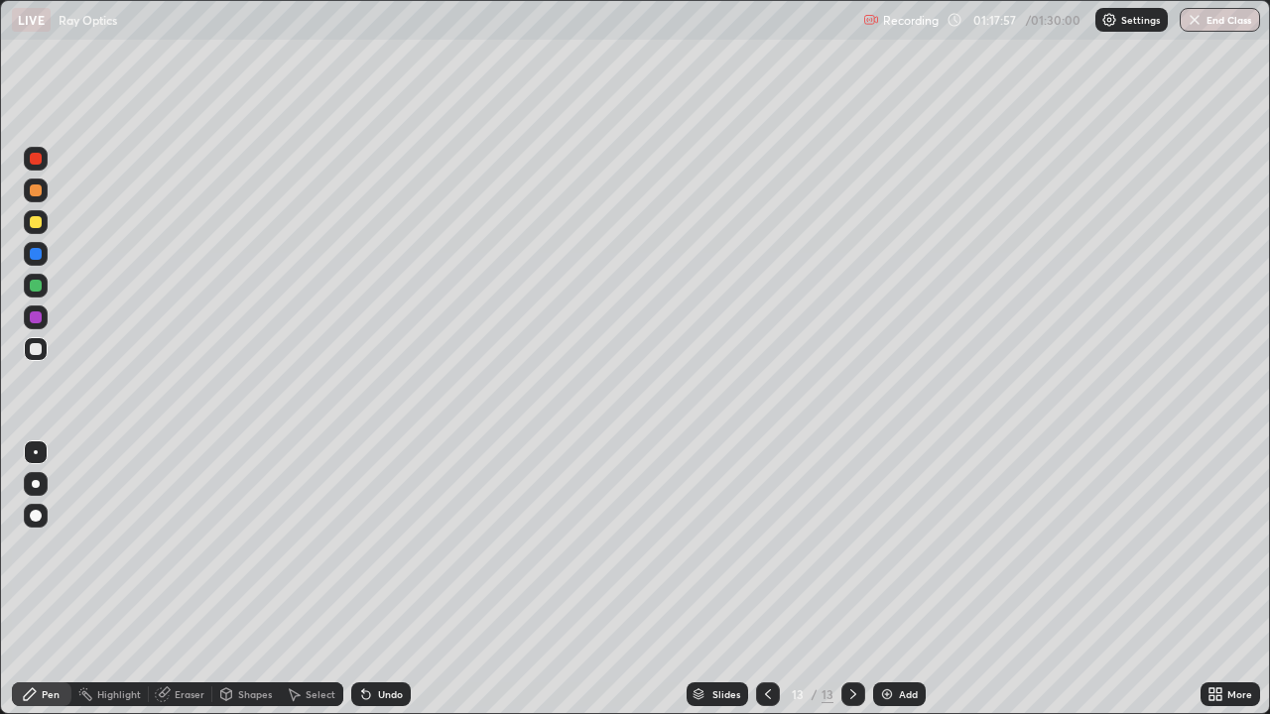
click at [34, 283] on div at bounding box center [36, 286] width 12 height 12
click at [42, 359] on div at bounding box center [36, 349] width 24 height 24
click at [902, 579] on div "Add" at bounding box center [908, 694] width 19 height 10
click at [40, 190] on div at bounding box center [36, 190] width 12 height 12
click at [40, 349] on div at bounding box center [36, 349] width 12 height 12
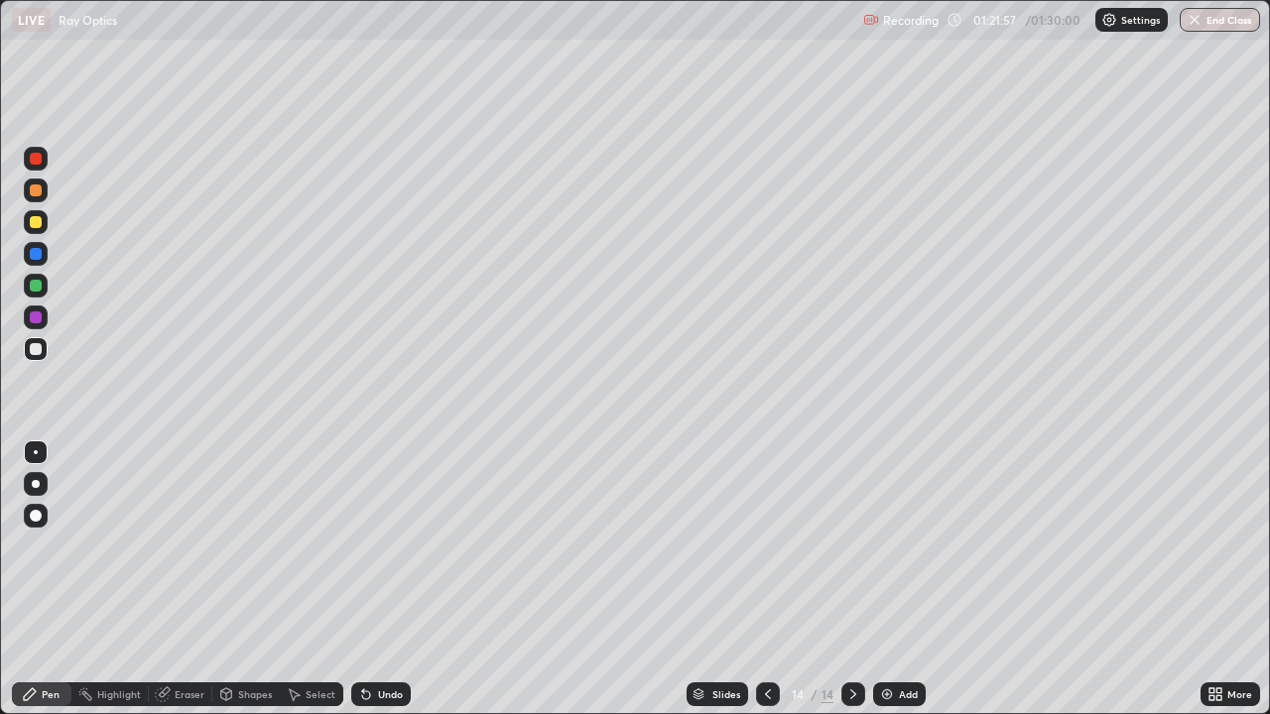
click at [35, 348] on div at bounding box center [36, 349] width 12 height 12
click at [38, 220] on div at bounding box center [36, 222] width 12 height 12
click at [1204, 18] on button "End Class" at bounding box center [1220, 20] width 78 height 24
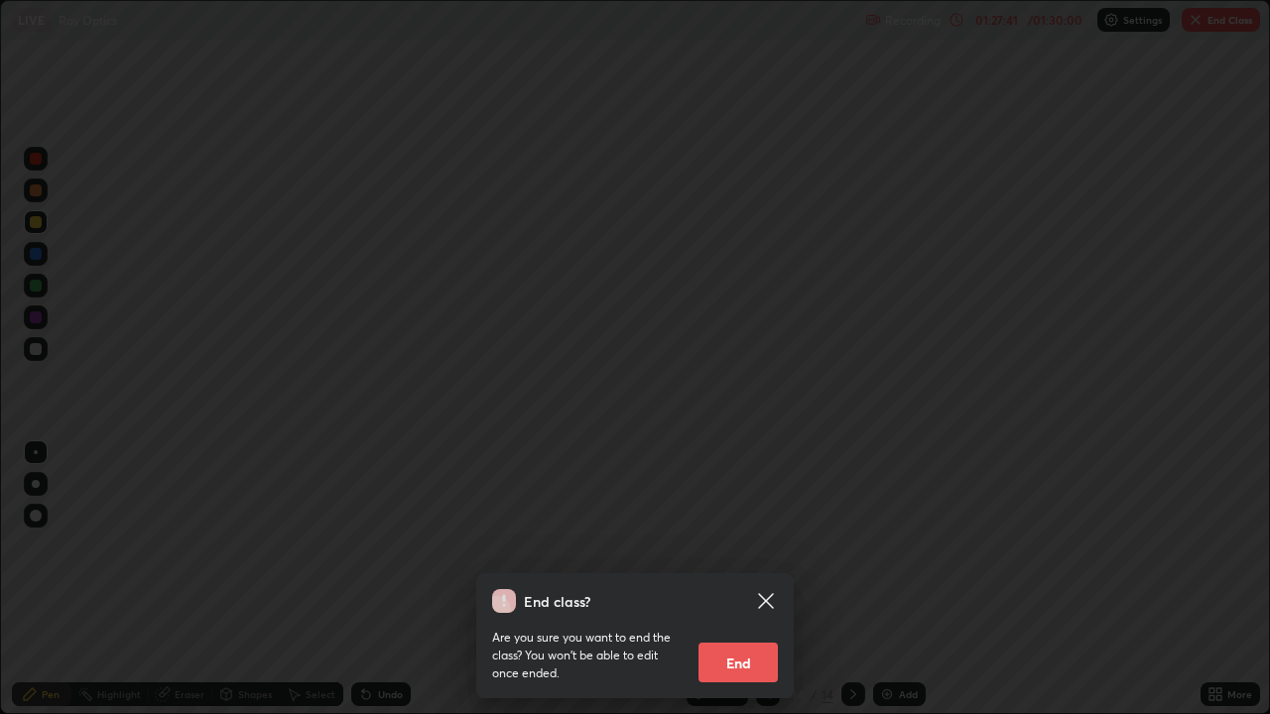
click at [740, 579] on button "End" at bounding box center [737, 663] width 79 height 40
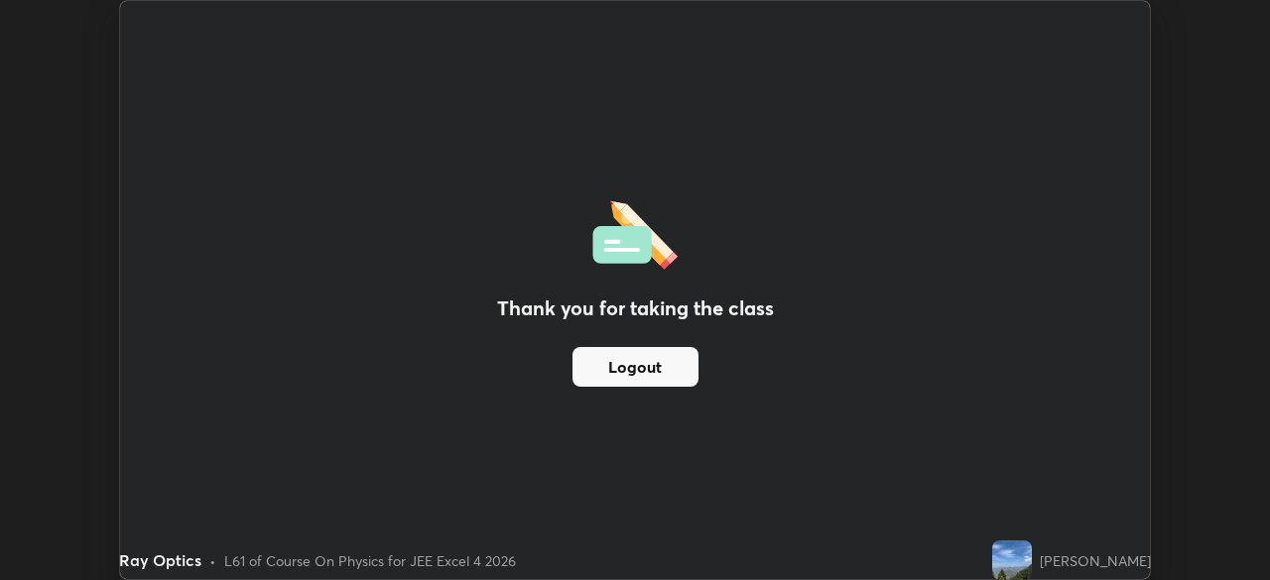
scroll to position [98600, 97911]
click at [824, 132] on div "Thank you for taking the class Logout" at bounding box center [634, 290] width 1029 height 578
